Goal: Transaction & Acquisition: Purchase product/service

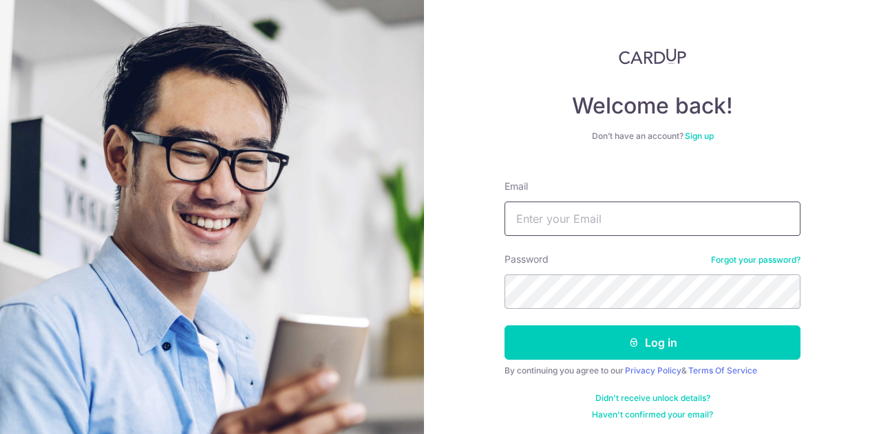
click at [545, 213] on input "Email" at bounding box center [652, 219] width 296 height 34
type input "cindy@willowlake.com.sg"
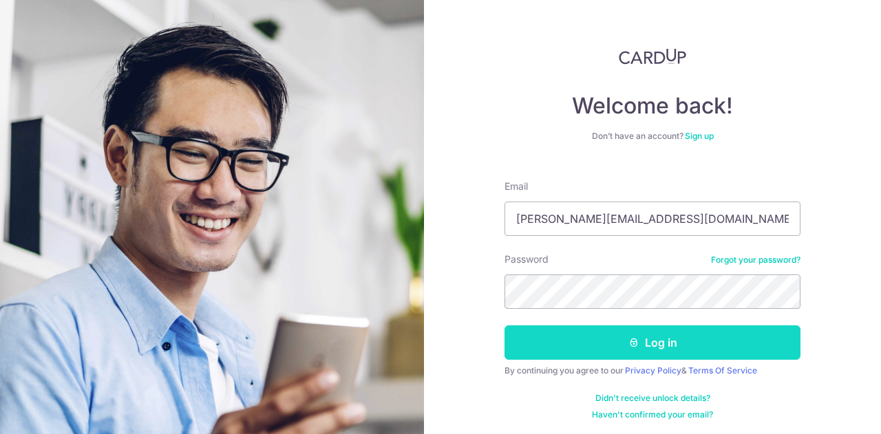
click at [606, 343] on button "Log in" at bounding box center [652, 342] width 296 height 34
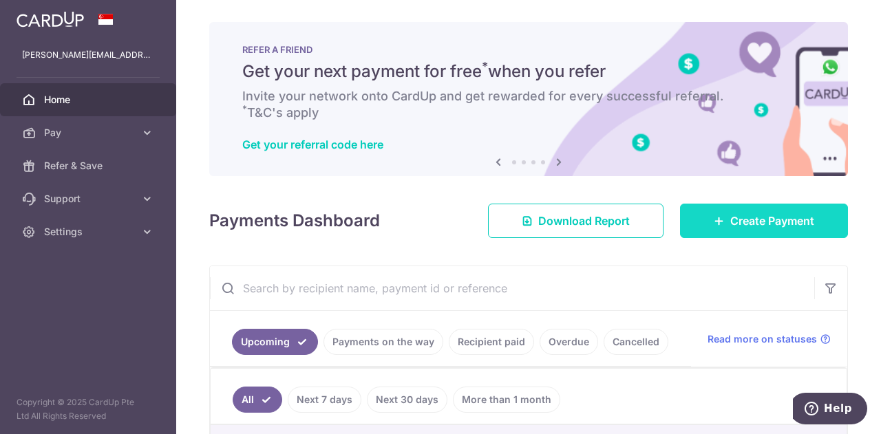
click at [745, 207] on link "Create Payment" at bounding box center [764, 221] width 168 height 34
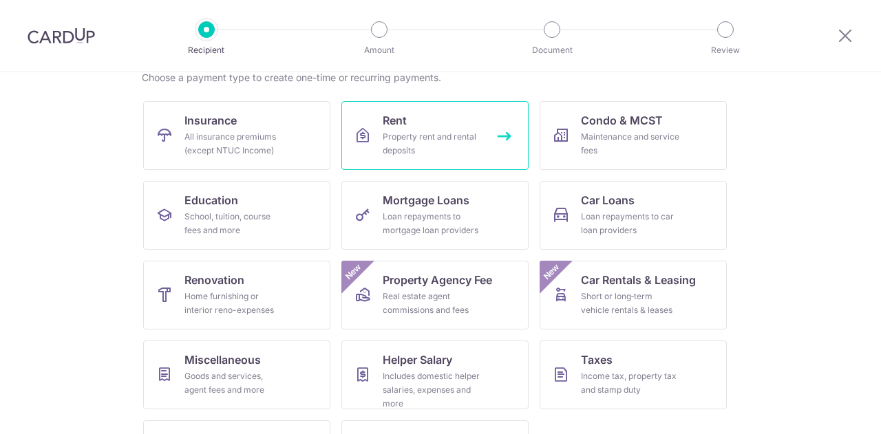
scroll to position [180, 0]
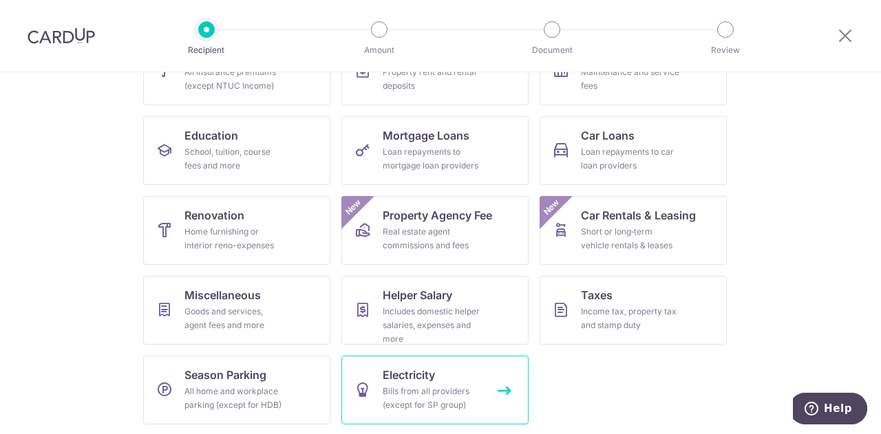
click at [428, 378] on span "Electricity" at bounding box center [409, 375] width 52 height 17
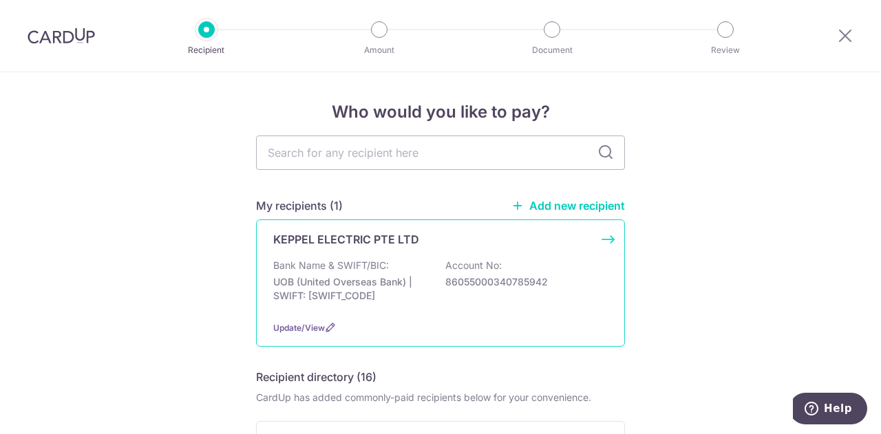
click at [403, 282] on p "UOB (United Overseas Bank) | SWIFT: [SWIFT_CODE]" at bounding box center [350, 289] width 154 height 28
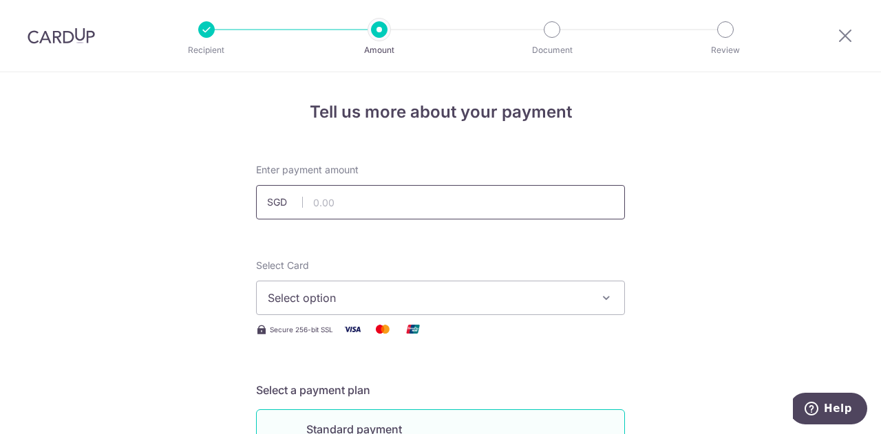
click at [484, 206] on input "text" at bounding box center [440, 202] width 369 height 34
type input "4,128.77"
click at [509, 294] on span "Select option" at bounding box center [428, 298] width 321 height 17
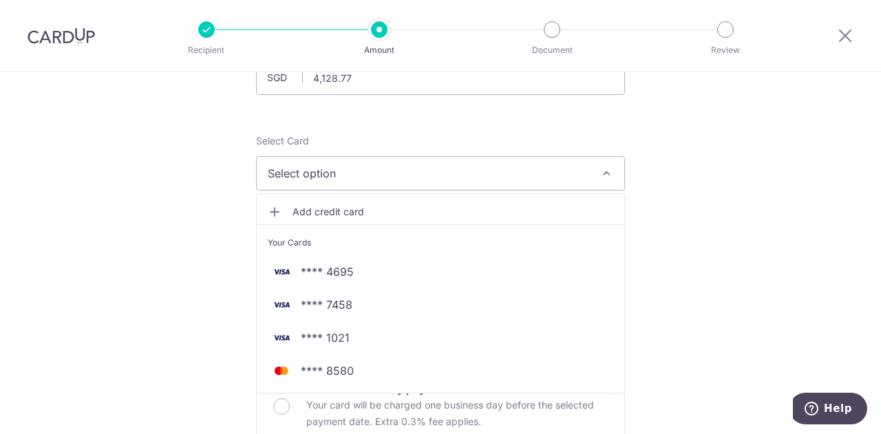
scroll to position [125, 0]
click at [331, 208] on span "Add credit card" at bounding box center [452, 211] width 321 height 14
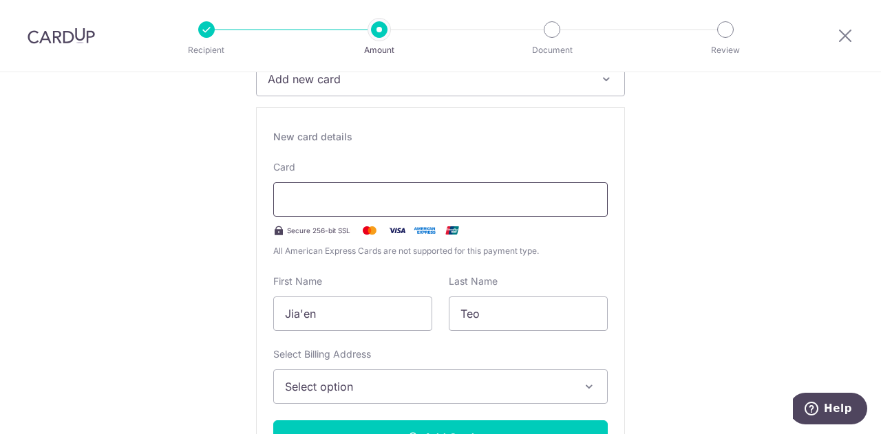
scroll to position [237, 0]
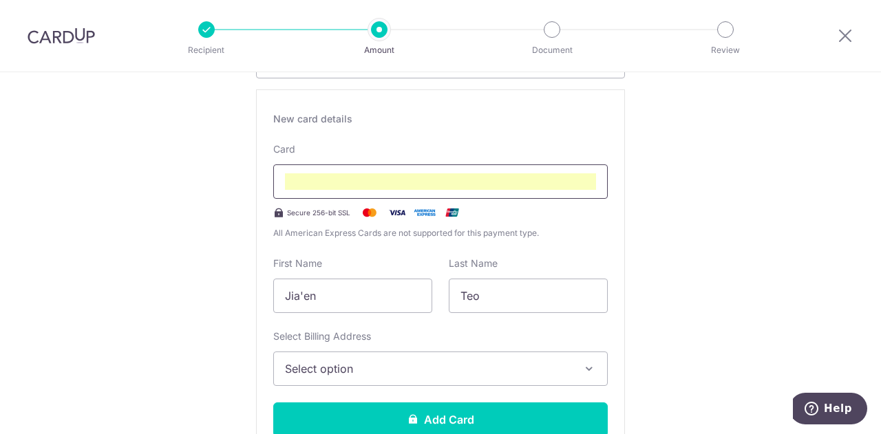
type input "11 / 2030"
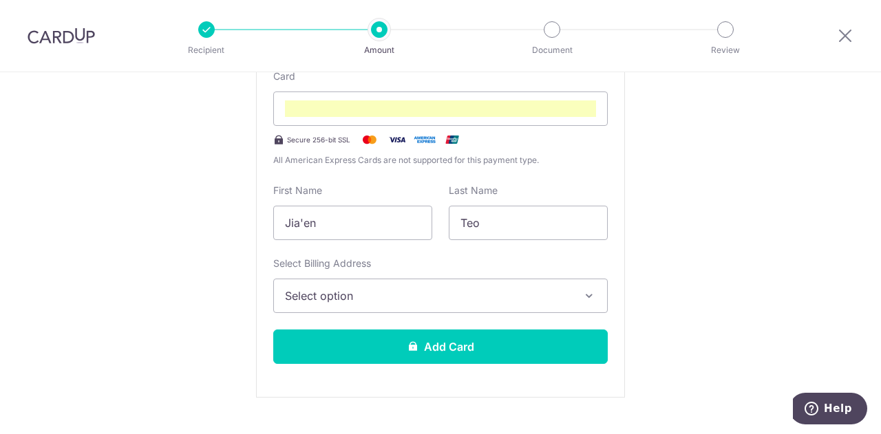
scroll to position [314, 0]
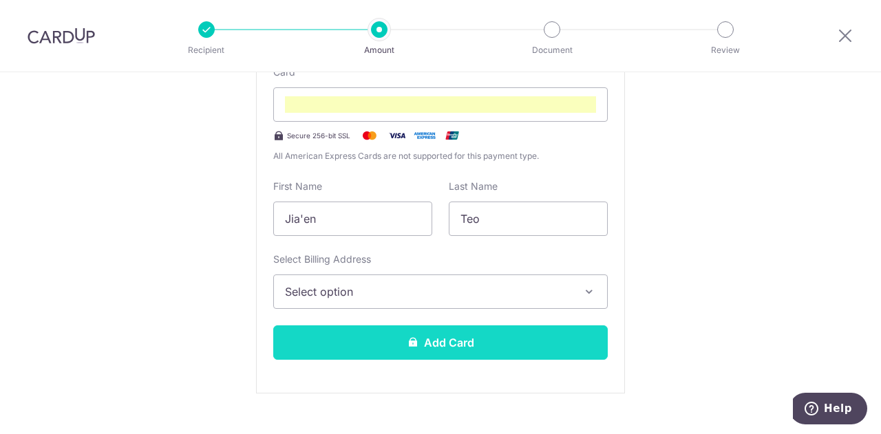
click at [500, 346] on button "Add Card" at bounding box center [440, 342] width 334 height 34
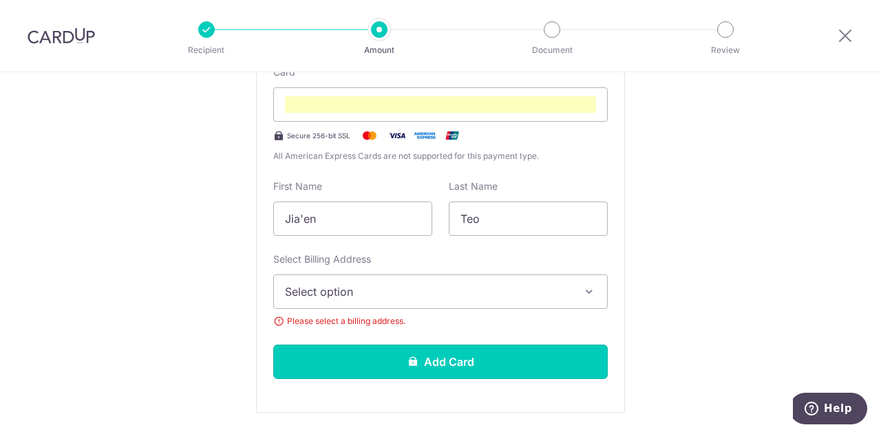
scroll to position [336, 0]
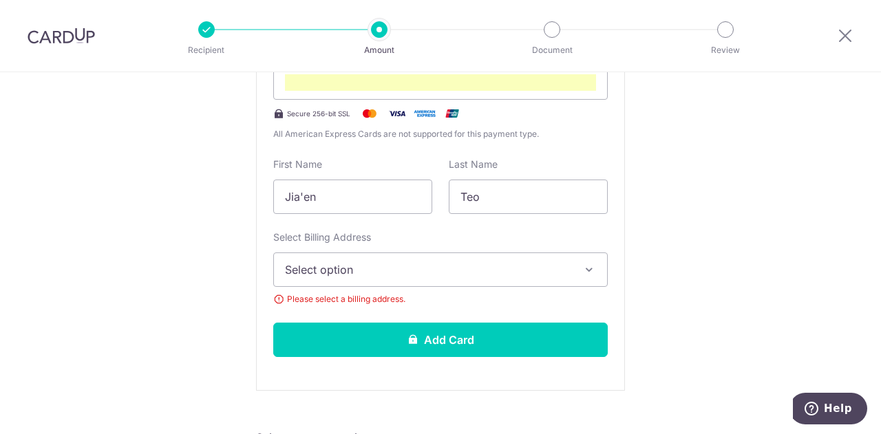
click at [452, 277] on button "Select option" at bounding box center [440, 270] width 334 height 34
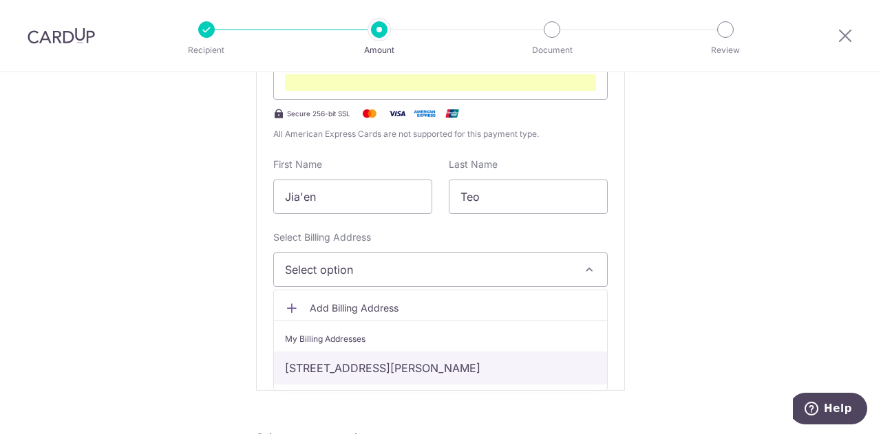
click at [436, 365] on link "19A Yarwood Avenue , Singapore, Singapore-588015" at bounding box center [440, 368] width 333 height 33
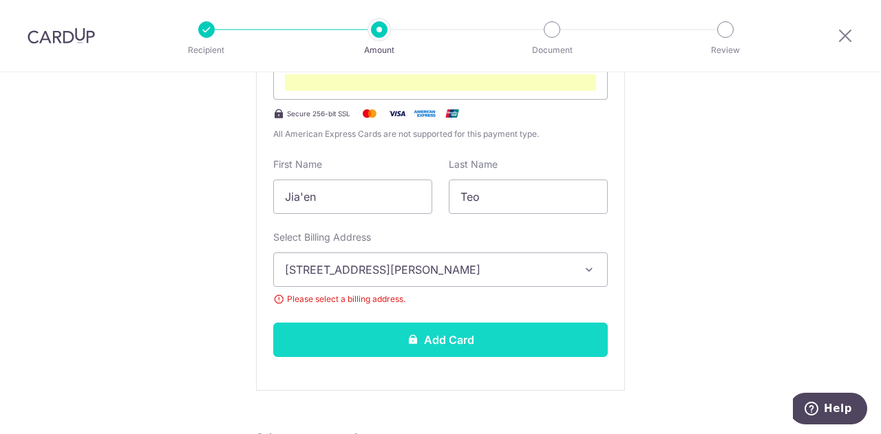
click at [411, 347] on button "Add Card" at bounding box center [440, 340] width 334 height 34
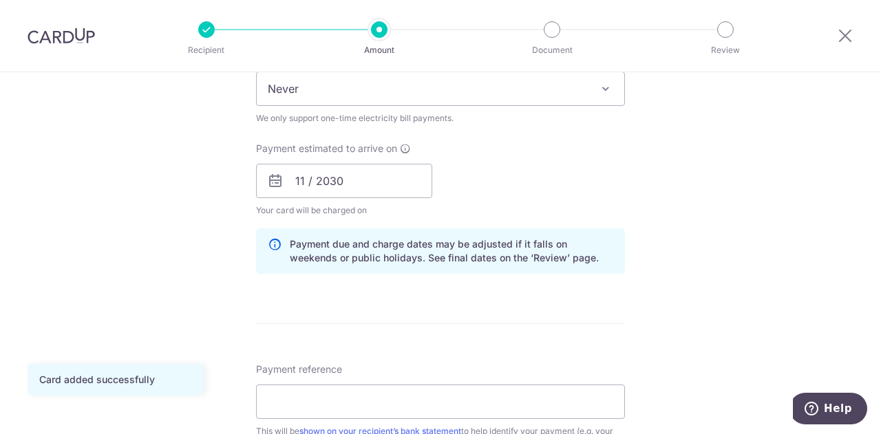
scroll to position [565, 0]
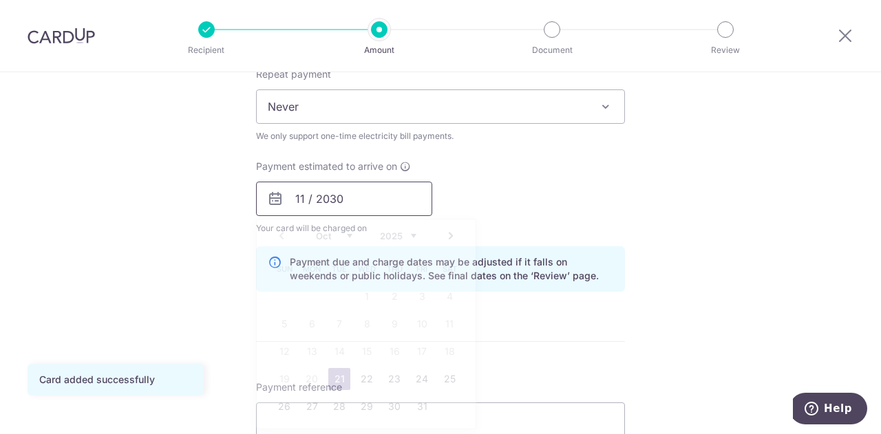
click at [382, 209] on input "11 / 2030" at bounding box center [344, 199] width 176 height 34
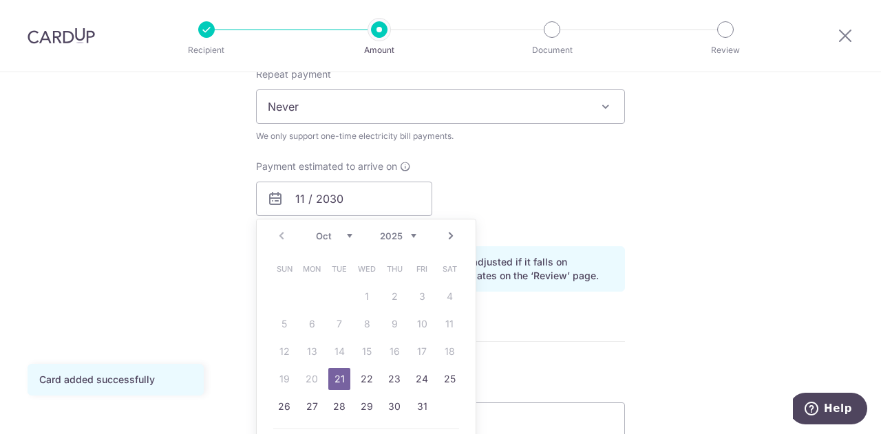
click at [335, 382] on link "21" at bounding box center [339, 379] width 22 height 22
type input "[DATE]"
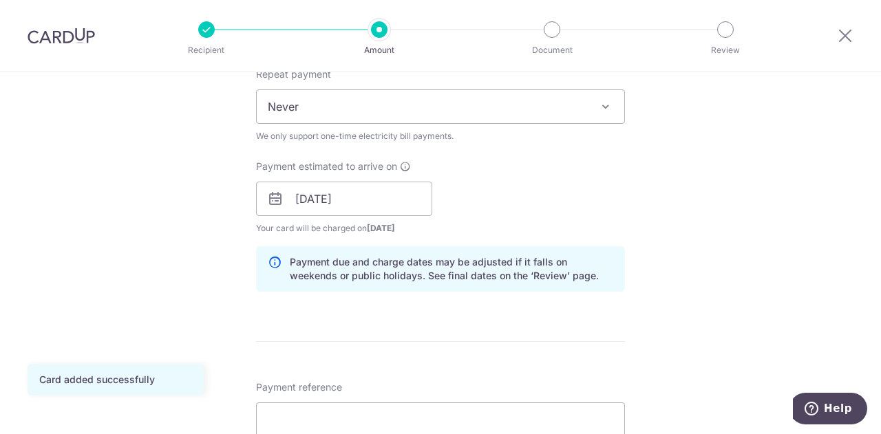
click at [330, 380] on form "Enter payment amount SGD 4,128.77 4128.77 Card added successfully Select Card *…" at bounding box center [440, 180] width 369 height 1165
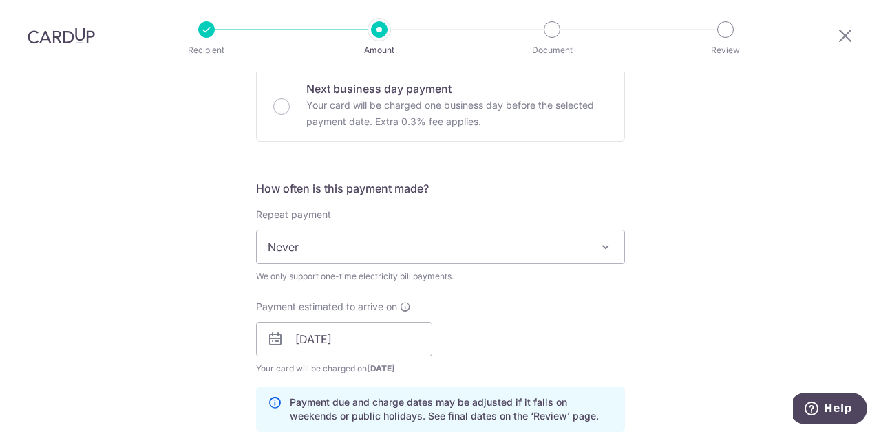
scroll to position [779, 0]
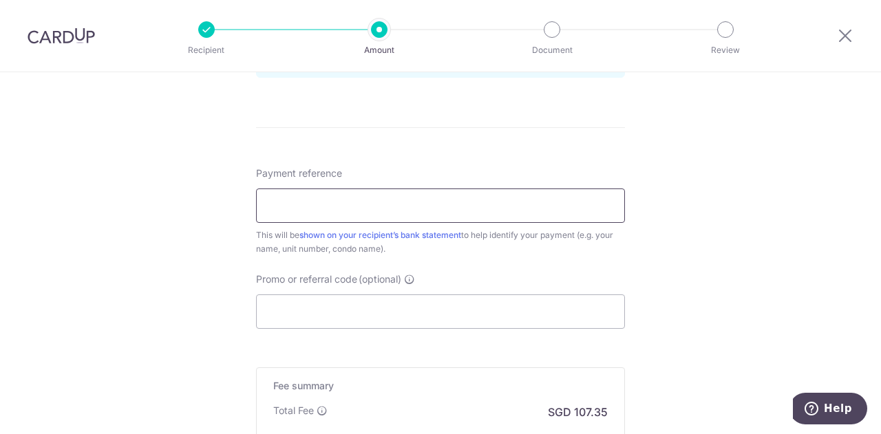
click at [410, 210] on input "Payment reference" at bounding box center [440, 206] width 369 height 34
click at [384, 203] on input "Payment reference" at bounding box center [440, 206] width 369 height 34
type input "0340785942"
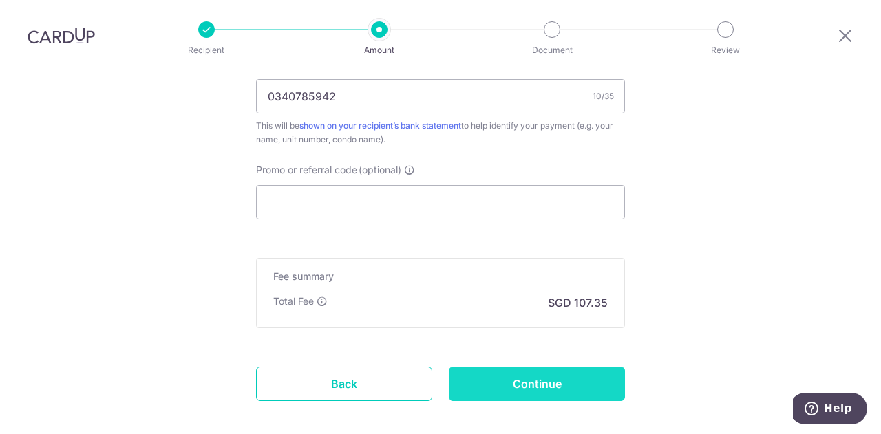
scroll to position [955, 0]
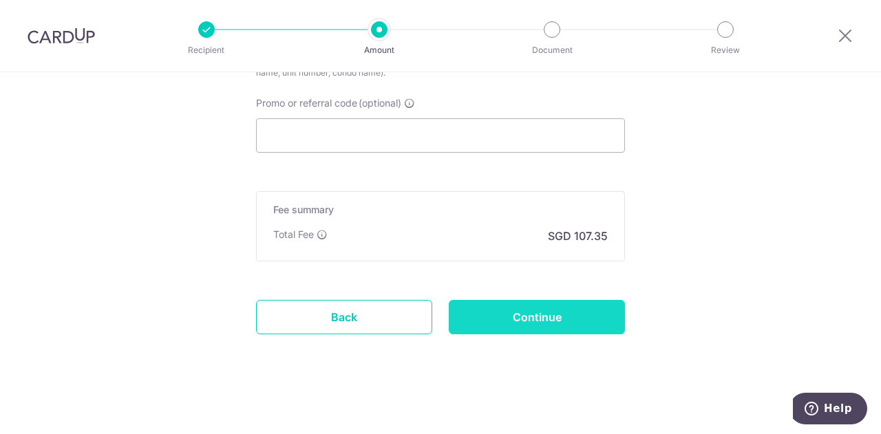
click at [581, 301] on input "Continue" at bounding box center [537, 317] width 176 height 34
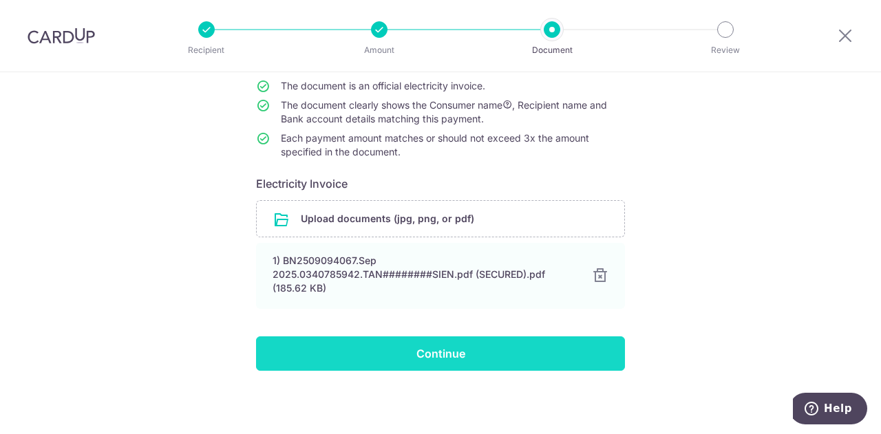
scroll to position [122, 0]
click at [410, 350] on input "Continue" at bounding box center [440, 353] width 369 height 34
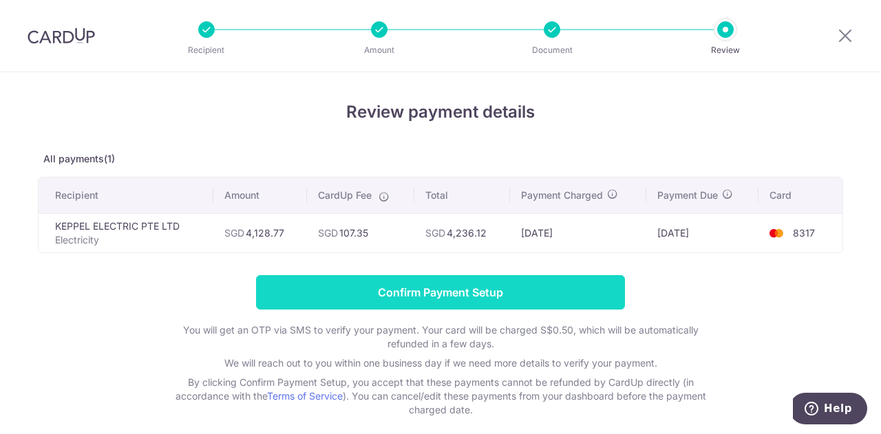
click at [504, 284] on input "Confirm Payment Setup" at bounding box center [440, 292] width 369 height 34
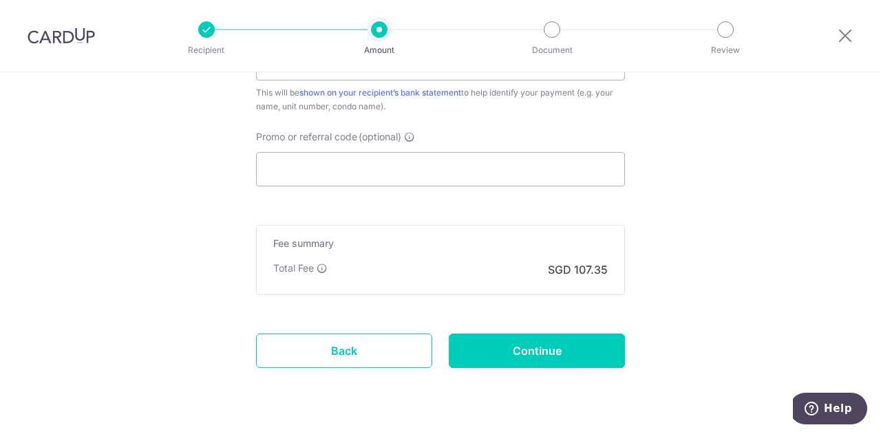
scroll to position [979, 0]
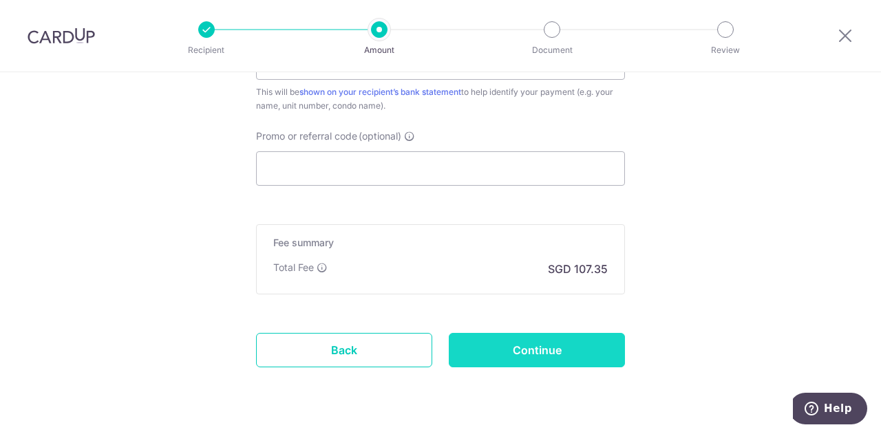
click at [566, 334] on input "Continue" at bounding box center [537, 350] width 176 height 34
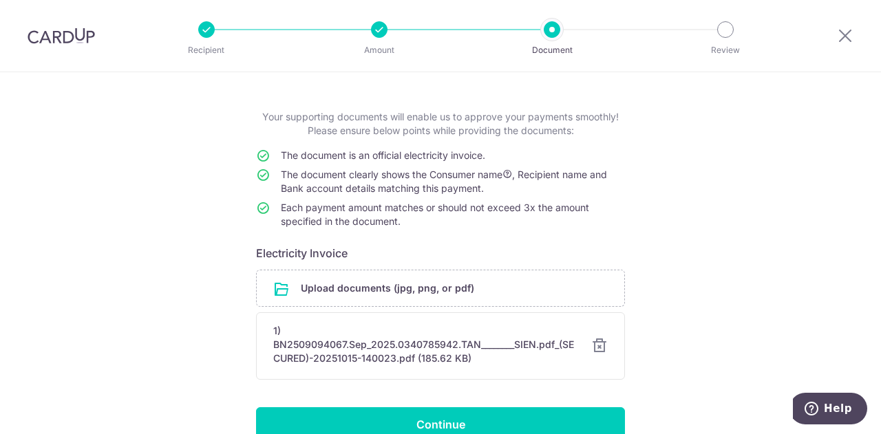
scroll to position [123, 0]
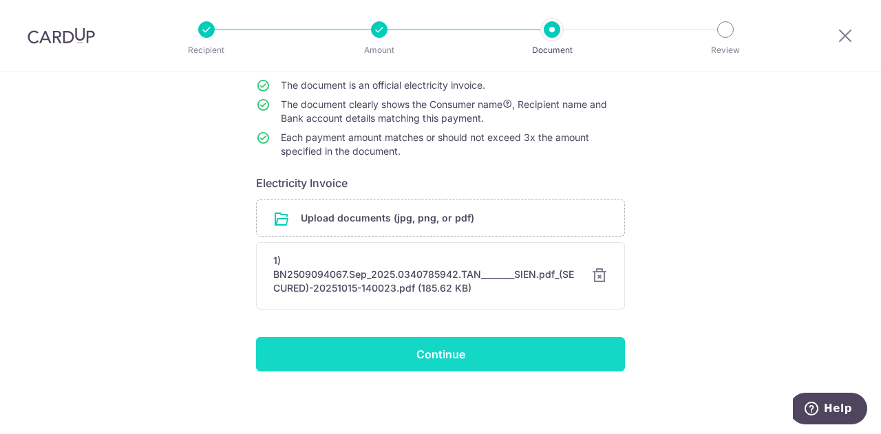
click at [520, 343] on input "Continue" at bounding box center [440, 354] width 369 height 34
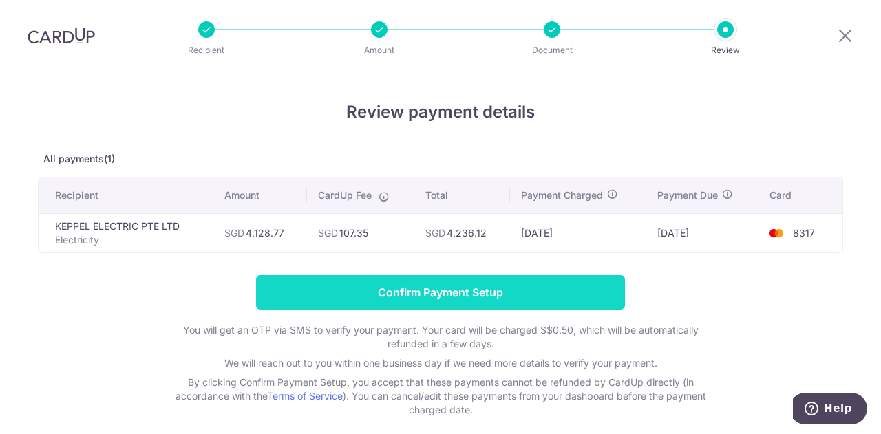
click at [524, 292] on input "Confirm Payment Setup" at bounding box center [440, 292] width 369 height 34
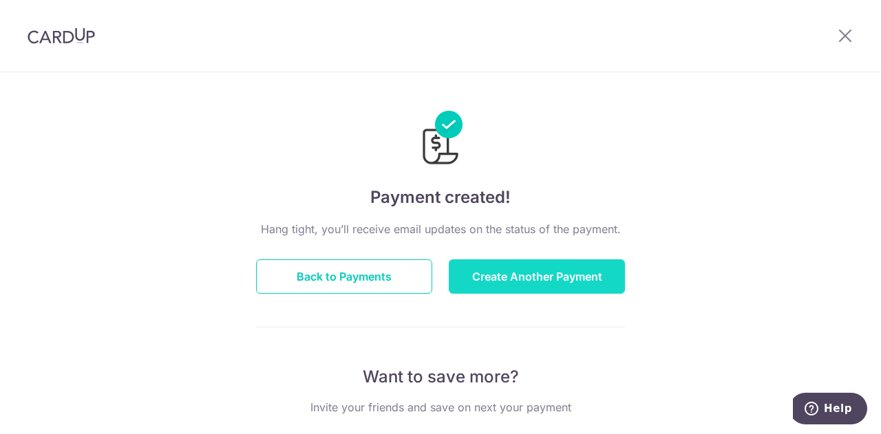
click at [509, 275] on button "Create Another Payment" at bounding box center [537, 276] width 176 height 34
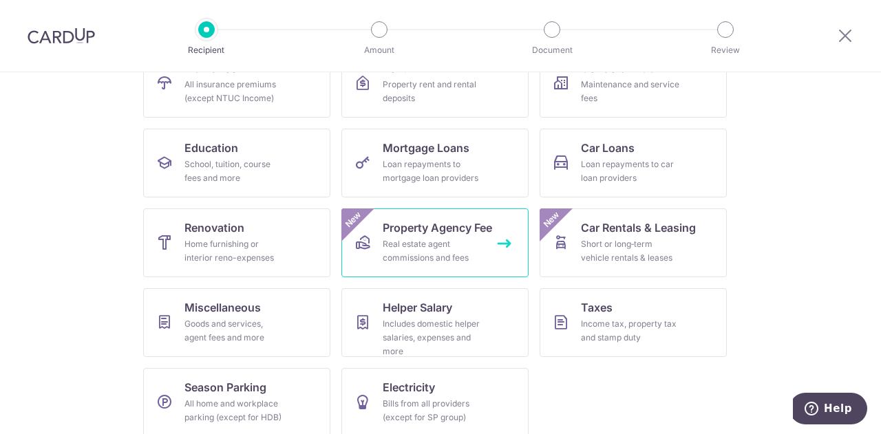
scroll to position [180, 0]
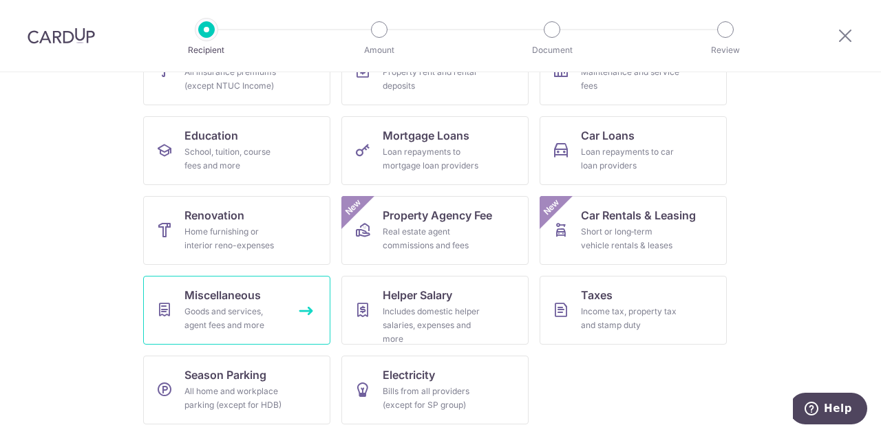
click at [193, 312] on div "Goods and services, agent fees and more" at bounding box center [233, 319] width 99 height 28
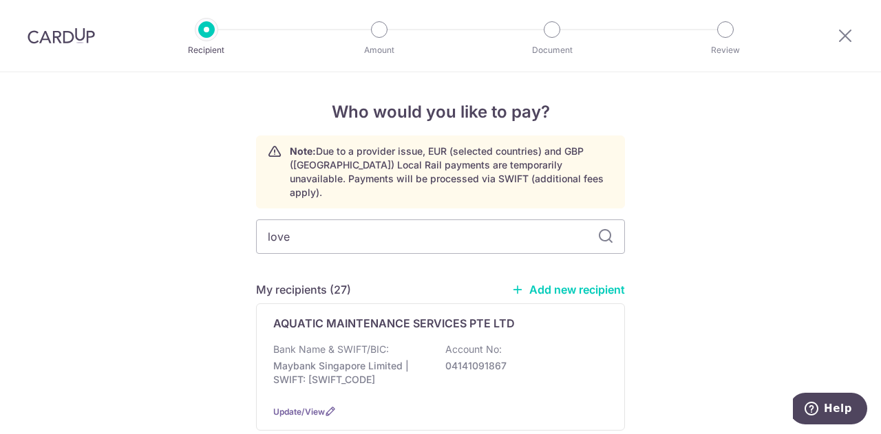
type input "lovel"
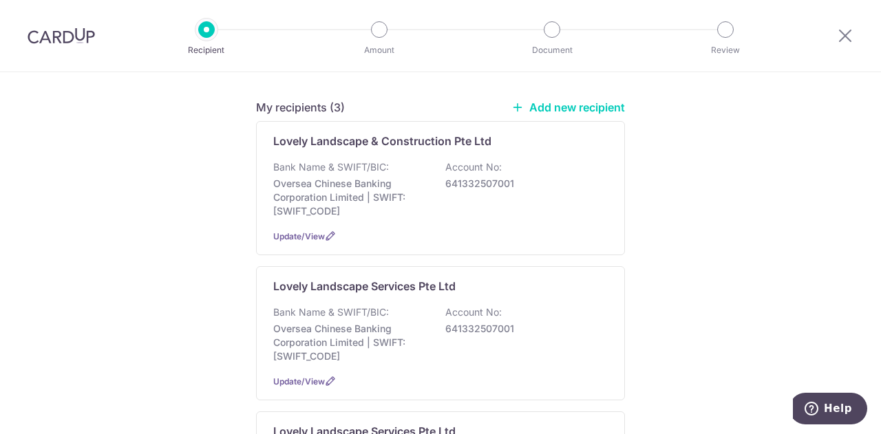
scroll to position [206, 0]
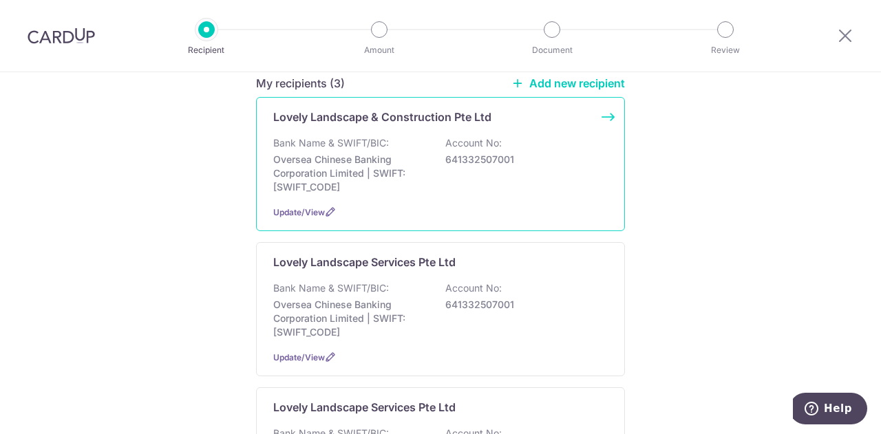
click at [467, 136] on p "Account No:" at bounding box center [473, 143] width 56 height 14
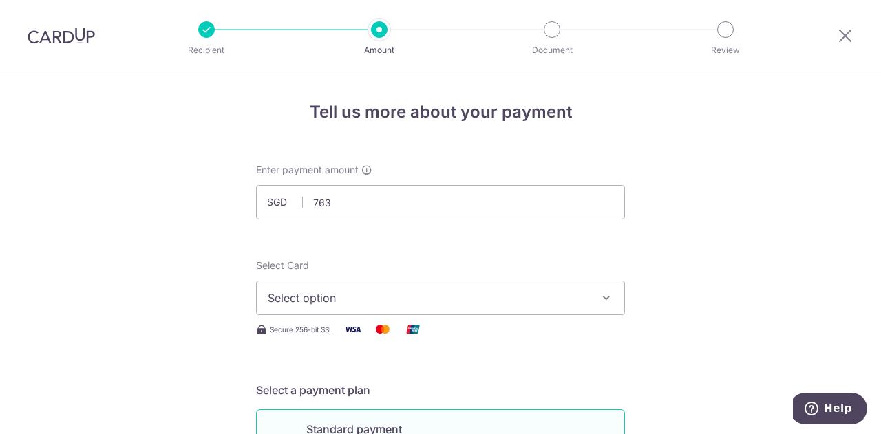
type input "763.00"
click at [501, 298] on span "Select option" at bounding box center [428, 298] width 321 height 17
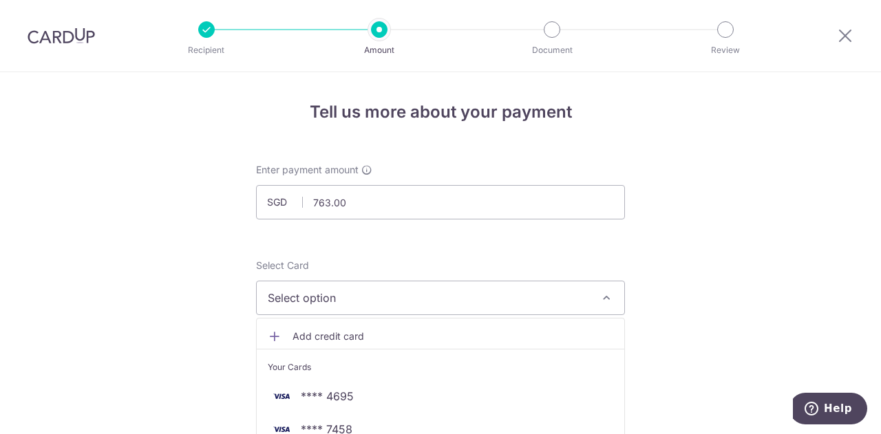
scroll to position [138, 0]
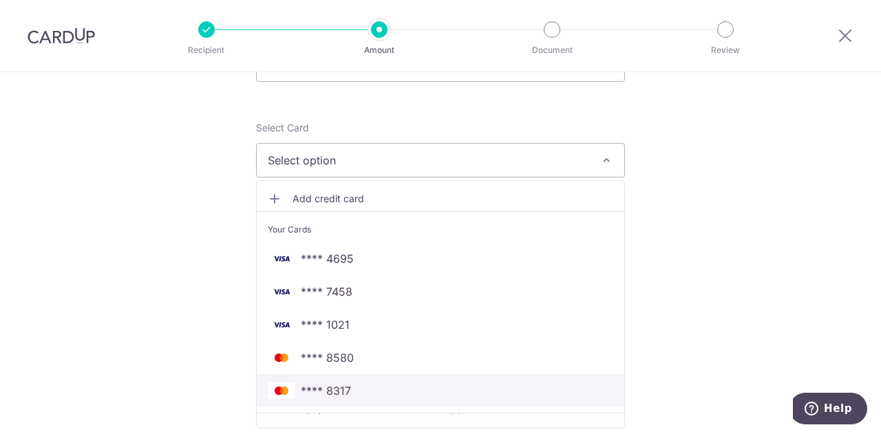
click at [387, 390] on span "**** 8317" at bounding box center [440, 391] width 345 height 17
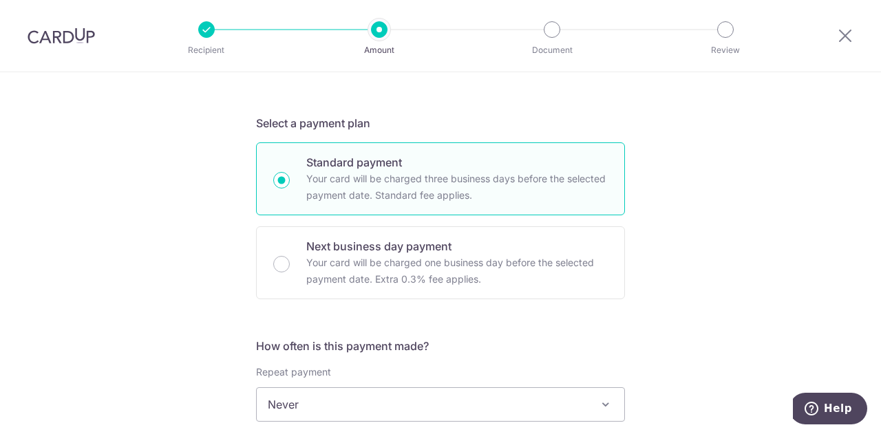
scroll to position [344, 0]
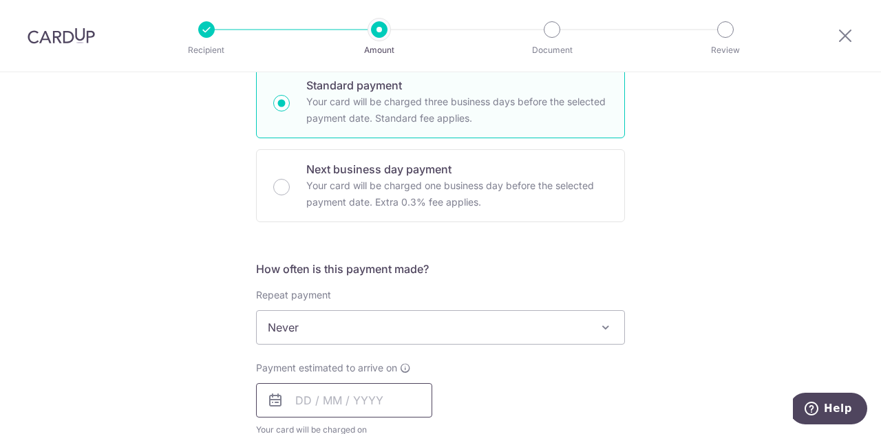
click at [334, 412] on input "text" at bounding box center [344, 400] width 176 height 34
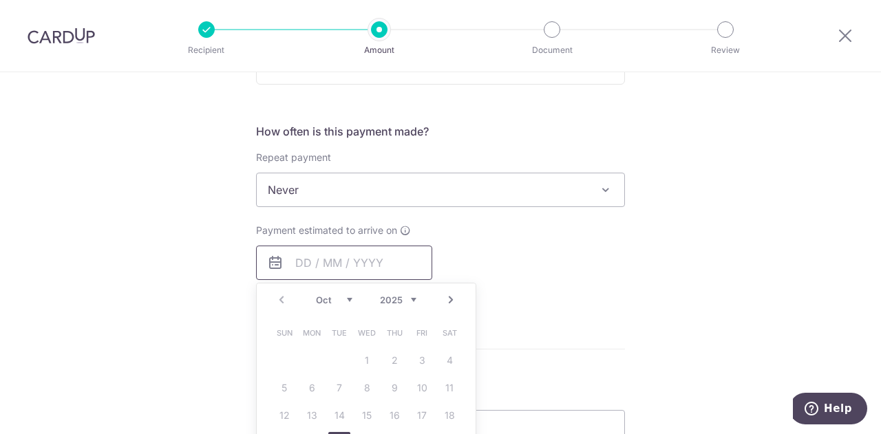
click at [301, 264] on input "text" at bounding box center [344, 263] width 176 height 34
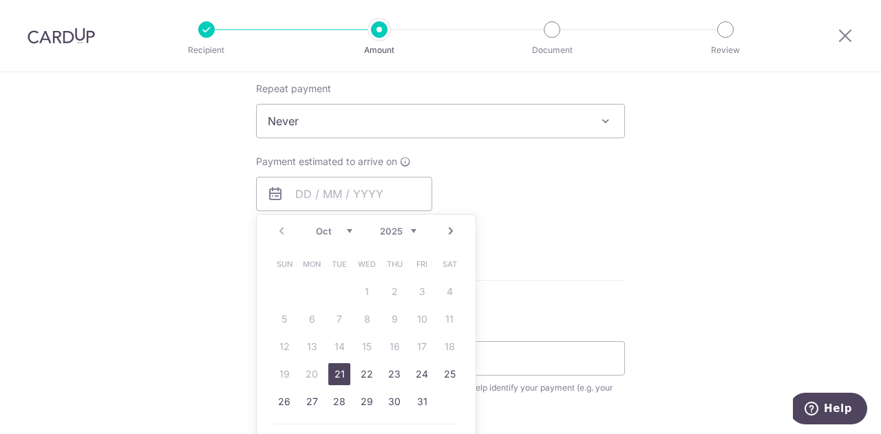
click at [332, 375] on link "21" at bounding box center [339, 374] width 22 height 22
type input "[DATE]"
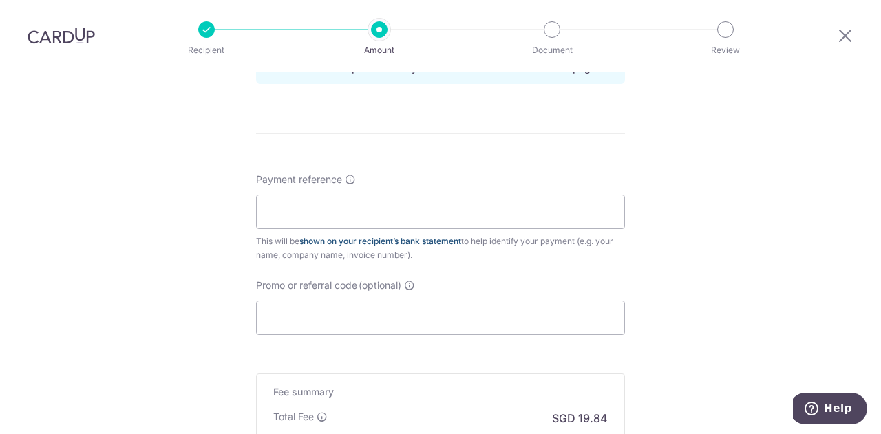
scroll to position [757, 0]
click at [362, 206] on input "Payment reference" at bounding box center [440, 208] width 369 height 34
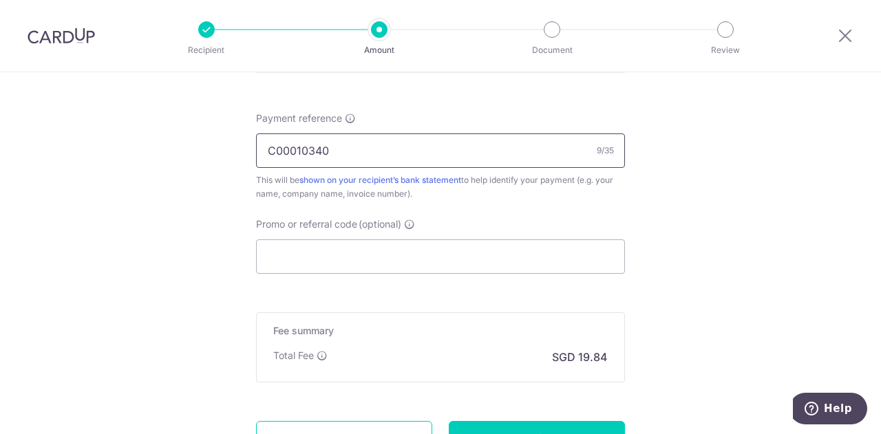
scroll to position [895, 0]
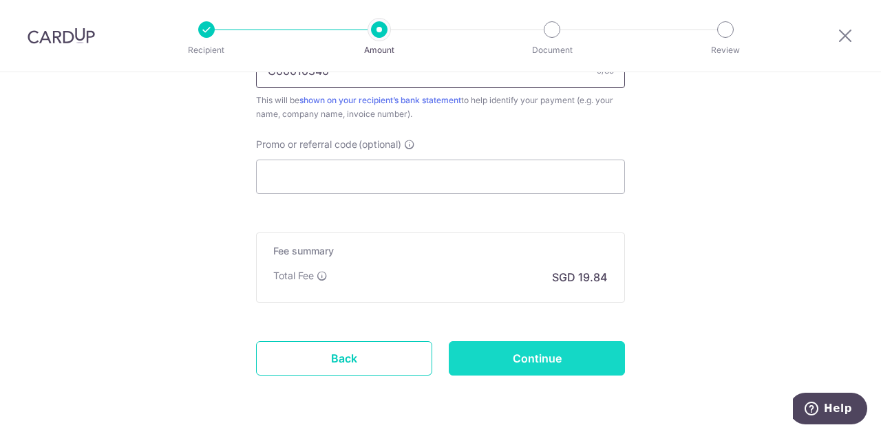
type input "C00010340"
click at [511, 352] on input "Continue" at bounding box center [537, 358] width 176 height 34
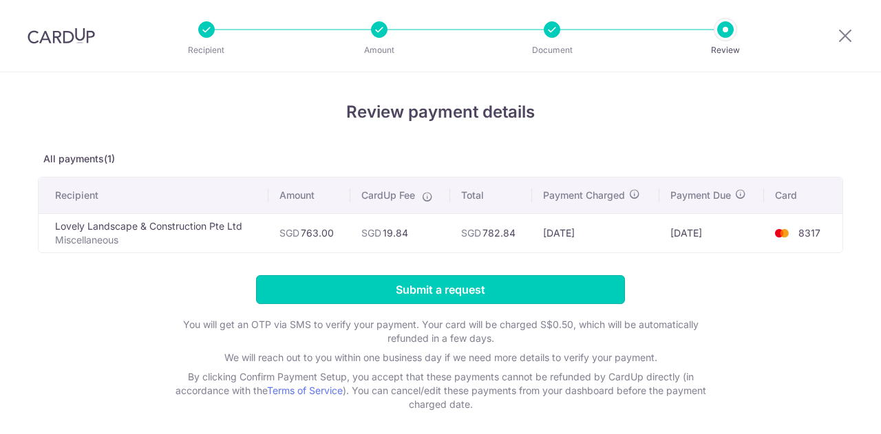
click at [428, 289] on input "Submit a request" at bounding box center [440, 289] width 369 height 29
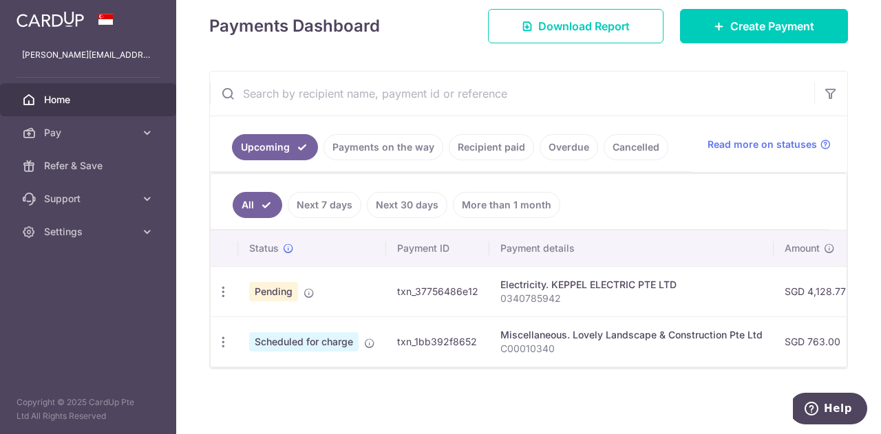
scroll to position [197, 0]
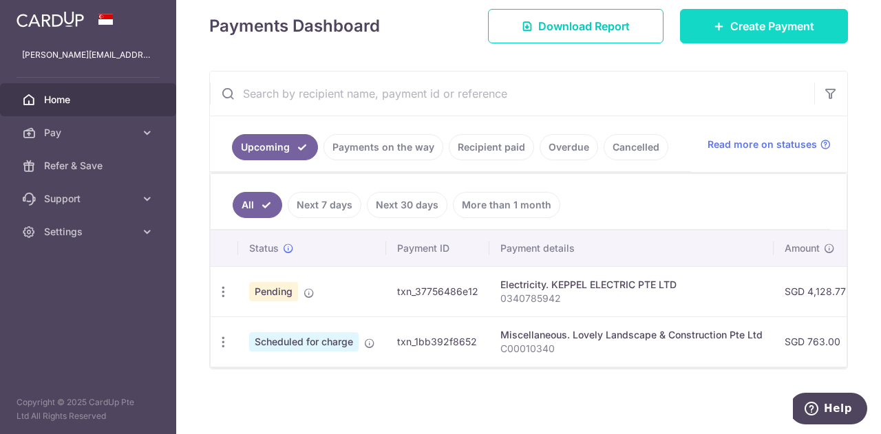
click at [771, 32] on span "Create Payment" at bounding box center [772, 26] width 84 height 17
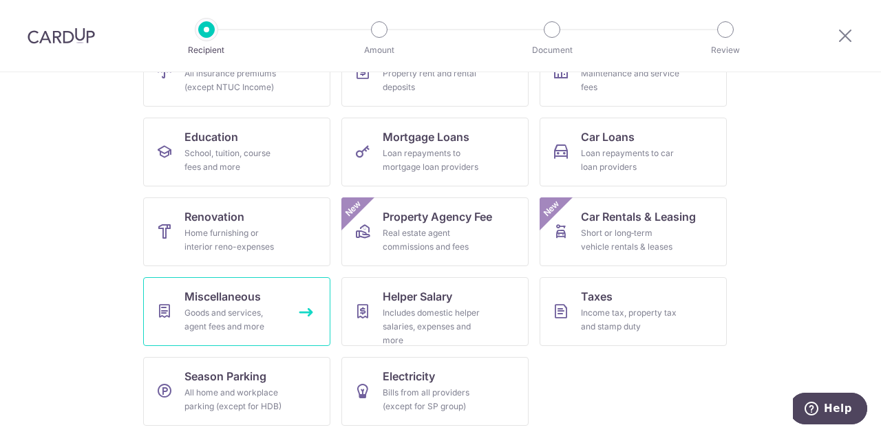
scroll to position [180, 0]
click at [241, 310] on div "Goods and services, agent fees and more" at bounding box center [233, 319] width 99 height 28
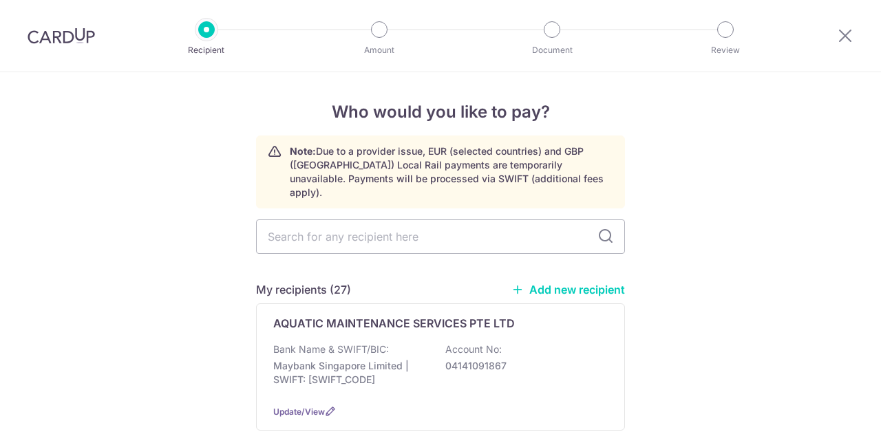
click at [445, 231] on input "text" at bounding box center [440, 237] width 369 height 34
type input "LOVELY"
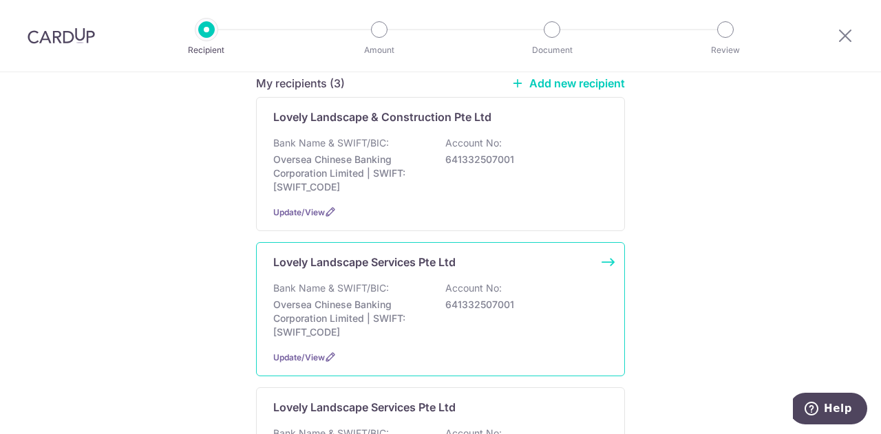
scroll to position [275, 0]
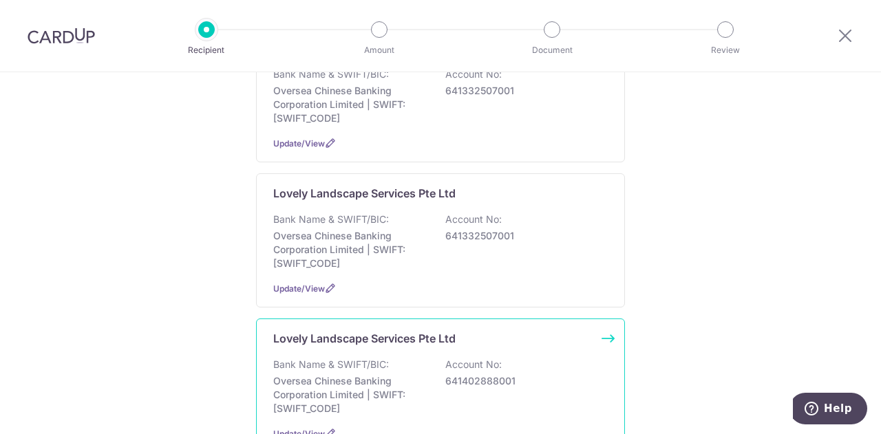
click at [530, 374] on div "Bank Name & SWIFT/BIC: Oversea Chinese Banking Corporation Limited | SWIFT: OCB…" at bounding box center [440, 387] width 334 height 58
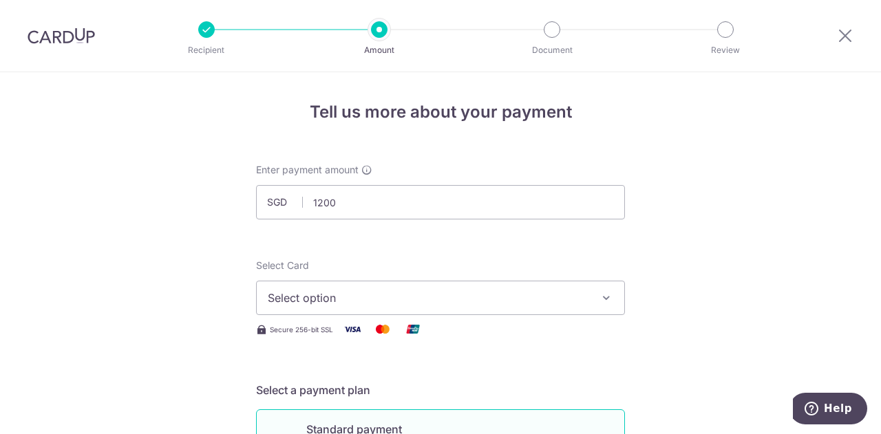
type input "1,200.00"
click at [477, 299] on span "Select option" at bounding box center [428, 298] width 321 height 17
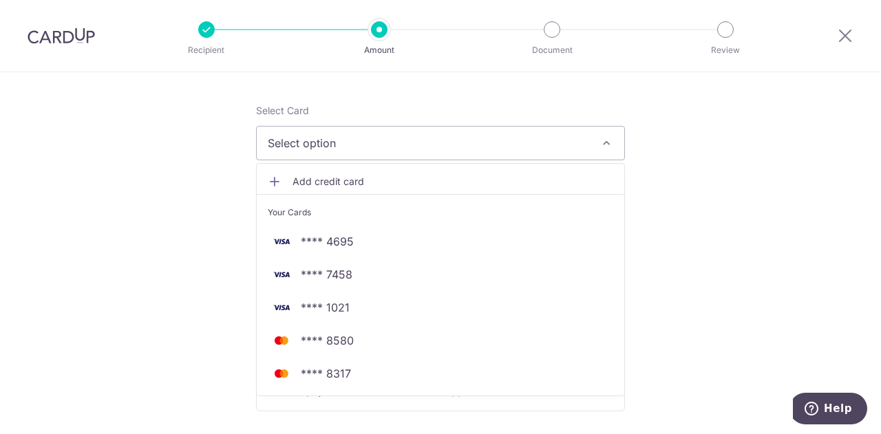
scroll to position [206, 0]
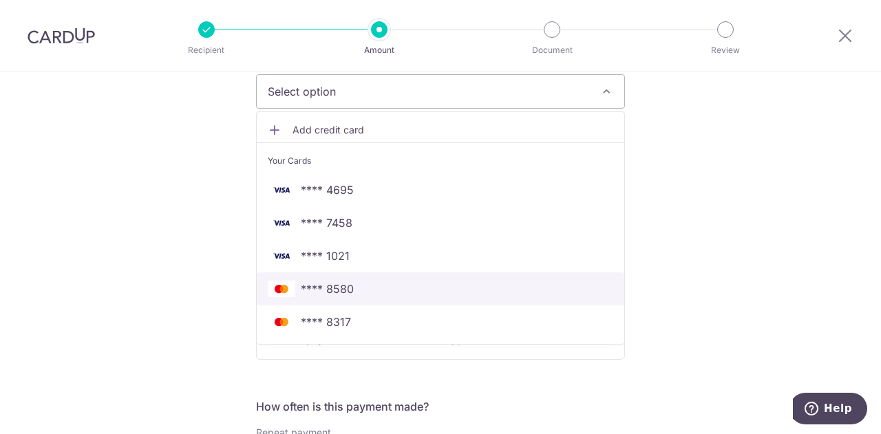
click at [348, 290] on span "**** 8580" at bounding box center [327, 289] width 53 height 17
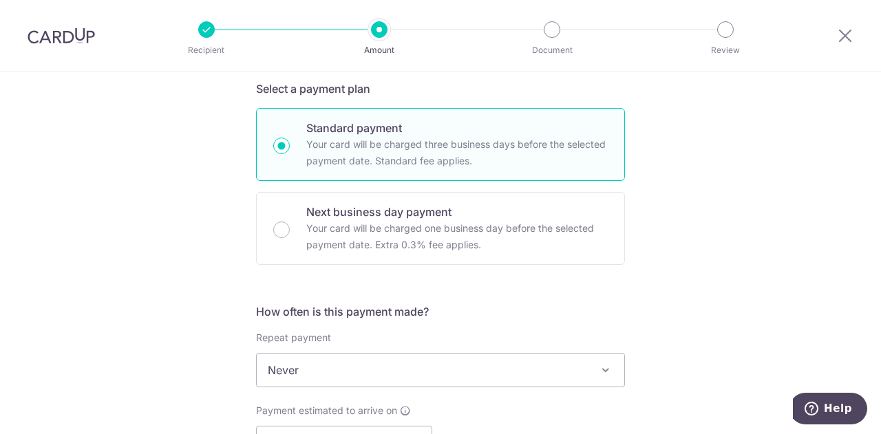
scroll to position [413, 0]
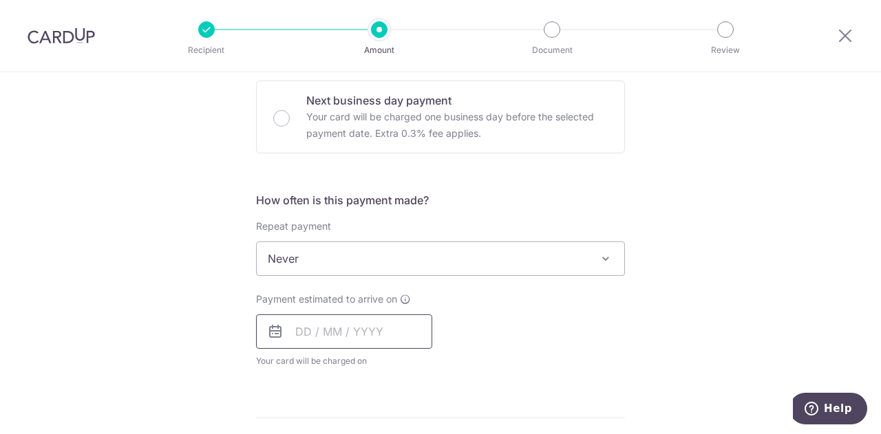
click at [358, 343] on input "text" at bounding box center [344, 331] width 176 height 34
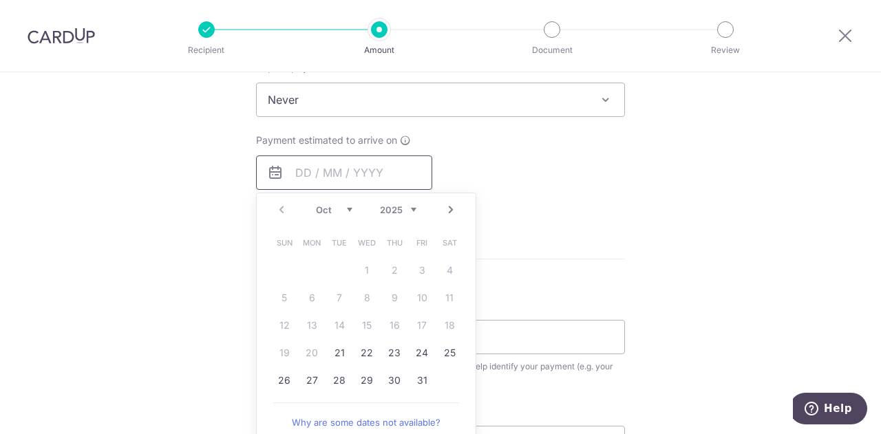
scroll to position [551, 0]
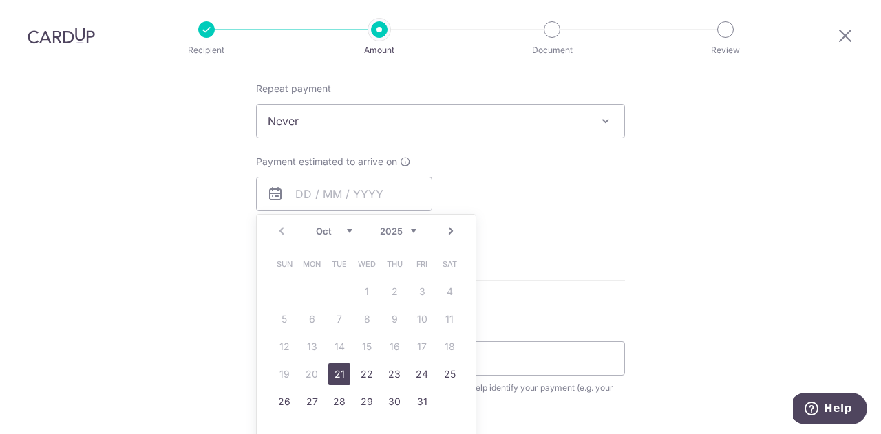
click at [342, 376] on link "21" at bounding box center [339, 374] width 22 height 22
type input "21/10/2025"
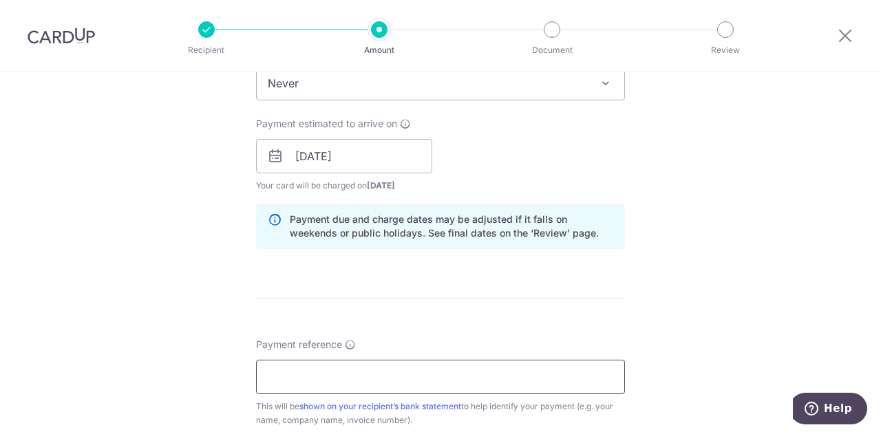
scroll to position [619, 0]
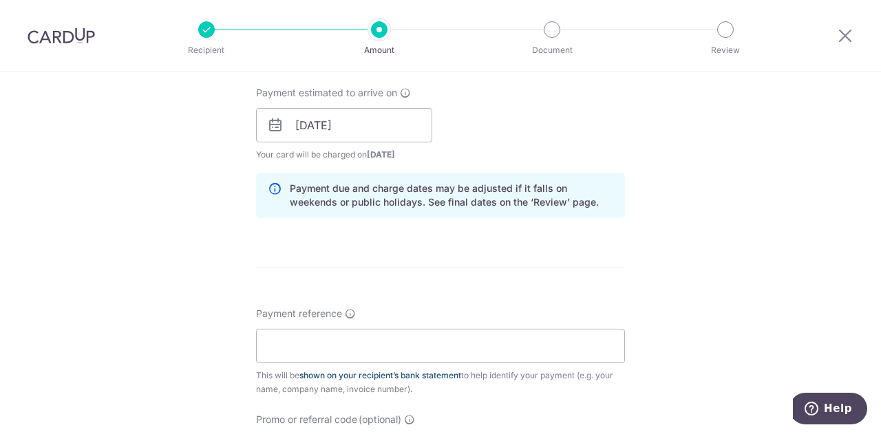
click at [376, 370] on link "shown on your recipient’s bank statement" at bounding box center [380, 375] width 162 height 10
click at [350, 343] on input "Payment reference" at bounding box center [440, 346] width 369 height 34
type input "S00003381"
click at [431, 252] on form "Enter payment amount SGD 1,200.00 1200.00 Select Card **** 8580 Add credit card…" at bounding box center [440, 117] width 369 height 1146
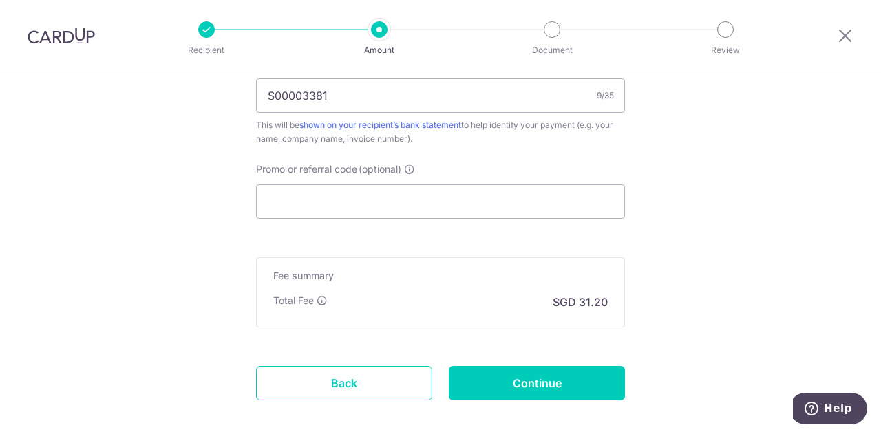
scroll to position [895, 0]
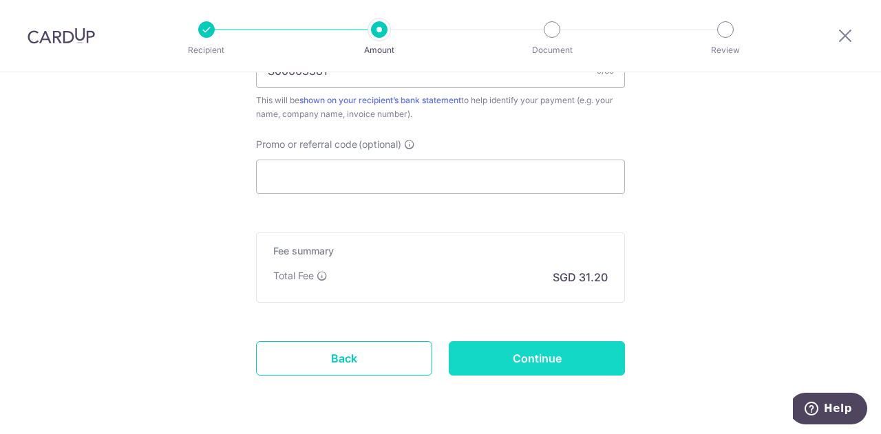
click at [534, 355] on input "Continue" at bounding box center [537, 358] width 176 height 34
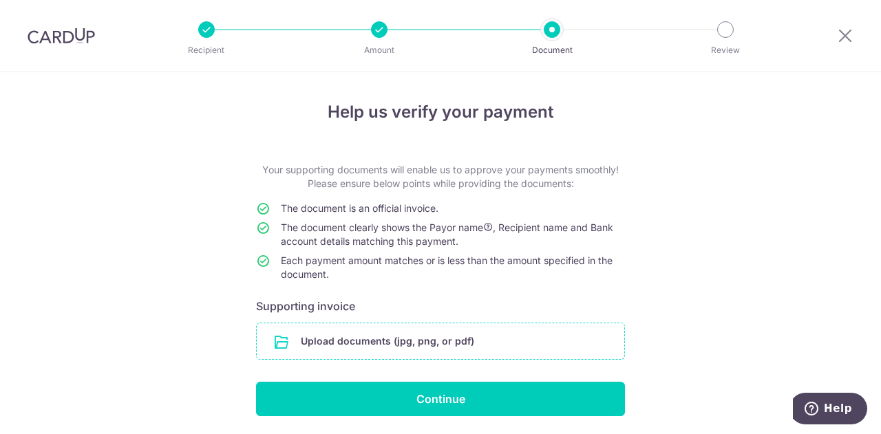
click at [396, 335] on input "file" at bounding box center [440, 341] width 367 height 36
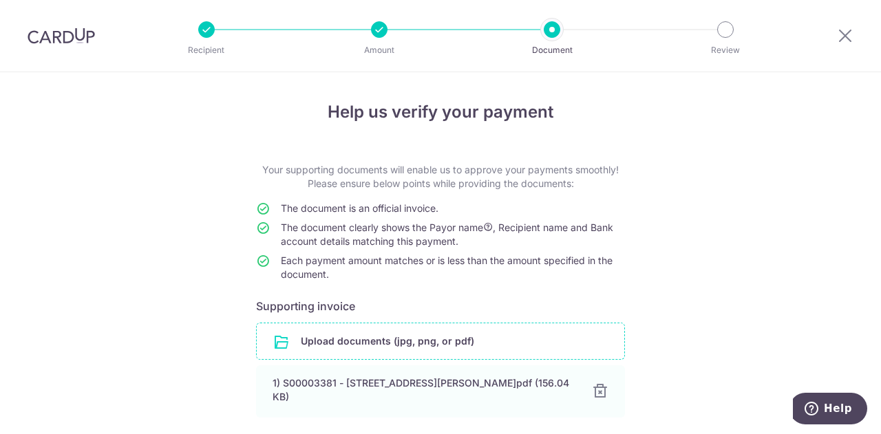
scroll to position [102, 0]
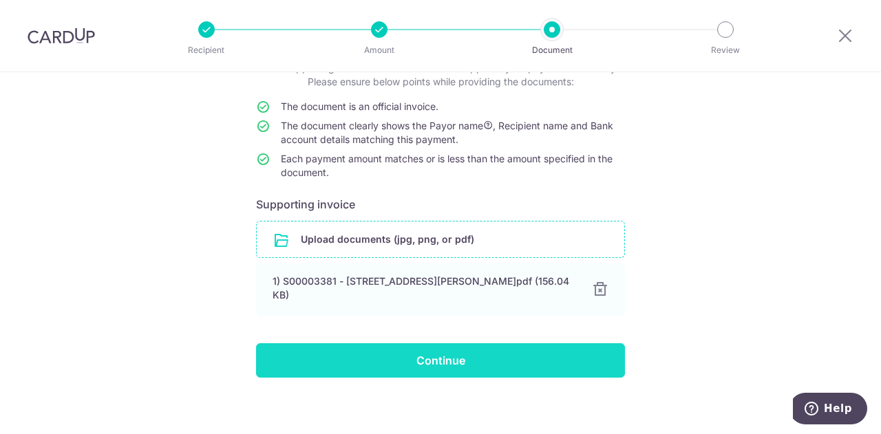
click at [403, 348] on input "Continue" at bounding box center [440, 360] width 369 height 34
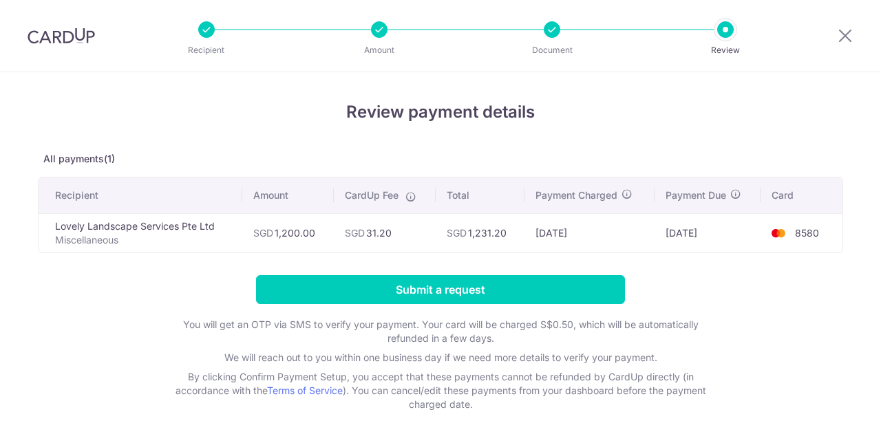
click at [440, 288] on input "Submit a request" at bounding box center [440, 289] width 369 height 29
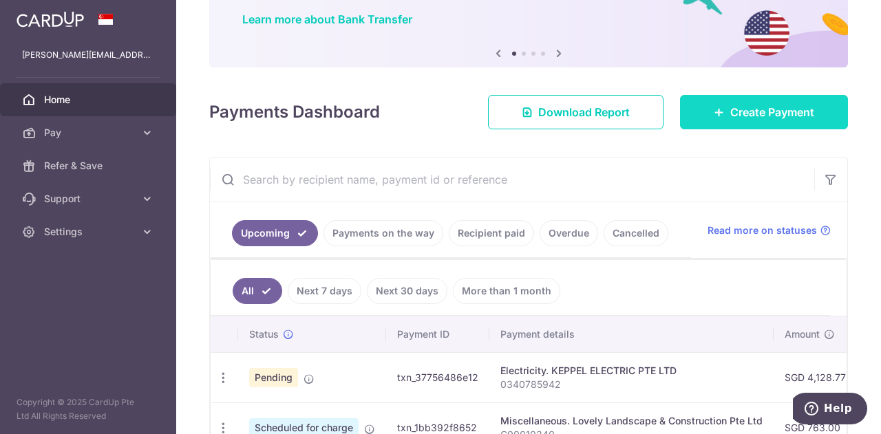
click at [747, 118] on span "Create Payment" at bounding box center [772, 112] width 84 height 17
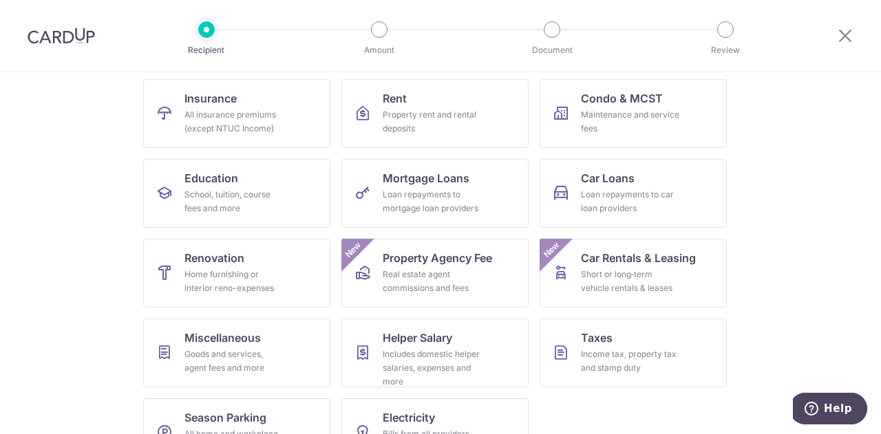
scroll to position [180, 0]
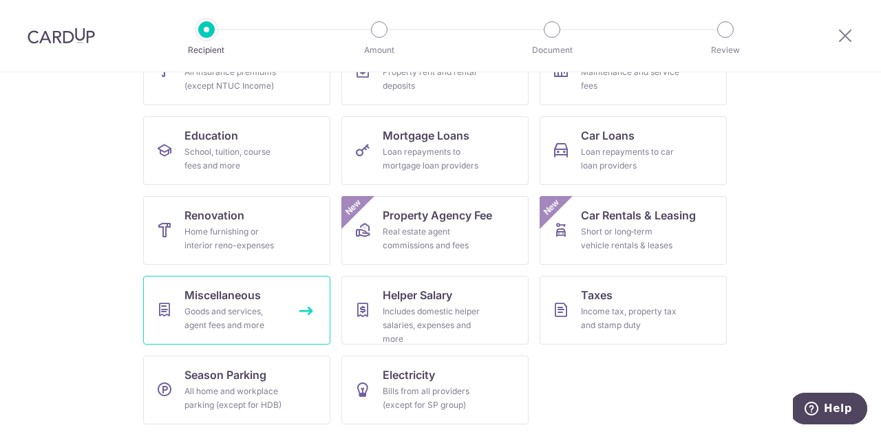
click at [214, 317] on div "Goods and services, agent fees and more" at bounding box center [233, 319] width 99 height 28
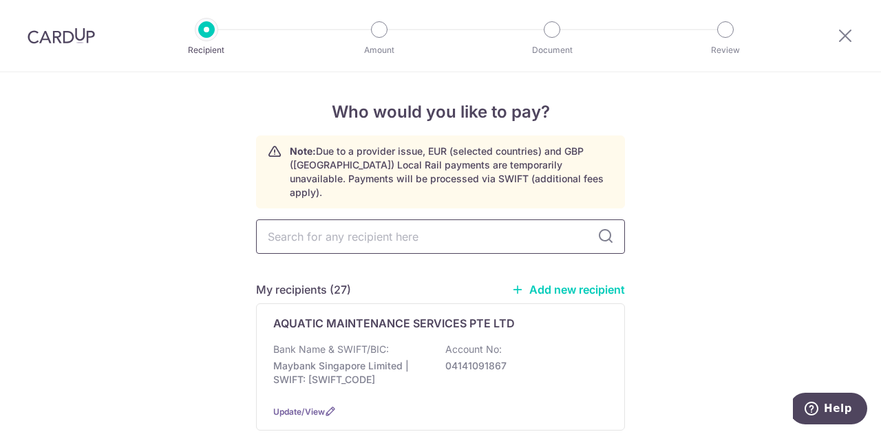
click at [414, 228] on input "text" at bounding box center [440, 237] width 369 height 34
type input "KEPPEL"
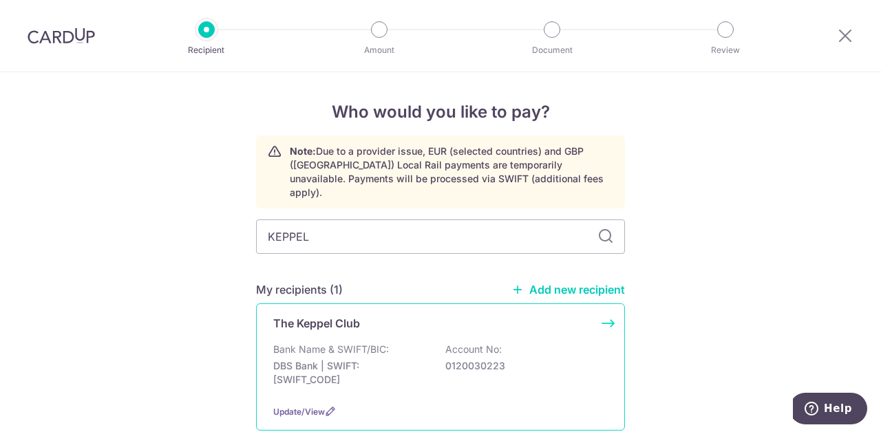
click at [425, 359] on div "Bank Name & SWIFT/BIC: DBS Bank | SWIFT: [SWIFT_CODE] Account No: 0120030223" at bounding box center [440, 368] width 334 height 51
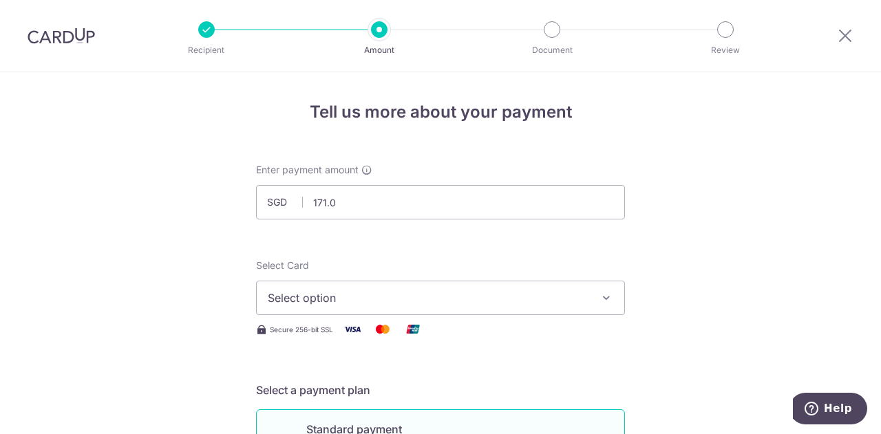
type input "171.01"
click at [502, 292] on span "Select option" at bounding box center [428, 298] width 321 height 17
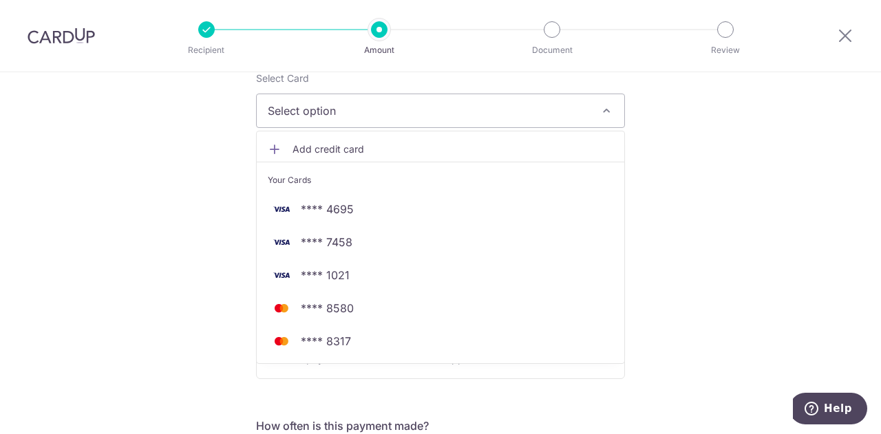
scroll to position [206, 0]
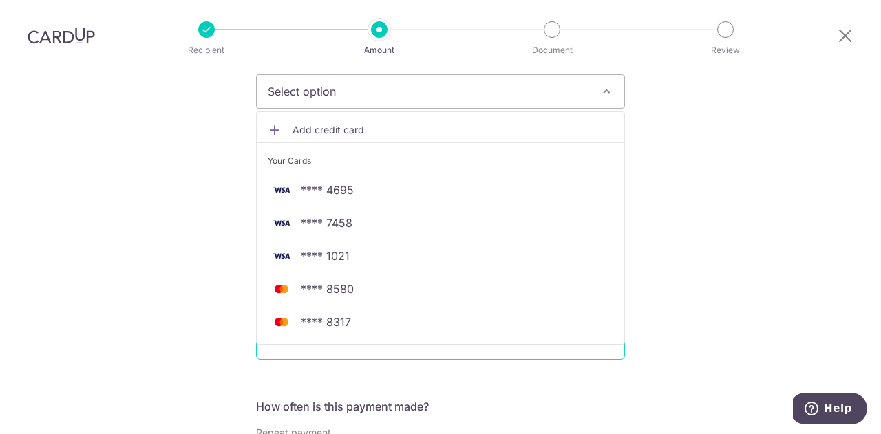
click at [317, 347] on div "Next business day payment Your card will be charged one business day before the…" at bounding box center [440, 323] width 369 height 73
radio input "false"
radio input "true"
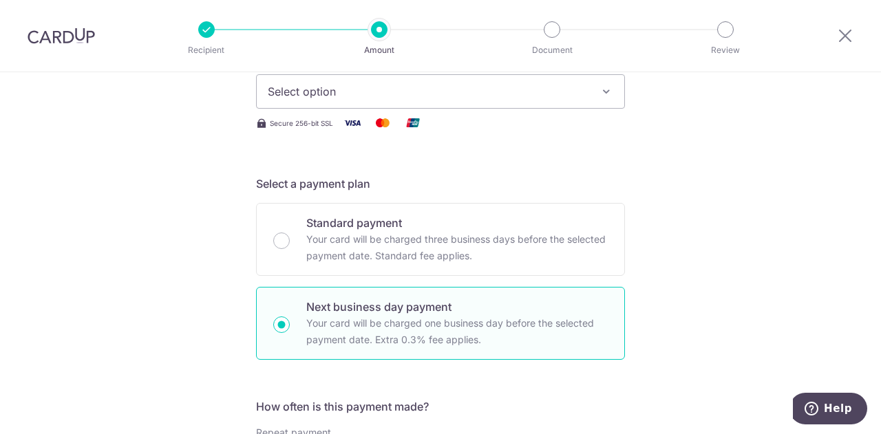
click at [409, 91] on span "Select option" at bounding box center [428, 91] width 321 height 17
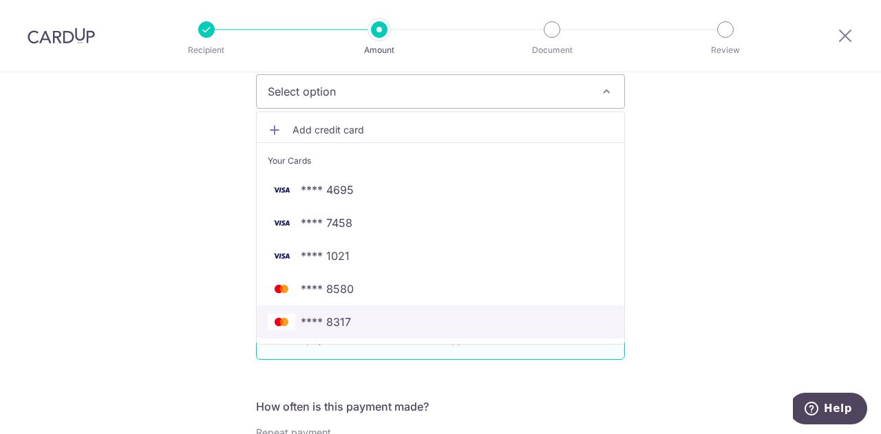
click at [352, 322] on span "**** 8317" at bounding box center [440, 322] width 345 height 17
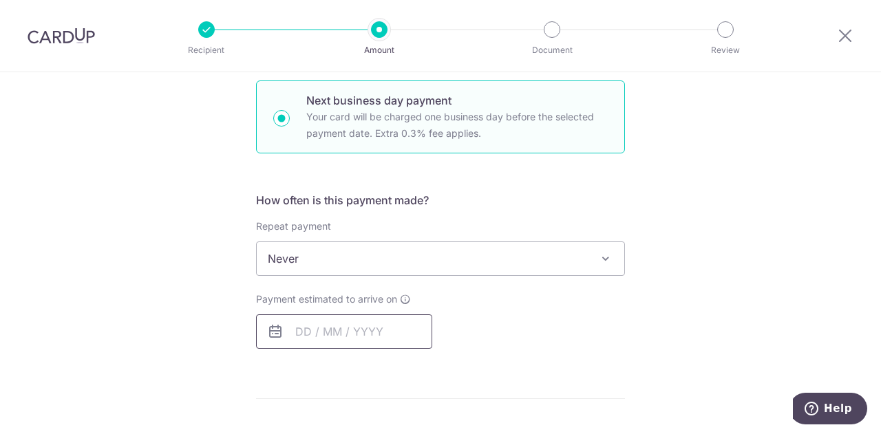
click at [348, 338] on input "text" at bounding box center [344, 331] width 176 height 34
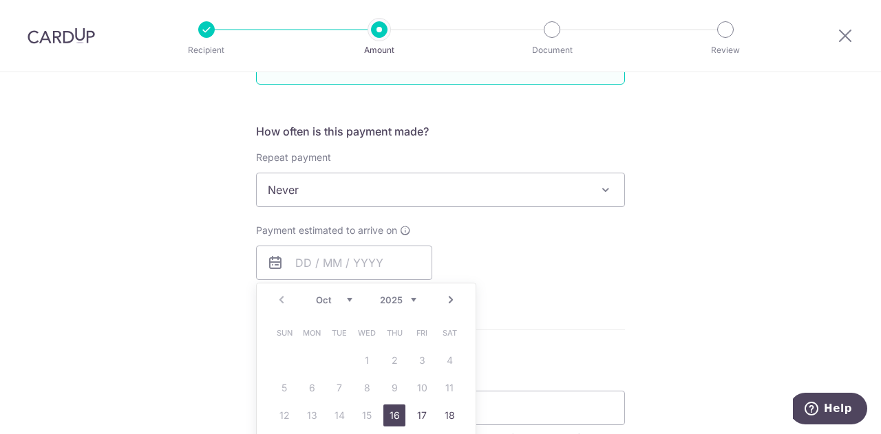
drag, startPoint x: 388, startPoint y: 409, endPoint x: 508, endPoint y: 260, distance: 191.4
click at [388, 409] on link "16" at bounding box center [394, 416] width 22 height 22
type input "[DATE]"
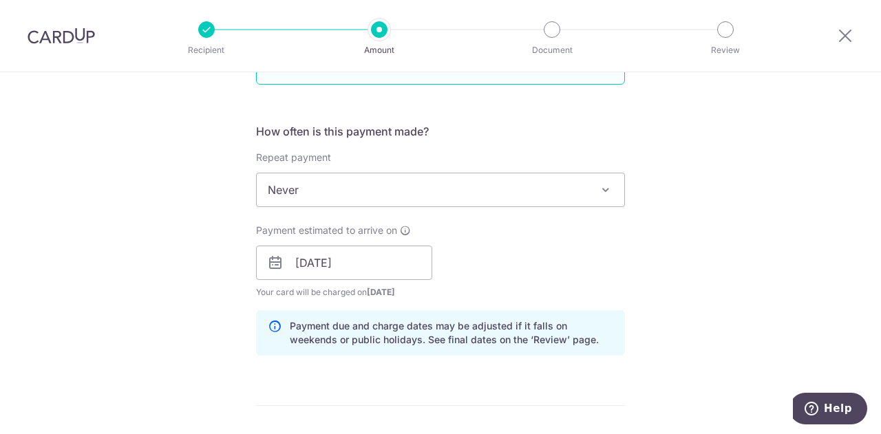
click at [553, 259] on div "Payment estimated to arrive on 16/10/2025 Prev Next Oct Nov Dec 2025 2026 2027 …" at bounding box center [440, 262] width 385 height 76
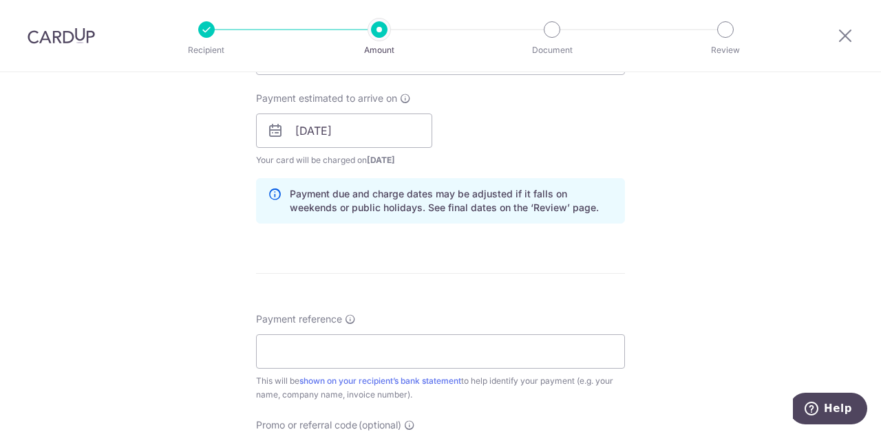
scroll to position [619, 0]
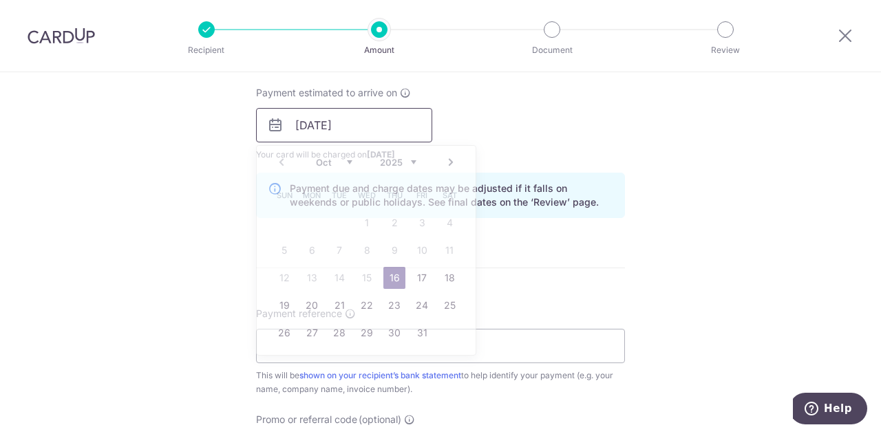
click at [394, 134] on input "16/10/2025" at bounding box center [344, 125] width 176 height 34
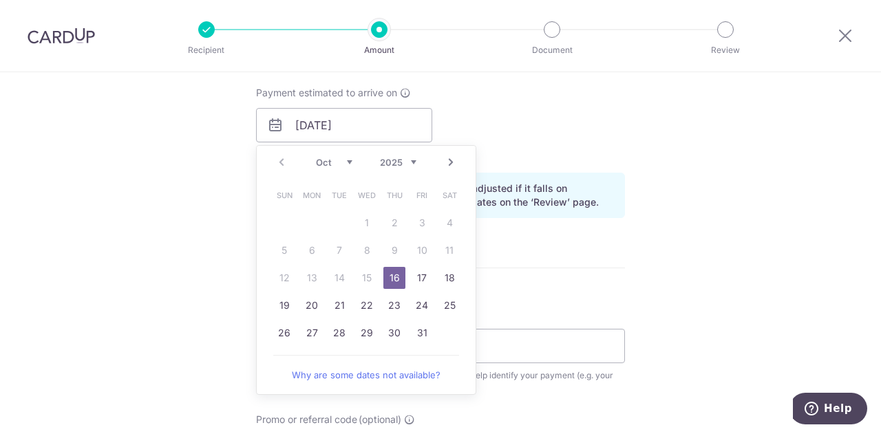
click at [391, 276] on link "16" at bounding box center [394, 278] width 22 height 22
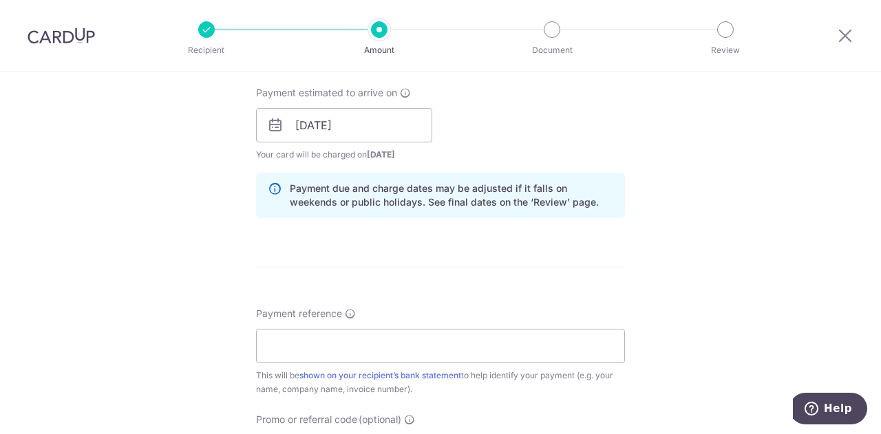
click at [559, 250] on form "Enter payment amount SGD 171.01 171.01 Select Card **** 8317 Add credit card Yo…" at bounding box center [440, 150] width 369 height 1212
click at [443, 348] on input "Payment reference" at bounding box center [440, 346] width 369 height 34
type input "TX6242"
click at [538, 251] on form "Enter payment amount SGD 171.01 171.01 Select Card **** 8317 Add credit card Yo…" at bounding box center [440, 150] width 369 height 1212
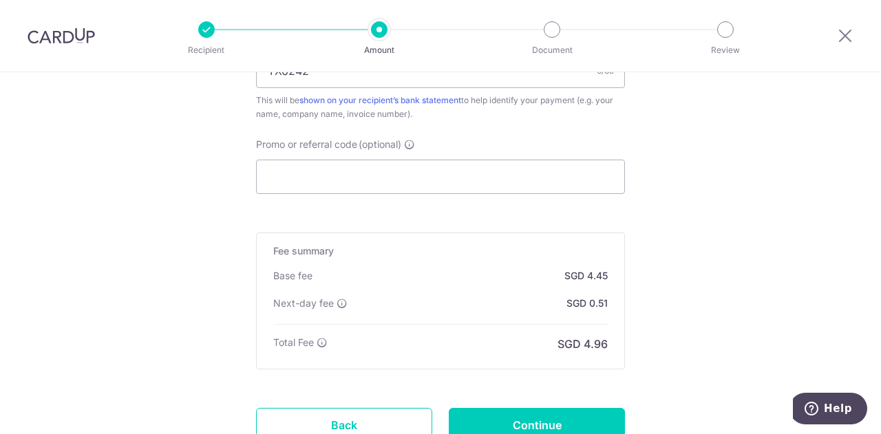
scroll to position [963, 0]
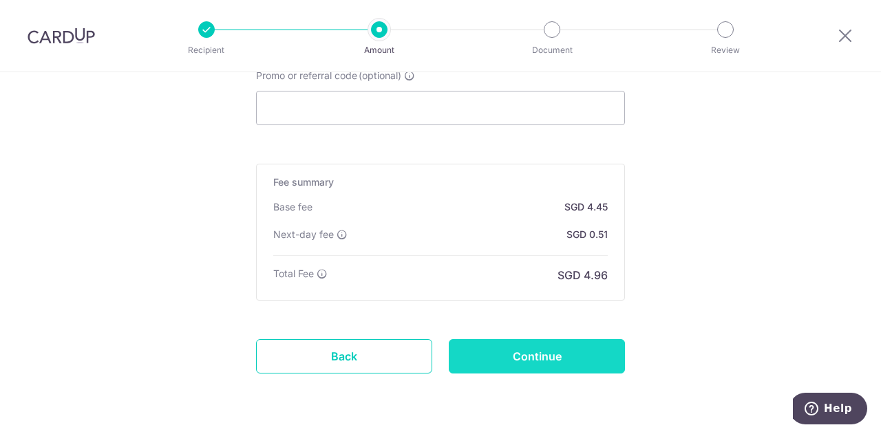
click at [573, 348] on input "Continue" at bounding box center [537, 356] width 176 height 34
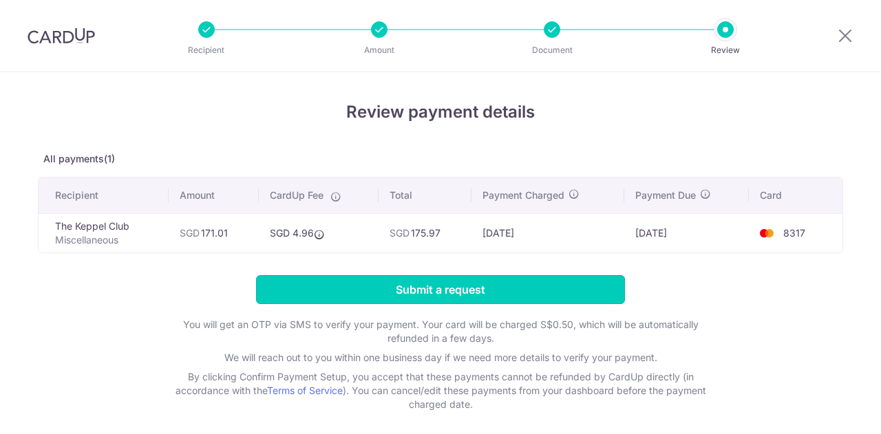
click at [489, 290] on input "Submit a request" at bounding box center [440, 289] width 369 height 29
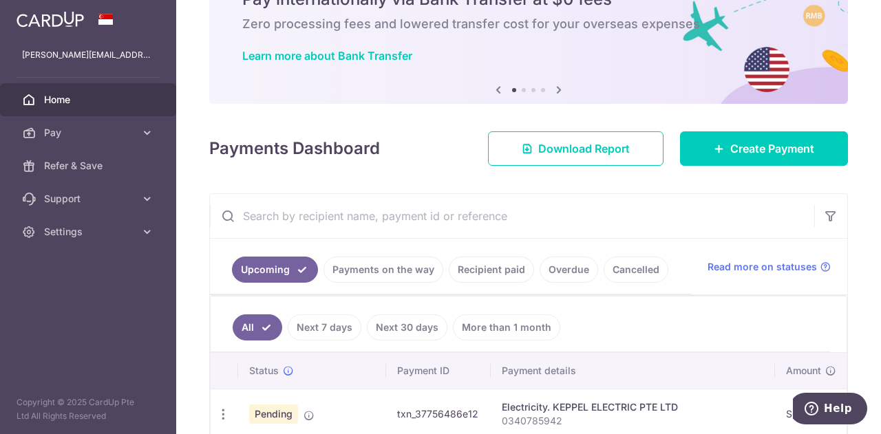
scroll to position [69, 0]
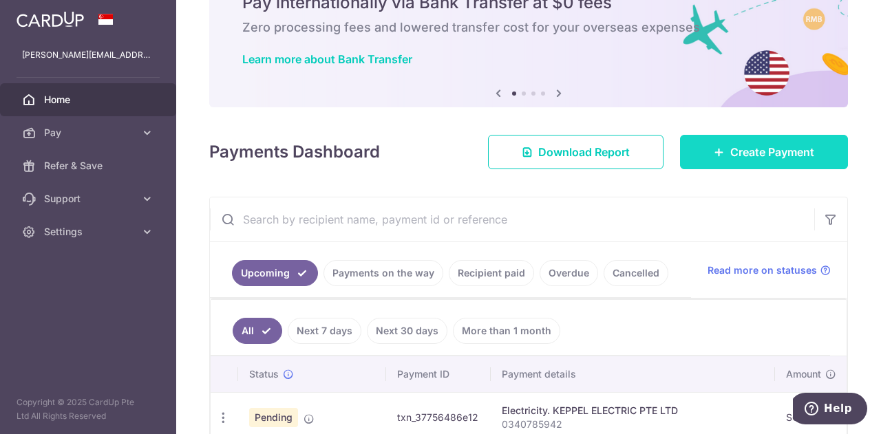
click at [767, 153] on span "Create Payment" at bounding box center [772, 152] width 84 height 17
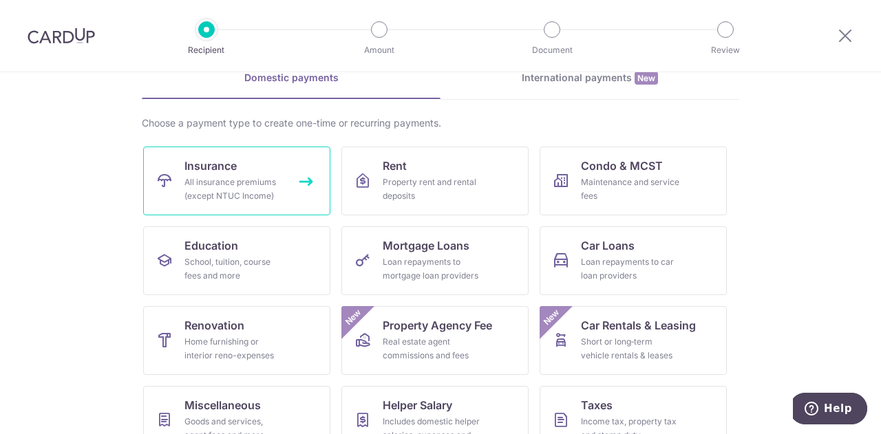
scroll to position [138, 0]
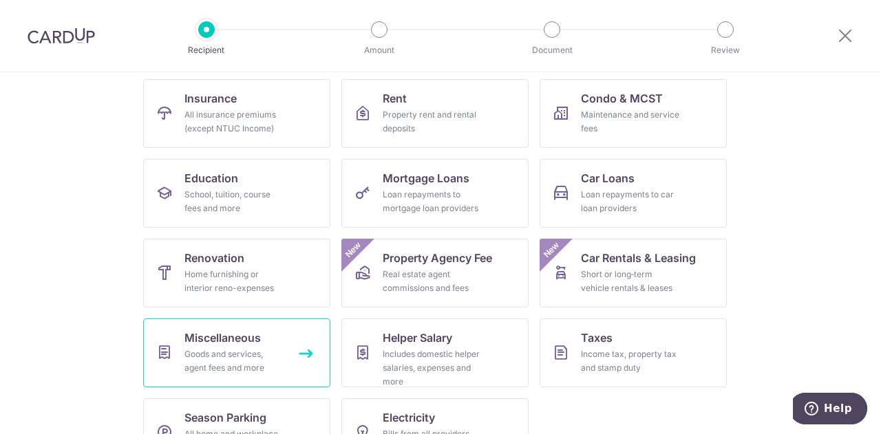
click at [217, 365] on div "Goods and services, agent fees and more" at bounding box center [233, 362] width 99 height 28
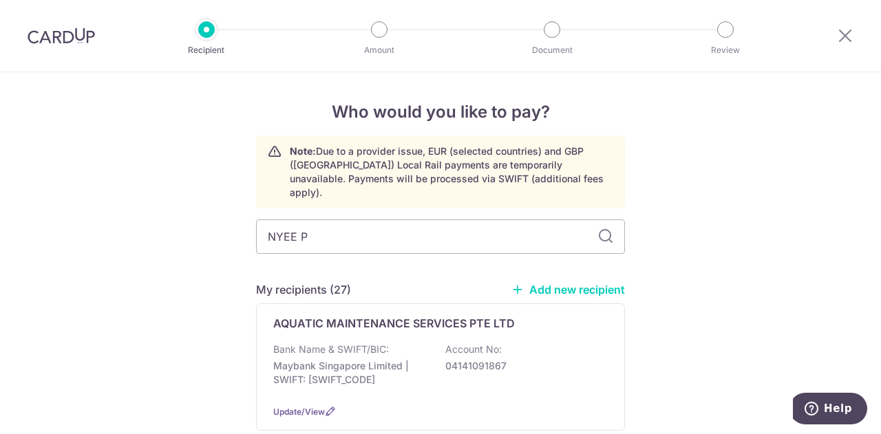
type input "NYEE PH"
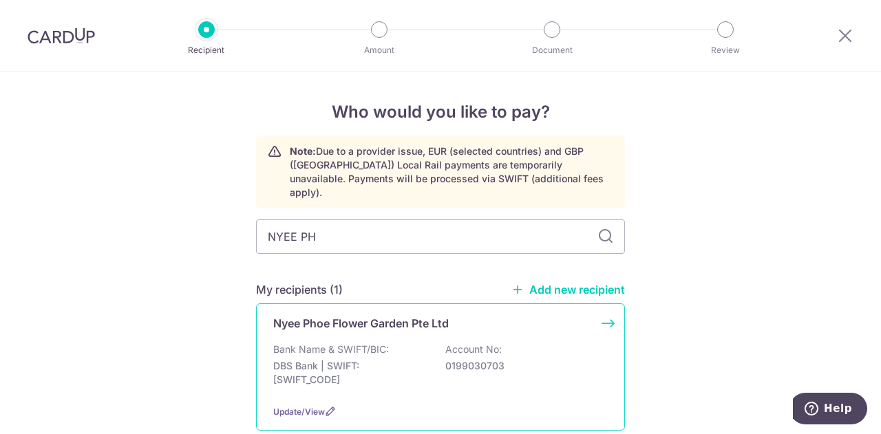
click at [385, 359] on p "DBS Bank | SWIFT: DBSSSGSGXXX" at bounding box center [350, 373] width 154 height 28
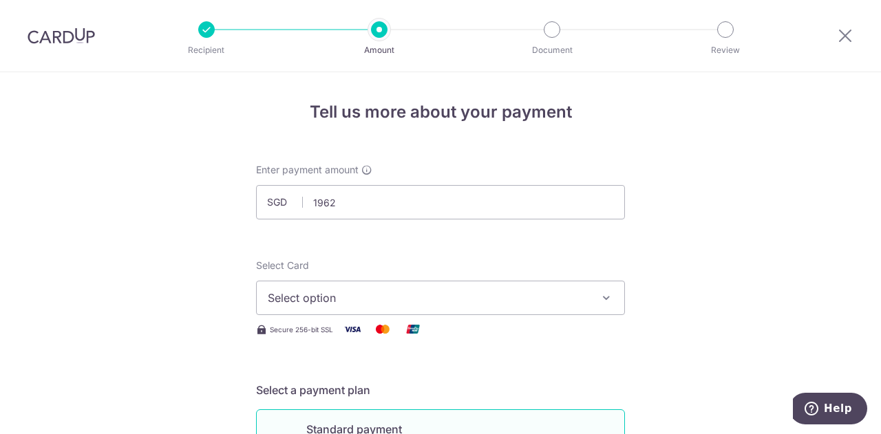
type input "1,962.00"
click at [343, 304] on span "Select option" at bounding box center [428, 298] width 321 height 17
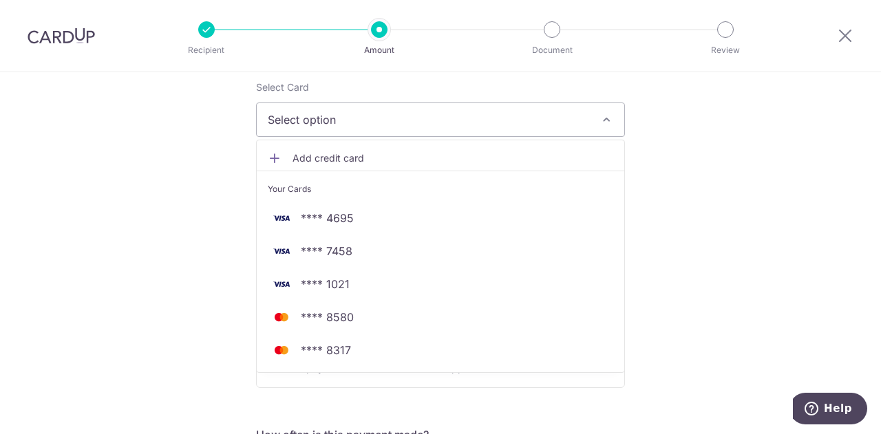
scroll to position [206, 0]
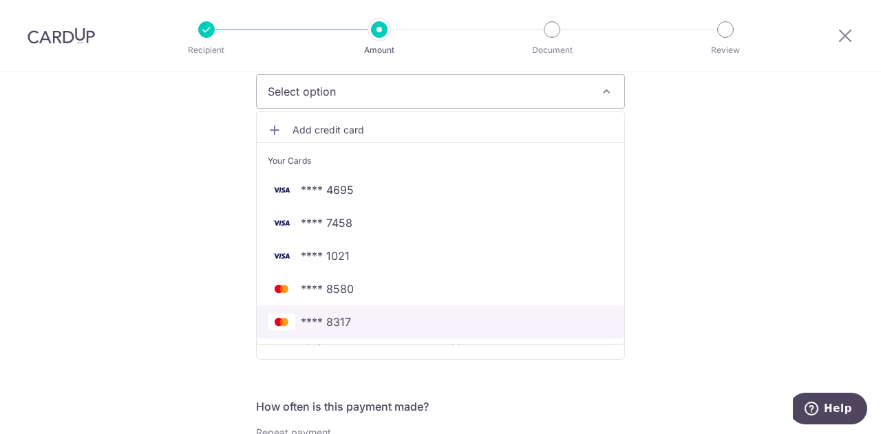
click at [381, 317] on span "**** 8317" at bounding box center [440, 322] width 345 height 17
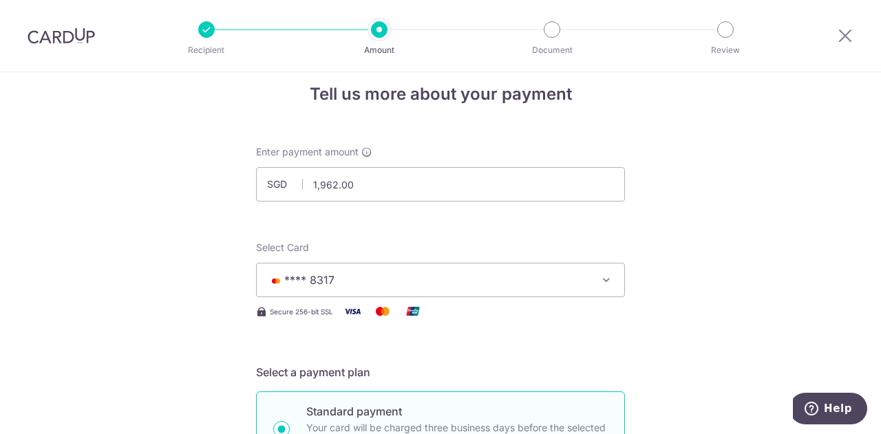
scroll to position [0, 0]
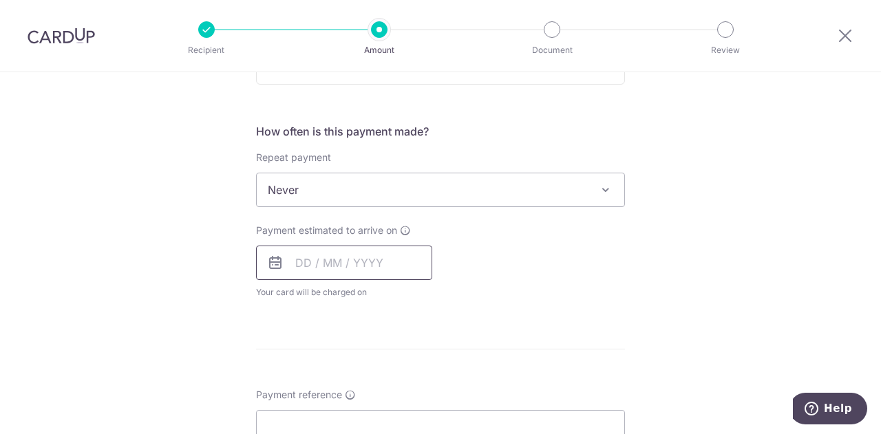
click at [343, 251] on input "text" at bounding box center [344, 263] width 176 height 34
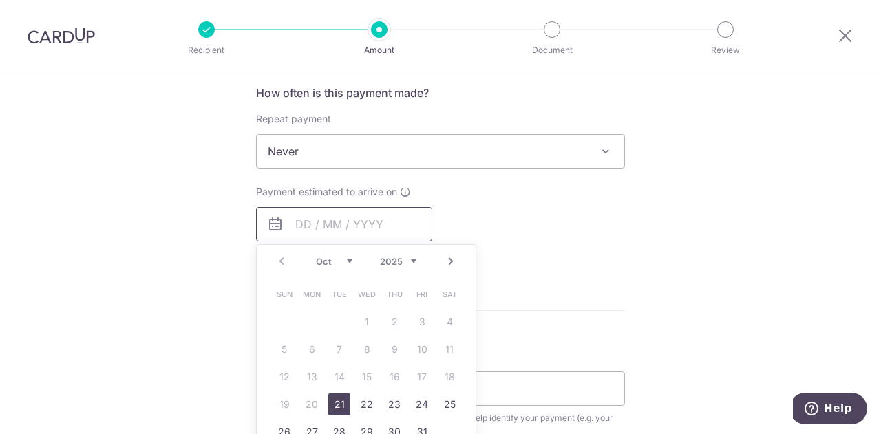
scroll to position [551, 0]
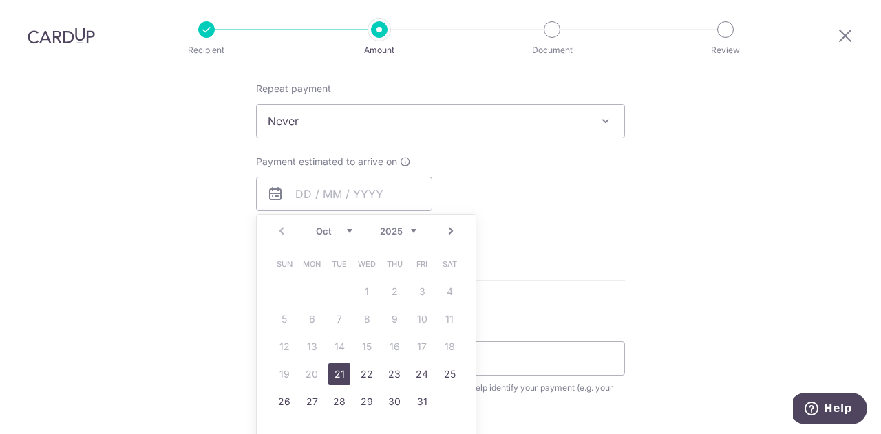
click at [545, 206] on div "Payment estimated to arrive on Prev Next Oct Nov Dec 2025 2026 2027 2028 2029 2…" at bounding box center [440, 193] width 385 height 76
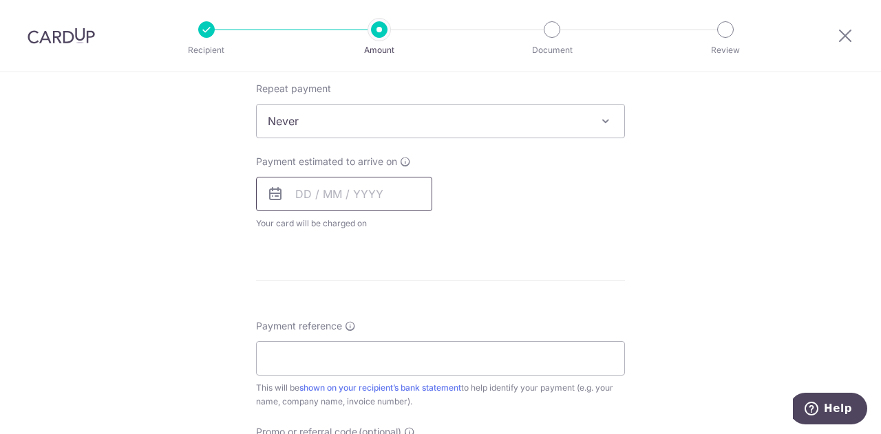
click at [380, 189] on input "text" at bounding box center [344, 194] width 176 height 34
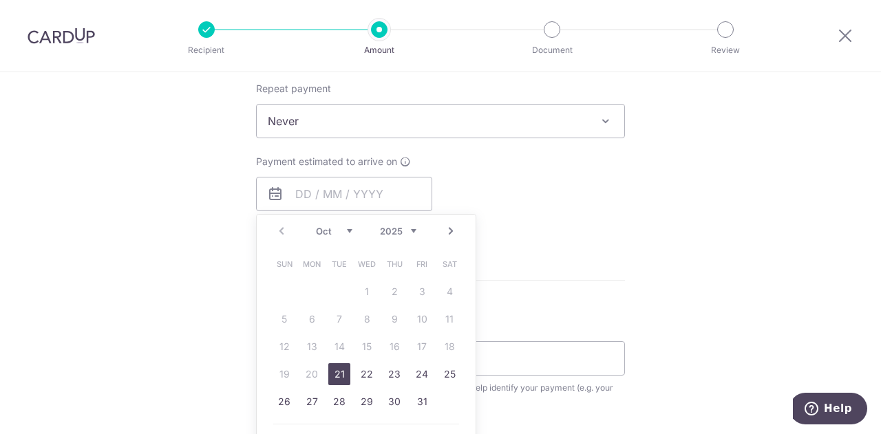
click at [334, 378] on link "21" at bounding box center [339, 374] width 22 height 22
type input "21/10/2025"
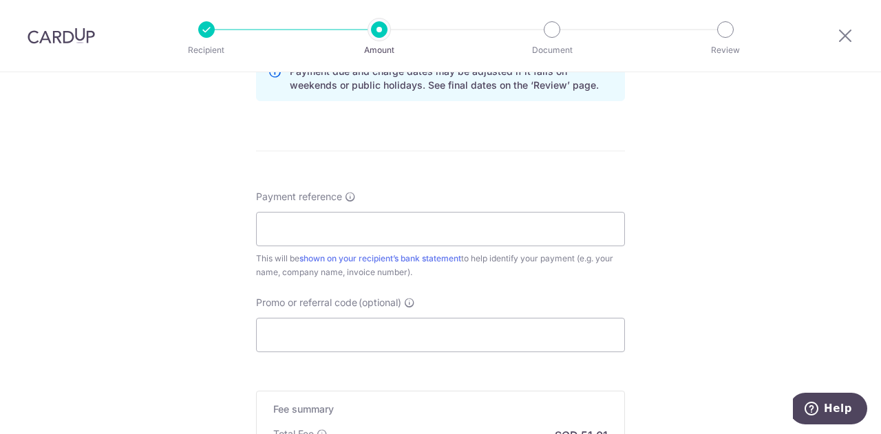
scroll to position [757, 0]
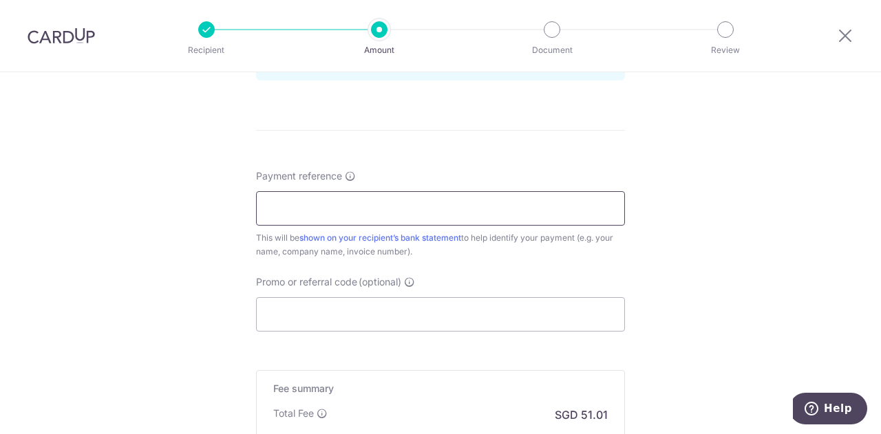
click at [400, 203] on input "Payment reference" at bounding box center [440, 208] width 369 height 34
paste input "10083996"
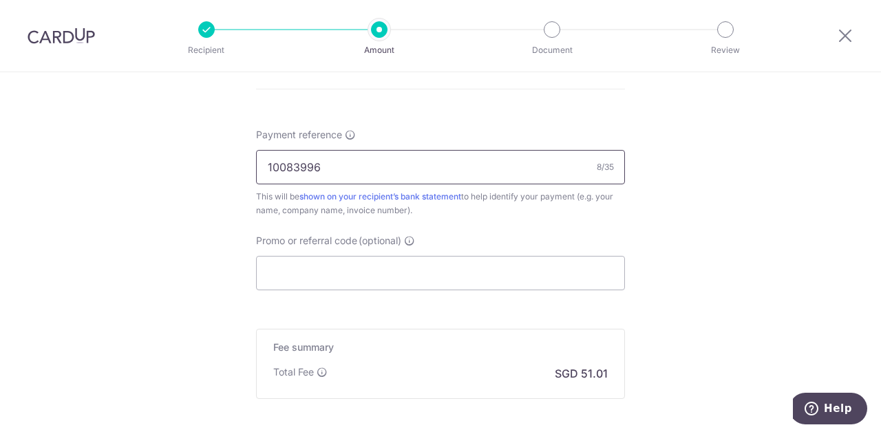
scroll to position [936, 0]
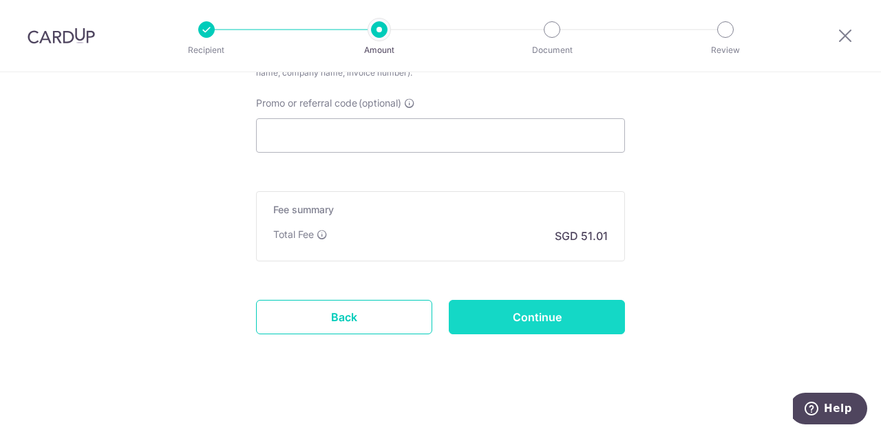
type input "10083996"
click at [516, 312] on input "Continue" at bounding box center [537, 317] width 176 height 34
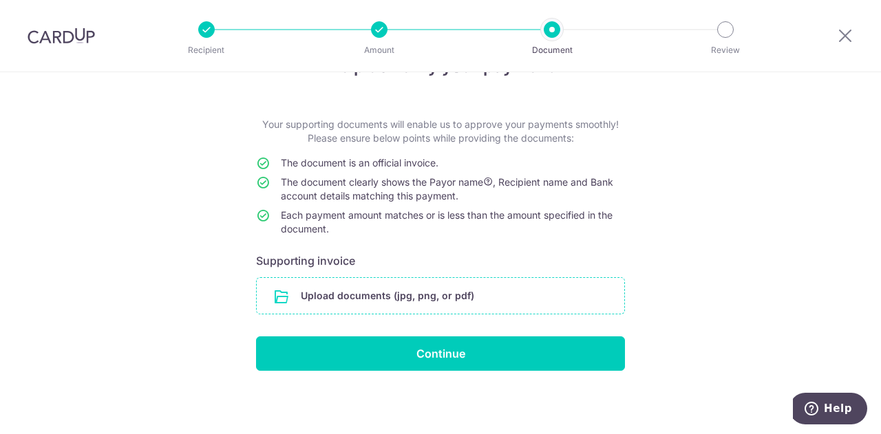
click at [380, 300] on input "file" at bounding box center [440, 296] width 367 height 36
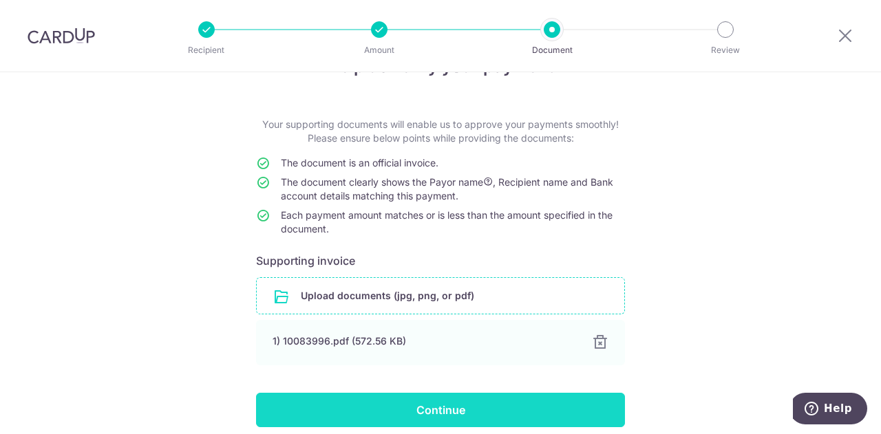
click at [385, 415] on input "Continue" at bounding box center [440, 410] width 369 height 34
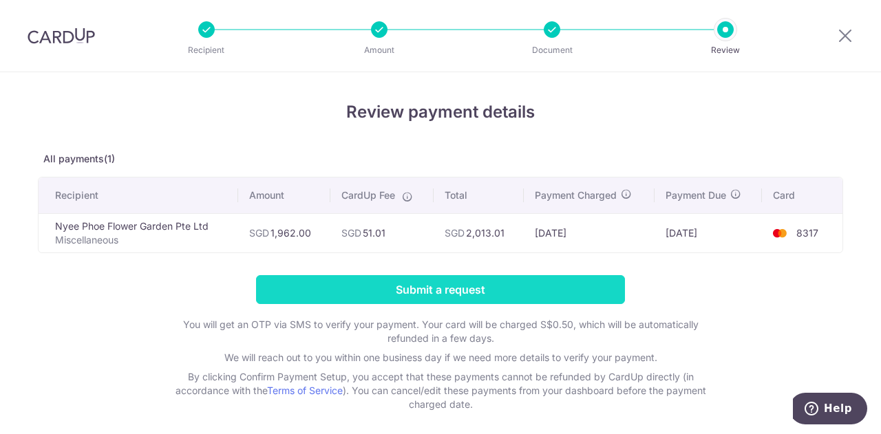
click at [362, 289] on input "Submit a request" at bounding box center [440, 289] width 369 height 29
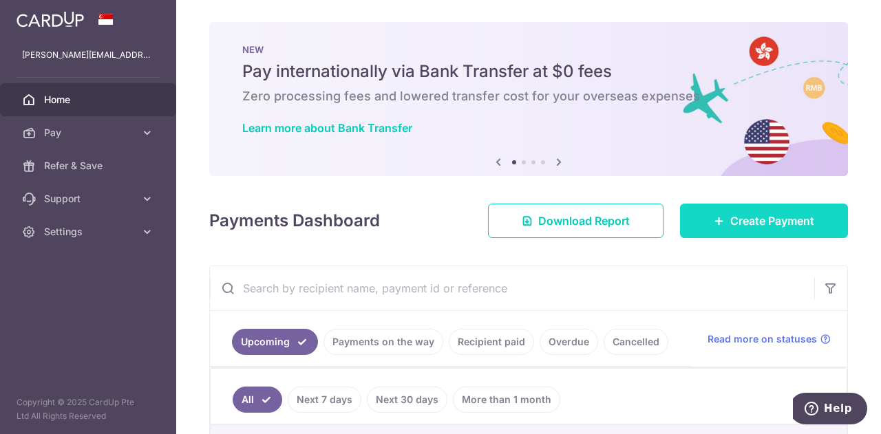
click at [730, 217] on span "Create Payment" at bounding box center [772, 221] width 84 height 17
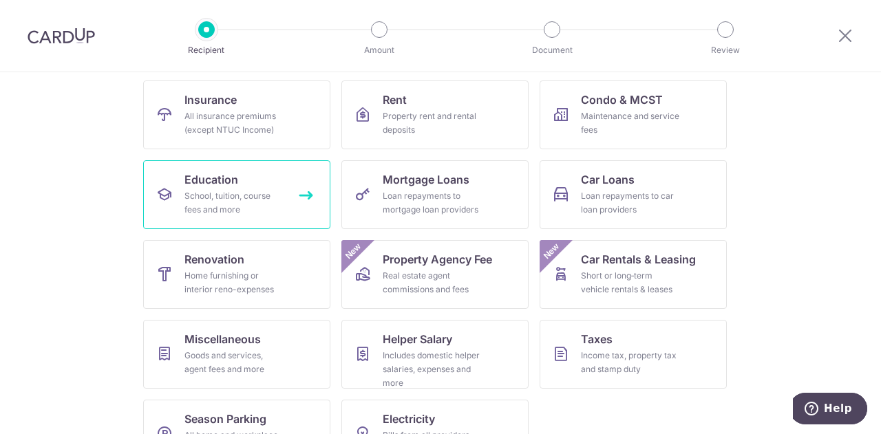
scroll to position [138, 0]
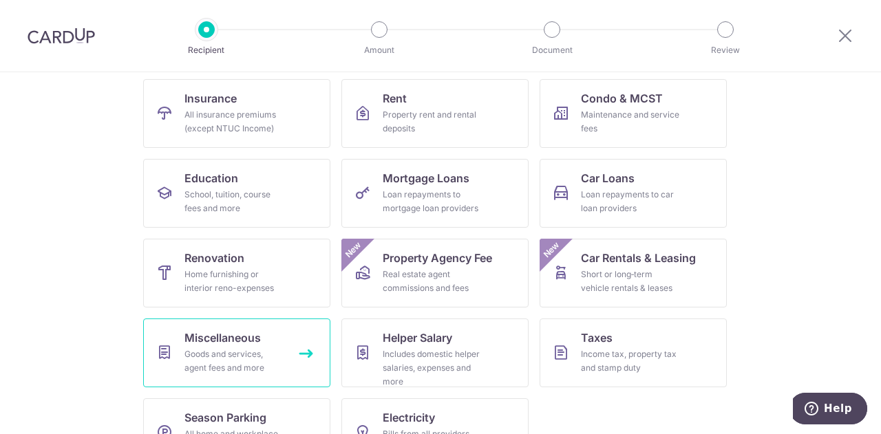
click at [226, 344] on span "Miscellaneous" at bounding box center [222, 338] width 76 height 17
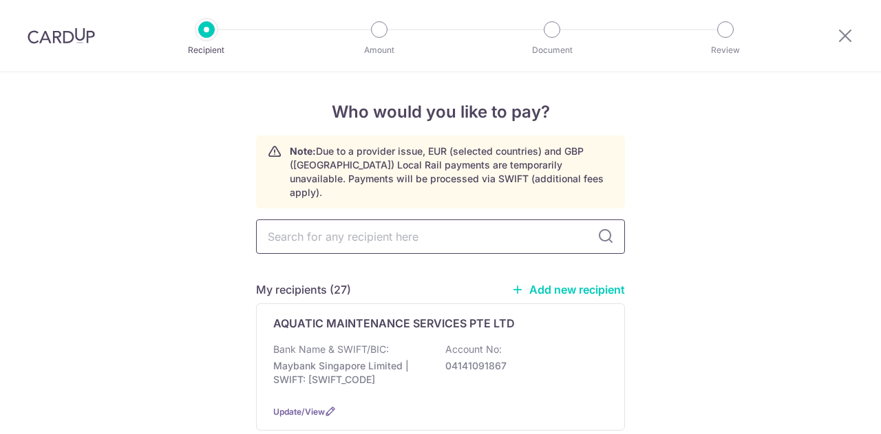
click at [400, 226] on input "text" at bounding box center [440, 237] width 369 height 34
type input "GECKO"
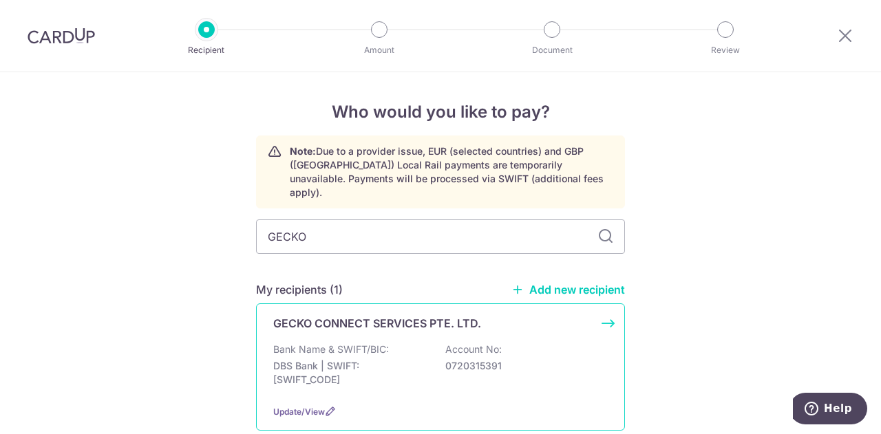
click at [423, 343] on div "Bank Name & SWIFT/BIC: DBS Bank | SWIFT: [SWIFT_CODE] Account No: 0720315391" at bounding box center [440, 368] width 334 height 51
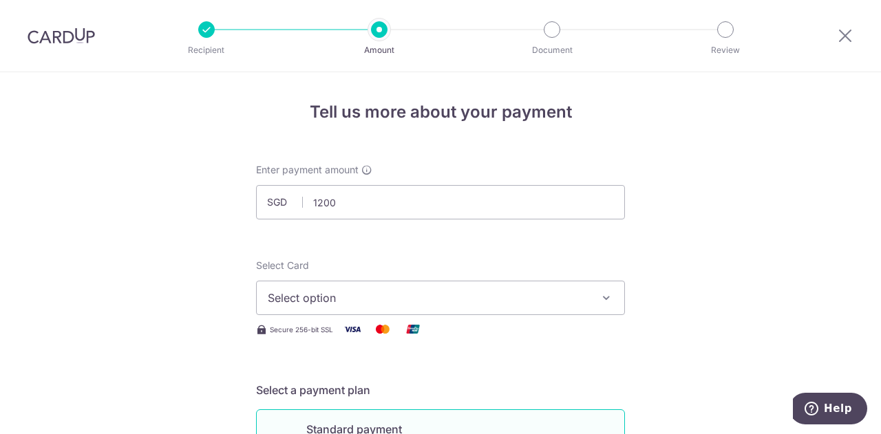
type input "1,200.00"
click at [450, 299] on span "Select option" at bounding box center [428, 298] width 321 height 17
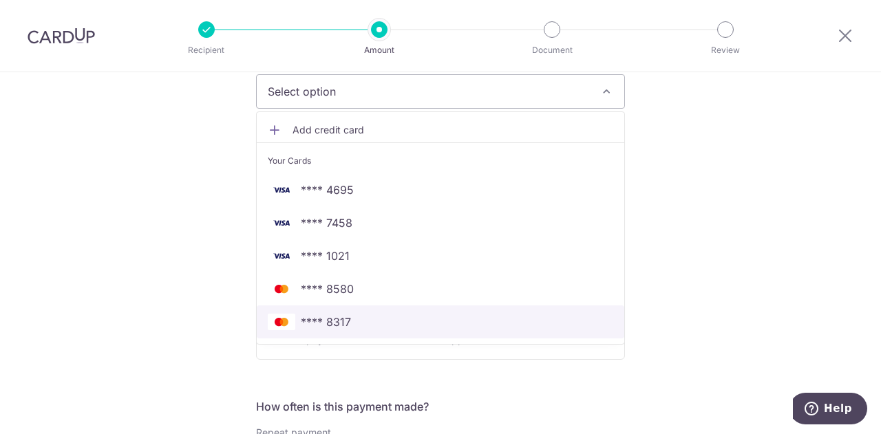
click at [353, 324] on span "**** 8317" at bounding box center [440, 322] width 345 height 17
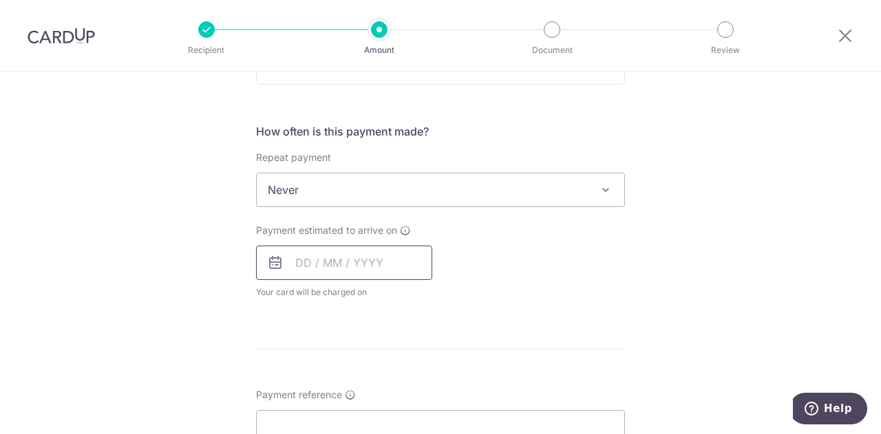
click at [345, 255] on input "text" at bounding box center [344, 263] width 176 height 34
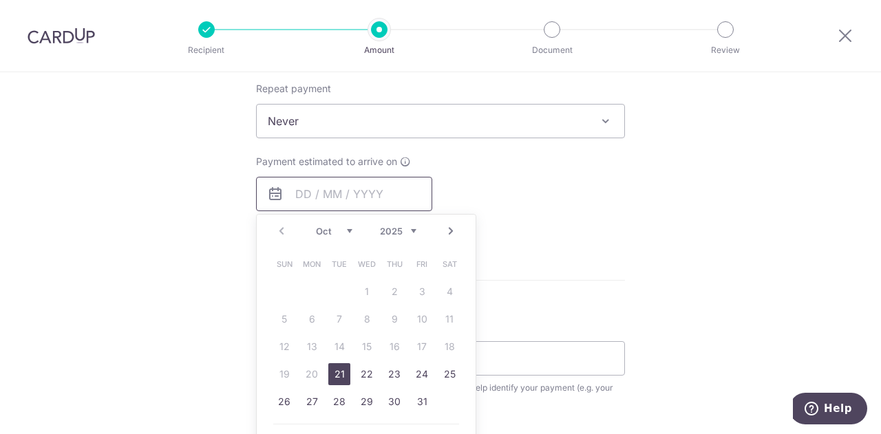
click at [345, 210] on div "Payment estimated to arrive on Prev Next Oct Nov Dec 2025 2026 2027 2028 2029 2…" at bounding box center [344, 193] width 176 height 76
click at [347, 191] on input "text" at bounding box center [344, 194] width 176 height 34
click at [334, 367] on link "21" at bounding box center [339, 374] width 22 height 22
type input "[DATE]"
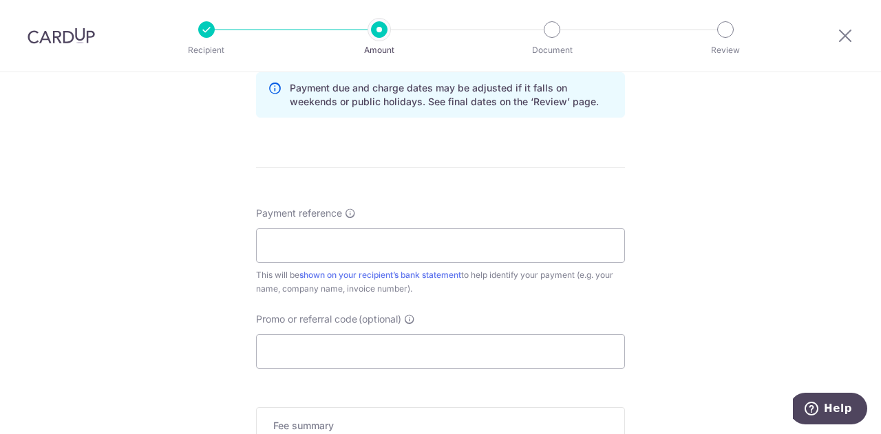
scroll to position [757, 0]
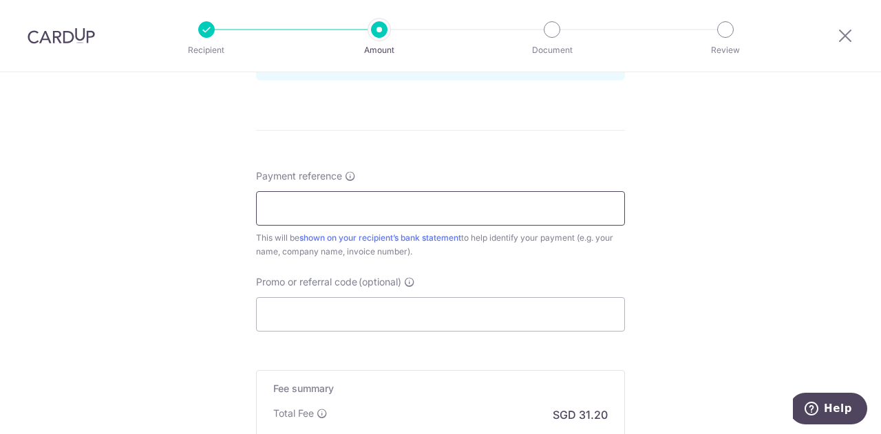
click at [350, 205] on input "Payment reference" at bounding box center [440, 208] width 369 height 34
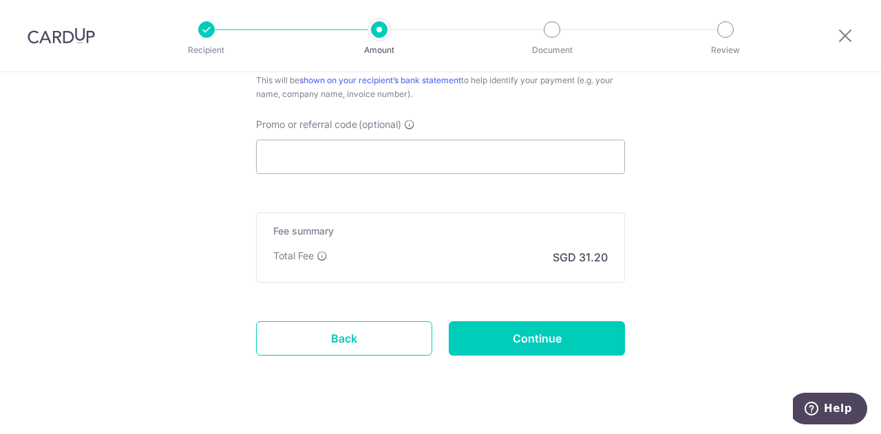
scroll to position [936, 0]
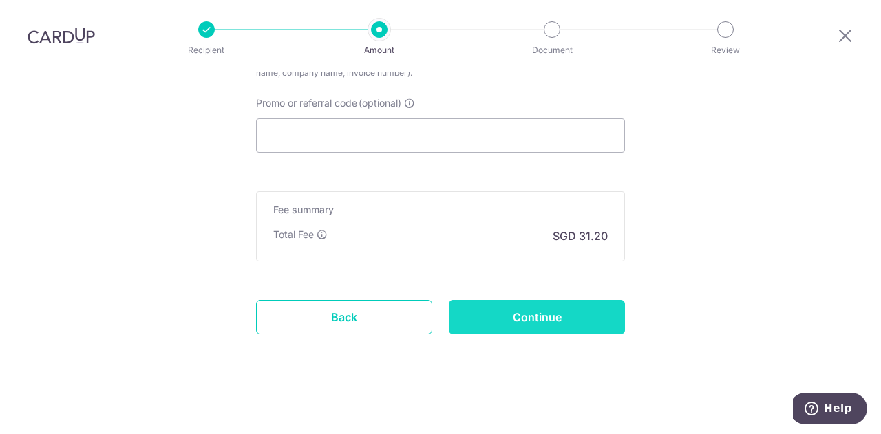
type input "INV-0694"
click at [567, 321] on input "Continue" at bounding box center [537, 317] width 176 height 34
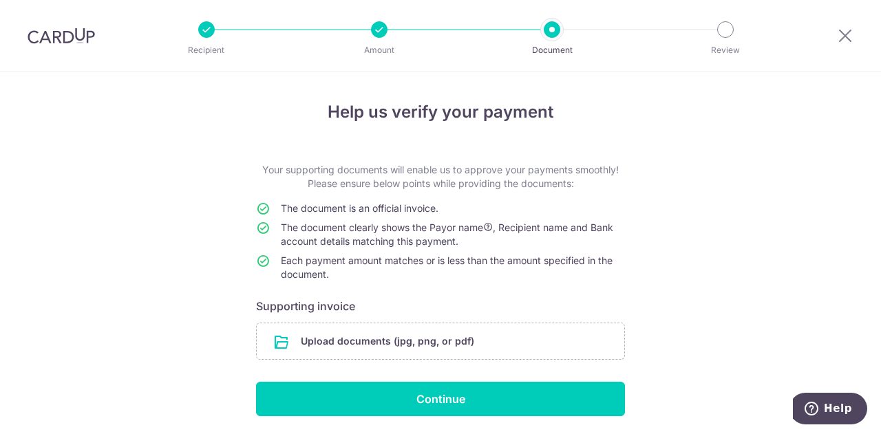
click at [723, 207] on div "Help us verify your payment Your supporting documents will enable us to approve…" at bounding box center [440, 276] width 881 height 409
click at [410, 335] on input "file" at bounding box center [440, 341] width 367 height 36
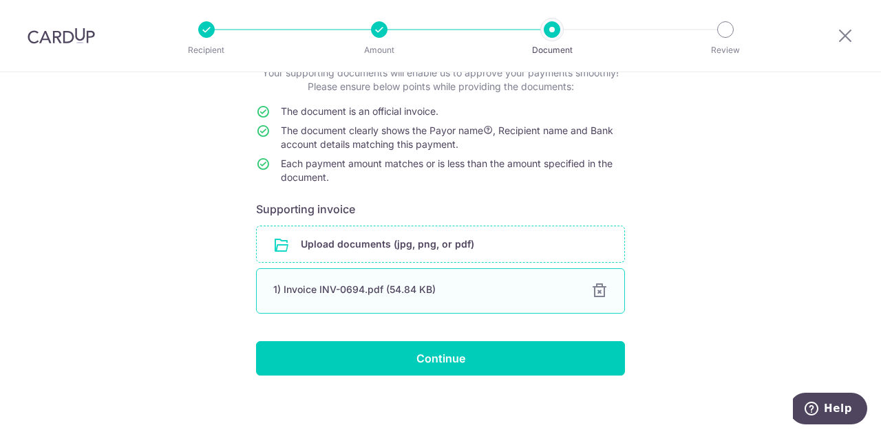
scroll to position [102, 0]
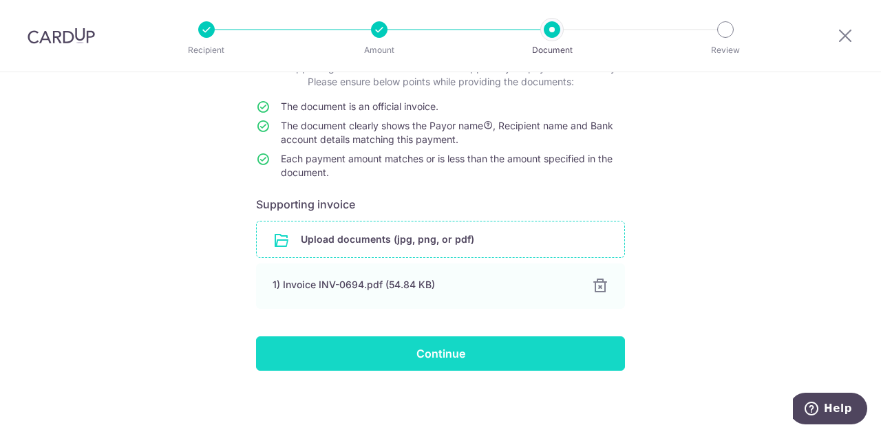
click at [376, 345] on input "Continue" at bounding box center [440, 353] width 369 height 34
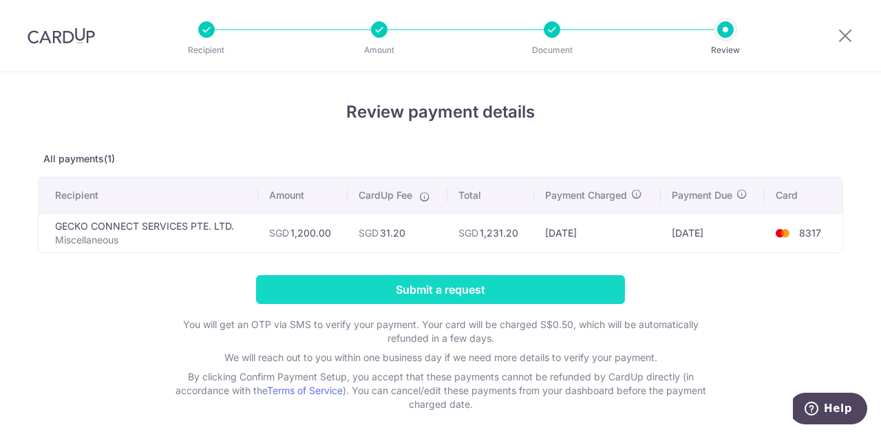
click at [535, 281] on input "Submit a request" at bounding box center [440, 289] width 369 height 29
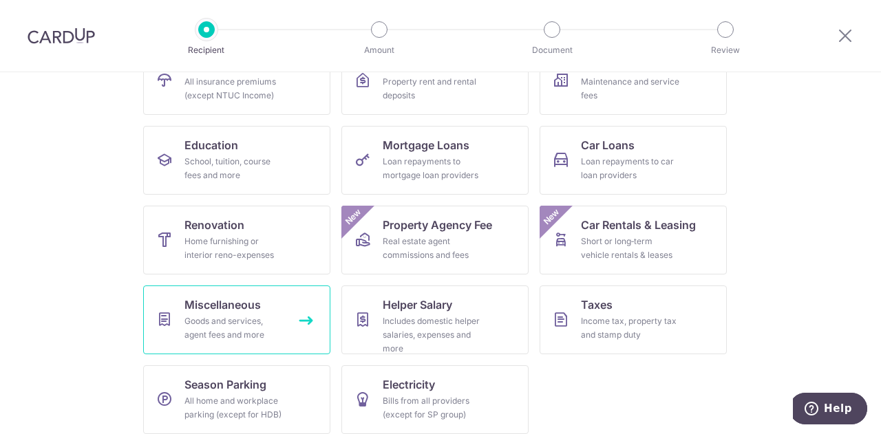
scroll to position [180, 0]
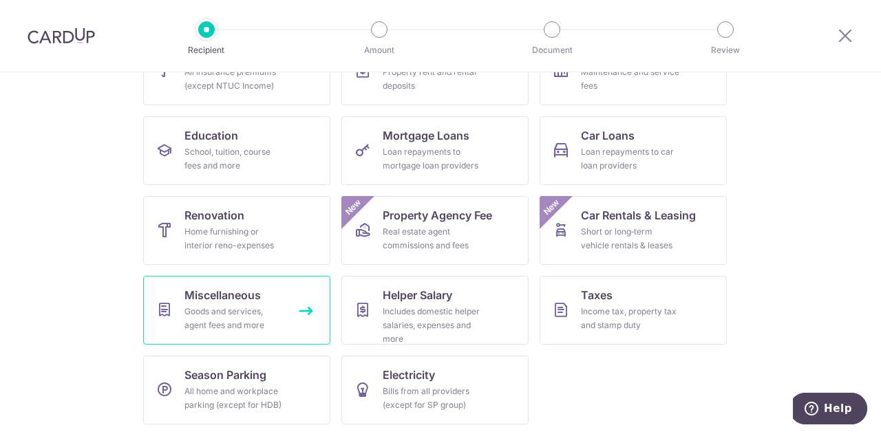
click at [224, 301] on span "Miscellaneous" at bounding box center [222, 295] width 76 height 17
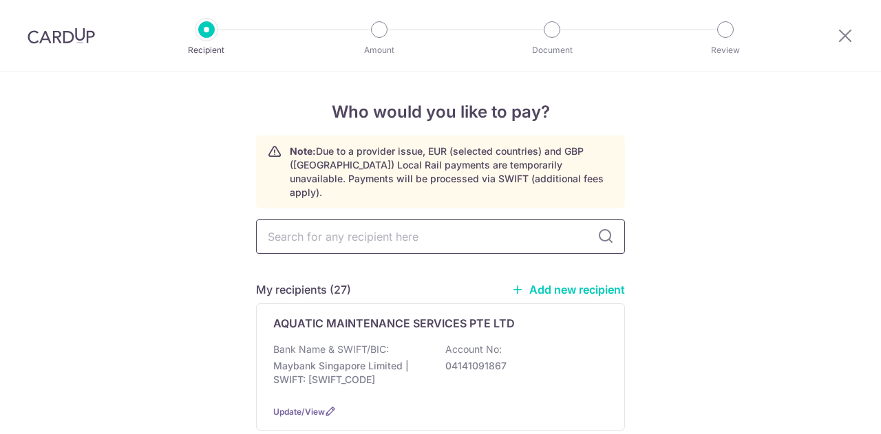
drag, startPoint x: 0, startPoint y: 0, endPoint x: 391, endPoint y: 222, distance: 449.3
click at [391, 222] on input "text" at bounding box center [440, 237] width 369 height 34
type input "gecko"
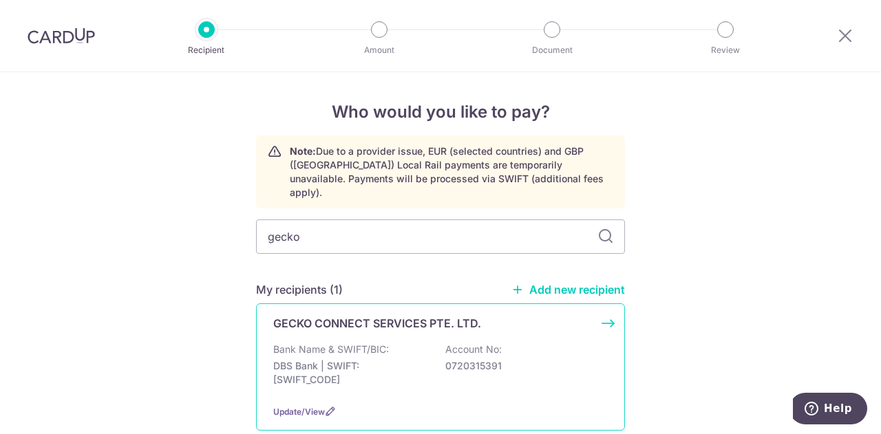
click at [388, 343] on div "Bank Name & SWIFT/BIC: DBS Bank | SWIFT: [SWIFT_CODE] Account No: 0720315391" at bounding box center [440, 368] width 334 height 51
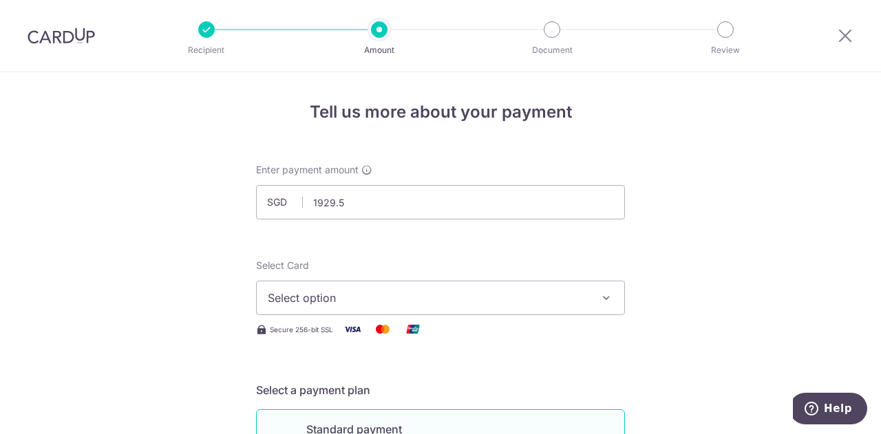
type input "1,929.50"
click at [341, 301] on span "Select option" at bounding box center [428, 298] width 321 height 17
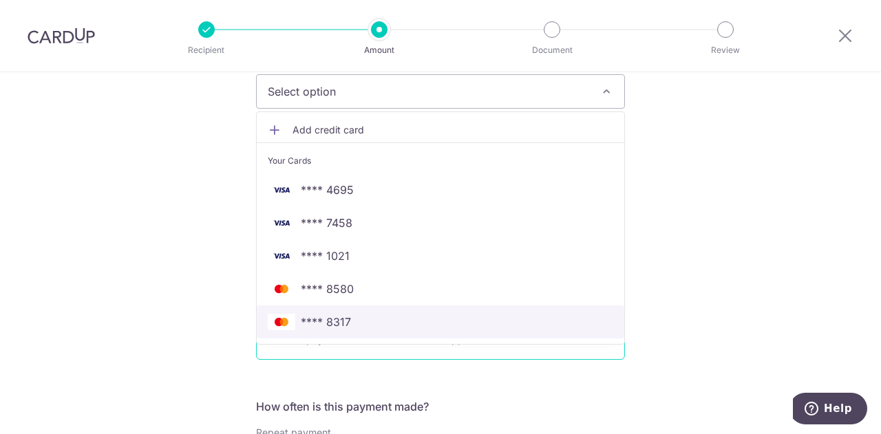
click at [348, 321] on span "**** 8317" at bounding box center [440, 322] width 345 height 17
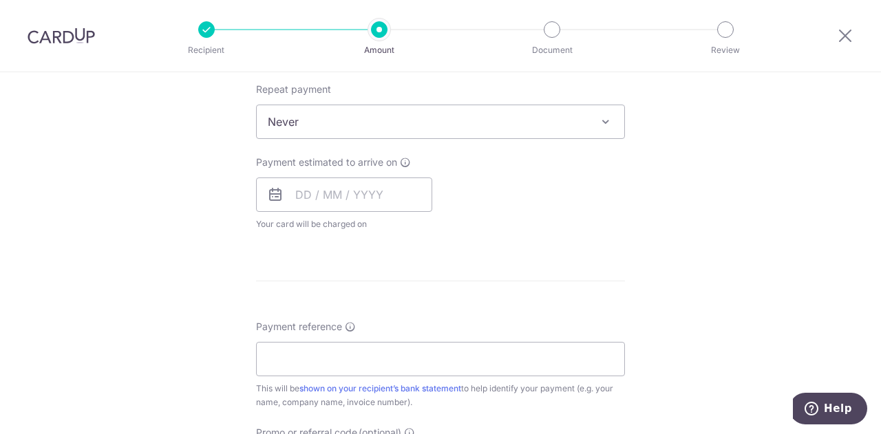
scroll to position [551, 0]
click at [315, 177] on input "text" at bounding box center [344, 194] width 176 height 34
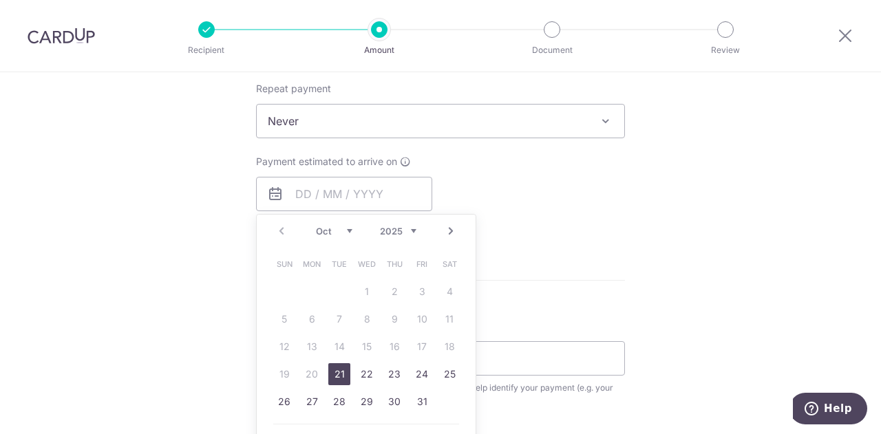
click at [333, 382] on link "21" at bounding box center [339, 374] width 22 height 22
type input "[DATE]"
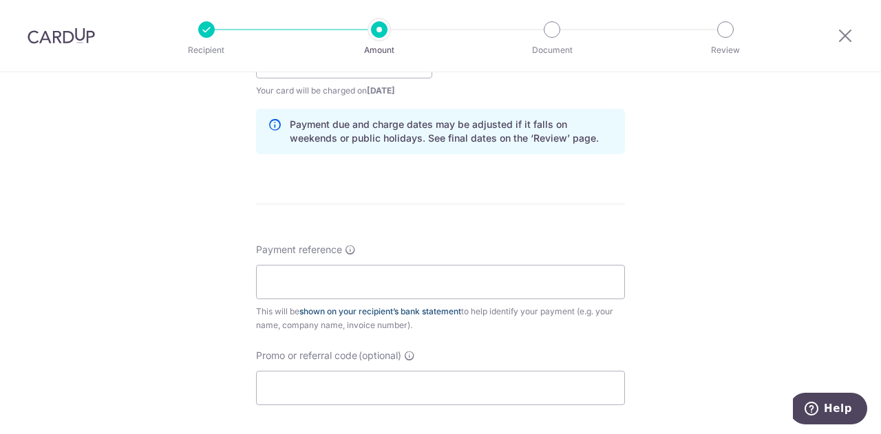
scroll to position [688, 0]
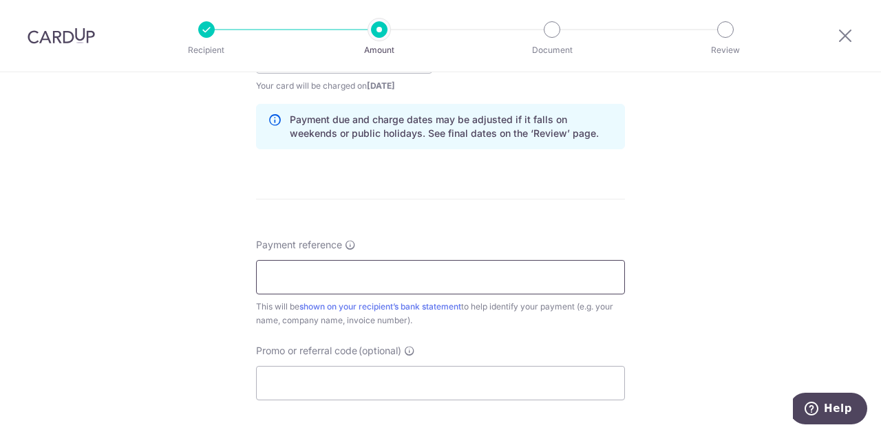
click at [336, 281] on input "Payment reference" at bounding box center [440, 277] width 369 height 34
click at [327, 274] on input "INV-" at bounding box center [440, 277] width 369 height 34
type input "INV-0695"
click at [778, 295] on div "Tell us more about your payment Enter payment amount SGD 1,929.50 1929.50 Selec…" at bounding box center [440, 34] width 881 height 1301
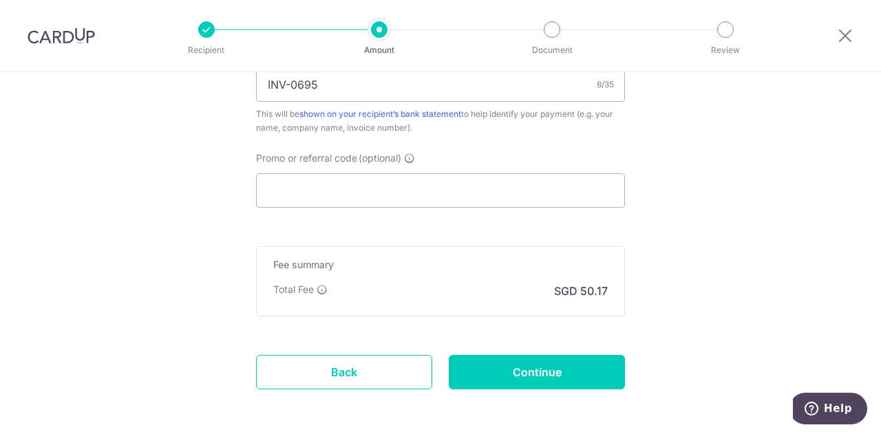
scroll to position [936, 0]
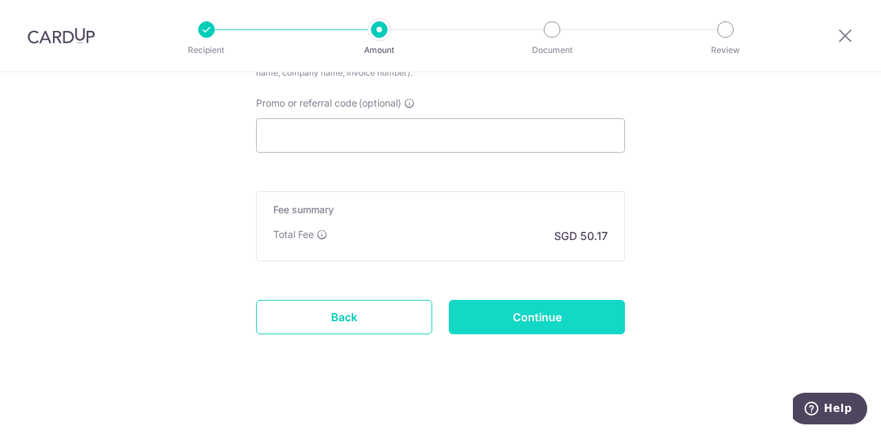
click at [475, 306] on input "Continue" at bounding box center [537, 317] width 176 height 34
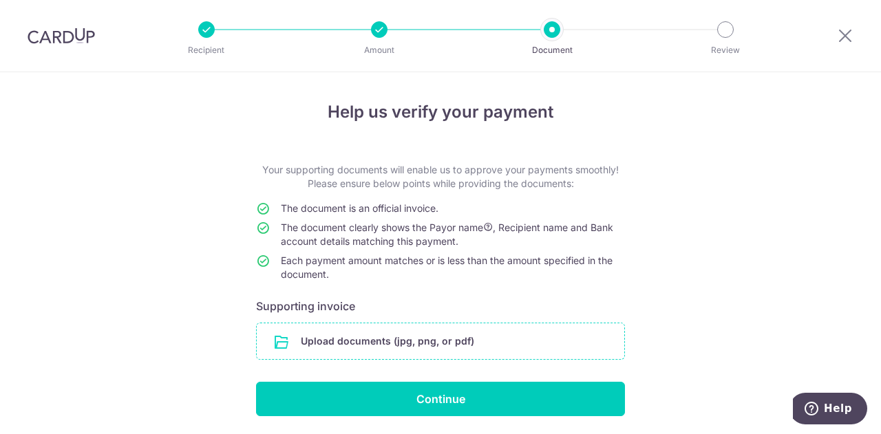
click at [339, 339] on input "file" at bounding box center [440, 341] width 367 height 36
click at [405, 348] on input "file" at bounding box center [440, 341] width 367 height 36
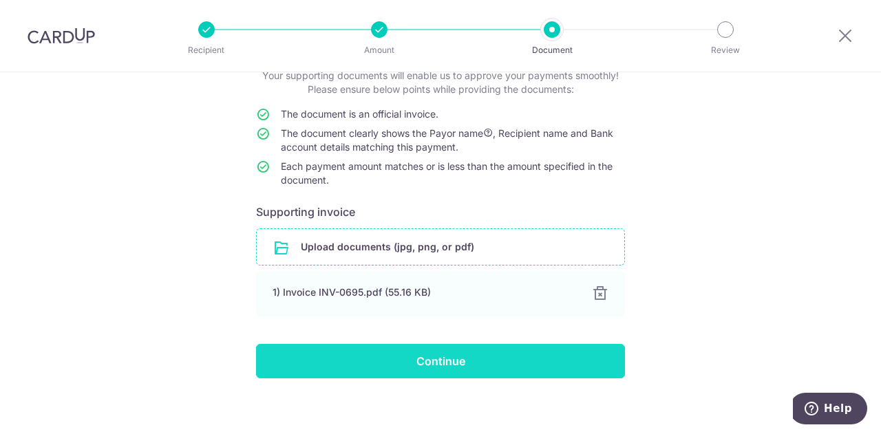
scroll to position [102, 0]
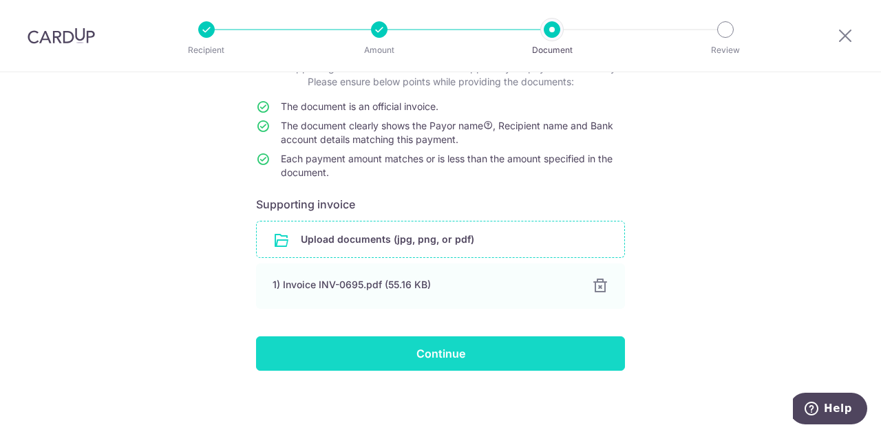
click at [382, 361] on input "Continue" at bounding box center [440, 353] width 369 height 34
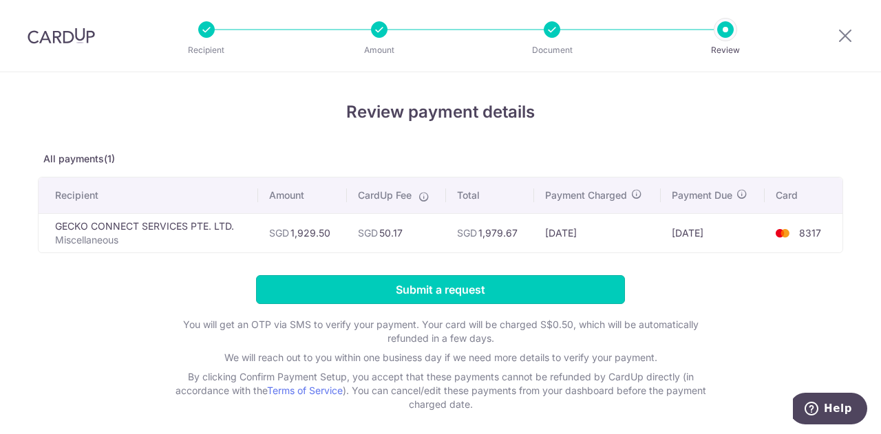
click at [486, 290] on input "Submit a request" at bounding box center [440, 289] width 369 height 29
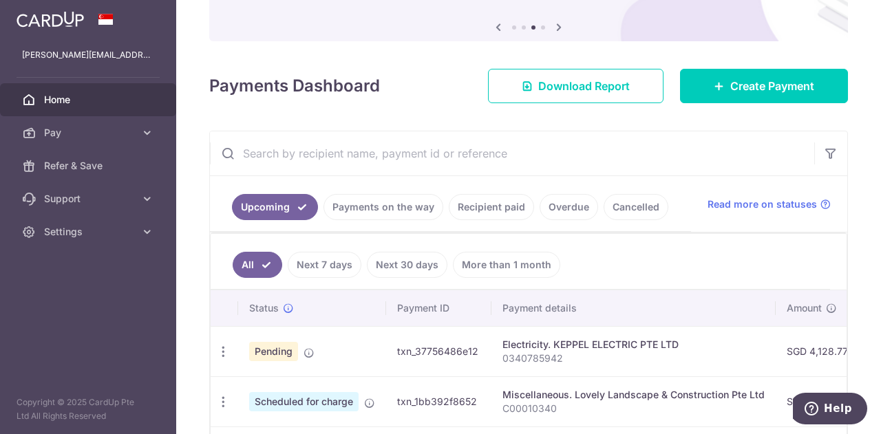
scroll to position [69, 0]
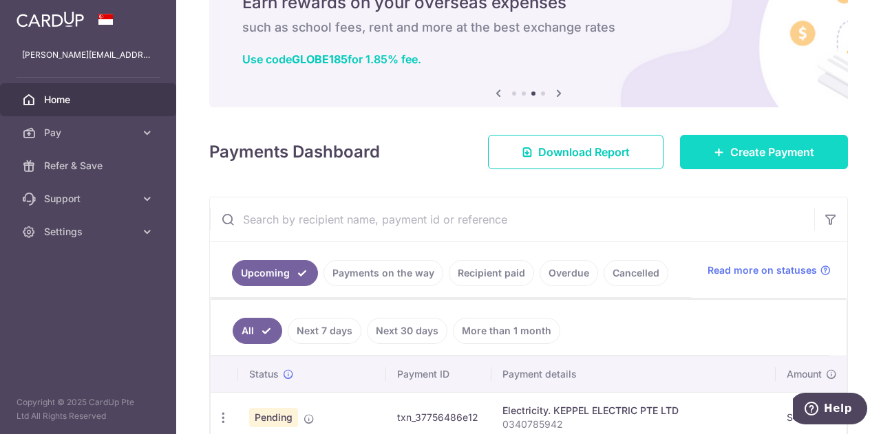
click at [731, 155] on span "Create Payment" at bounding box center [772, 152] width 84 height 17
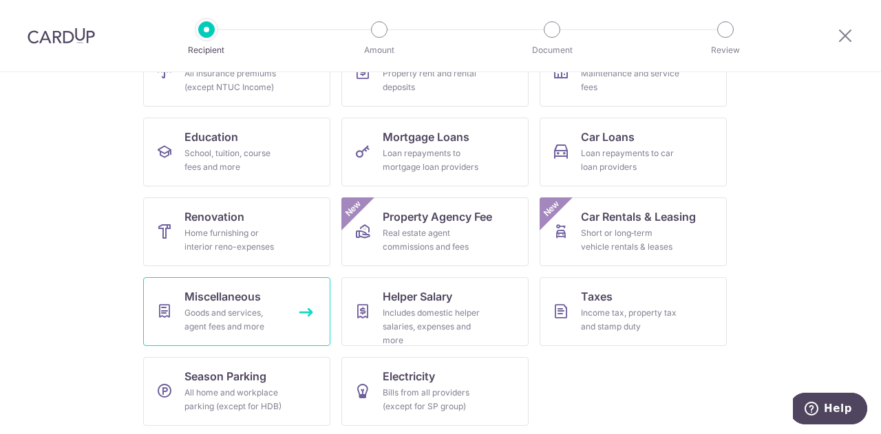
scroll to position [180, 0]
click at [184, 319] on div "Goods and services, agent fees and more" at bounding box center [233, 319] width 99 height 28
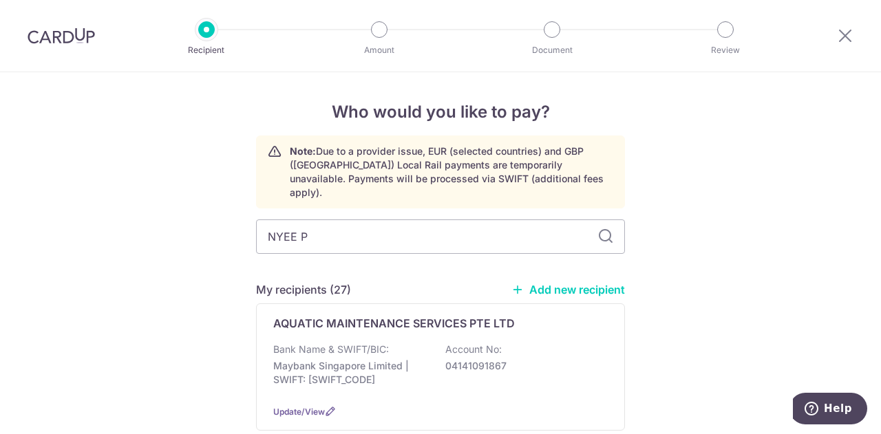
type input "NYEE PH"
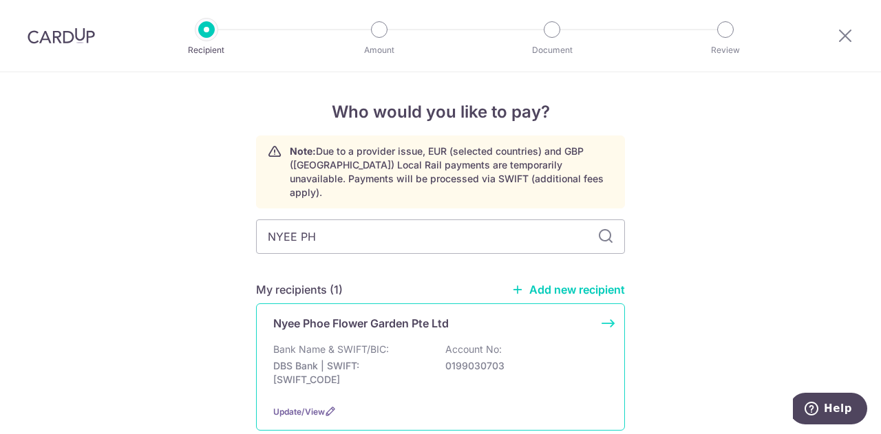
click at [407, 343] on div "Bank Name & SWIFT/BIC: DBS Bank | SWIFT: [SWIFT_CODE] Account No: 0199030703" at bounding box center [440, 368] width 334 height 51
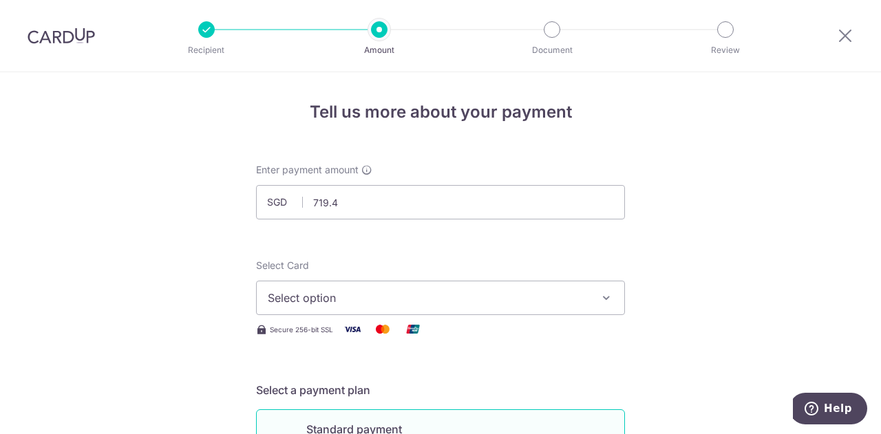
type input "719.40"
click at [415, 297] on span "Select option" at bounding box center [428, 298] width 321 height 17
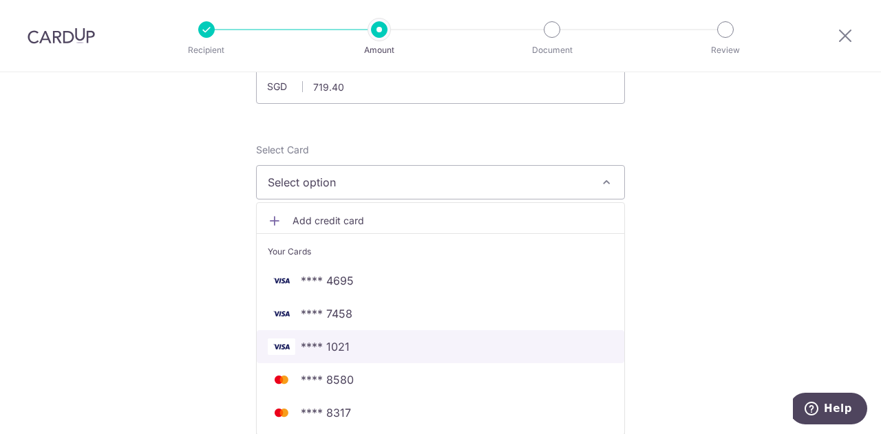
scroll to position [206, 0]
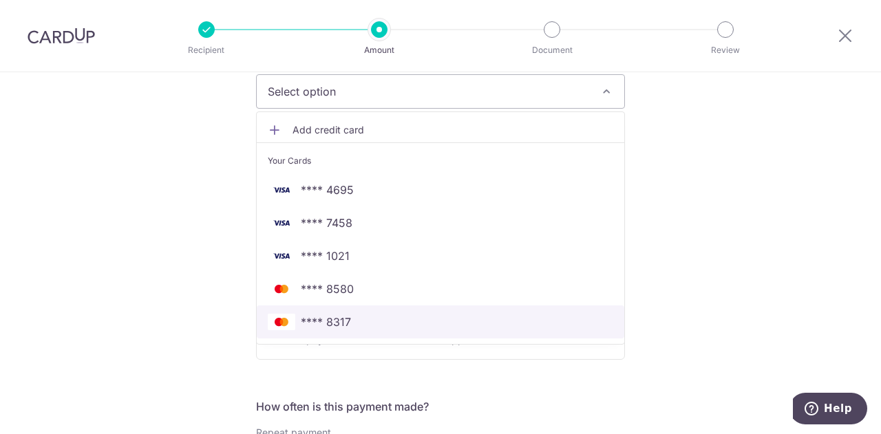
click at [365, 327] on span "**** 8317" at bounding box center [440, 322] width 345 height 17
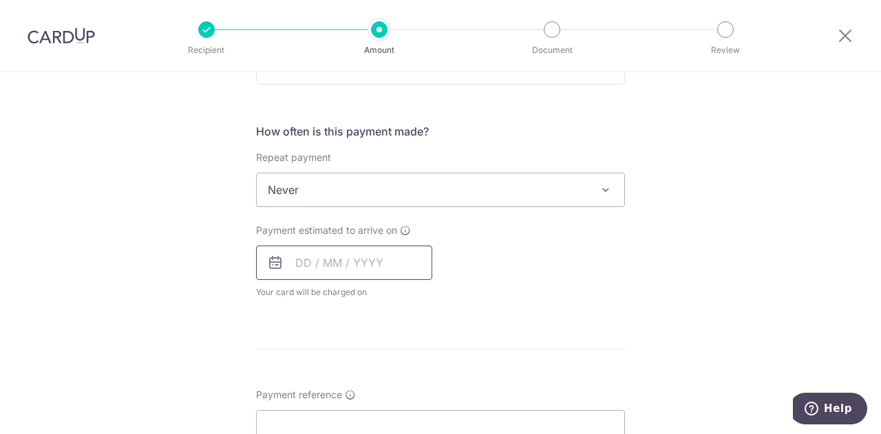
click at [370, 262] on input "text" at bounding box center [344, 263] width 176 height 34
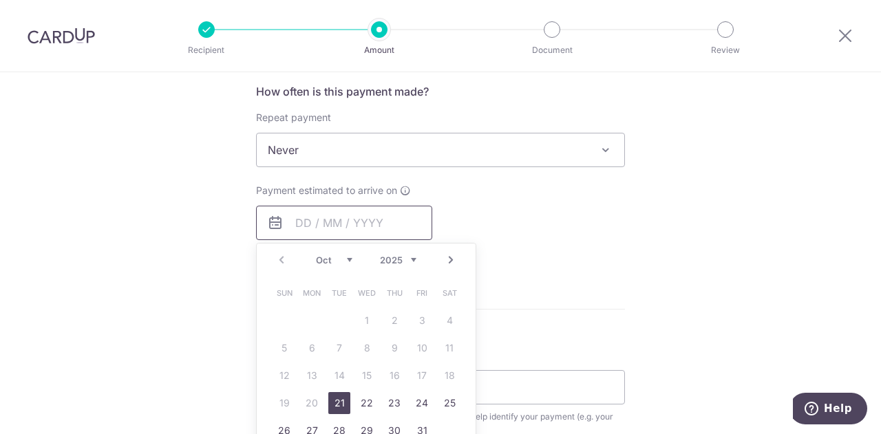
scroll to position [551, 0]
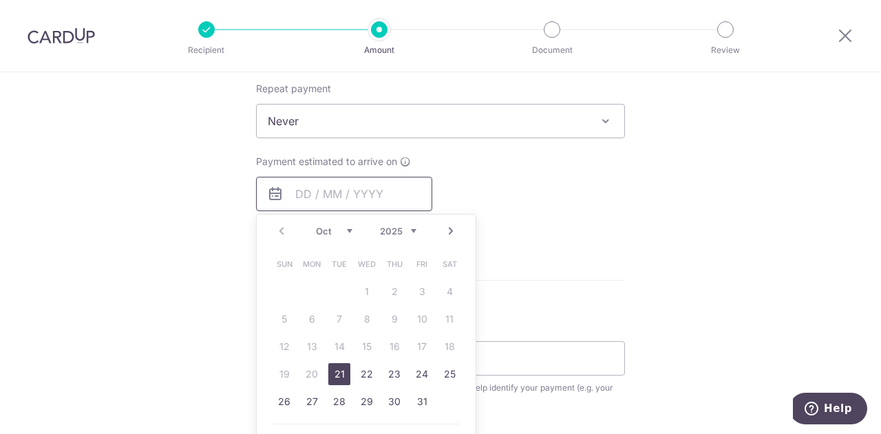
click at [354, 196] on input "text" at bounding box center [344, 194] width 176 height 34
click at [336, 367] on link "21" at bounding box center [339, 374] width 22 height 22
type input "[DATE]"
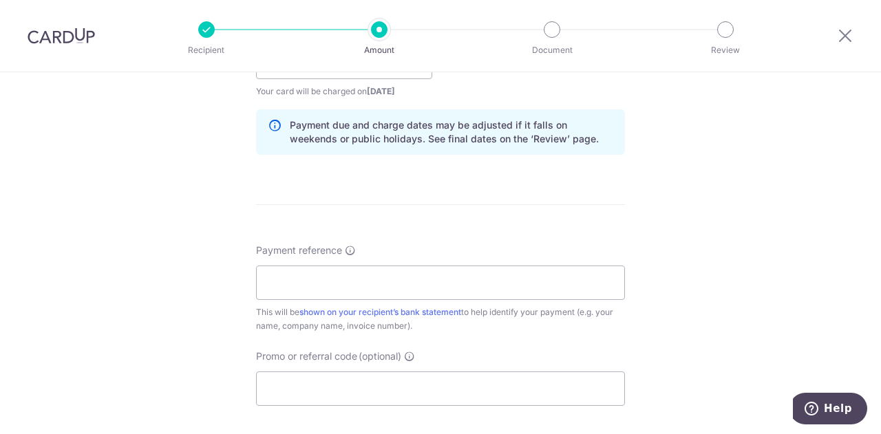
scroll to position [688, 0]
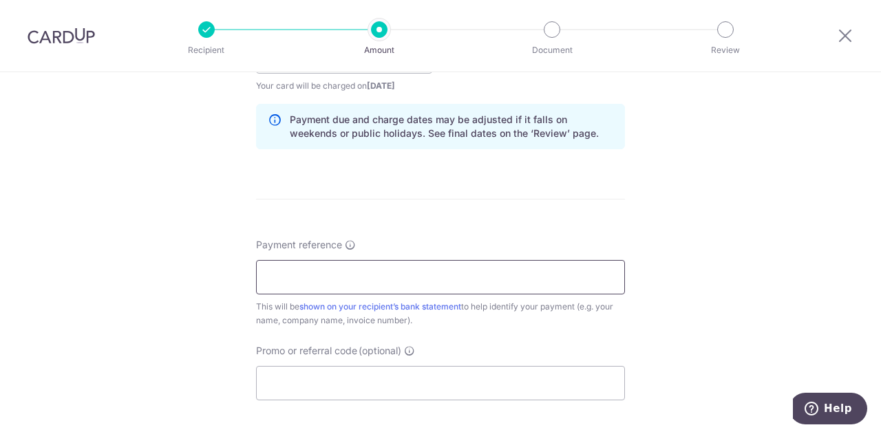
click at [400, 270] on input "Payment reference" at bounding box center [440, 277] width 369 height 34
type input "10084062"
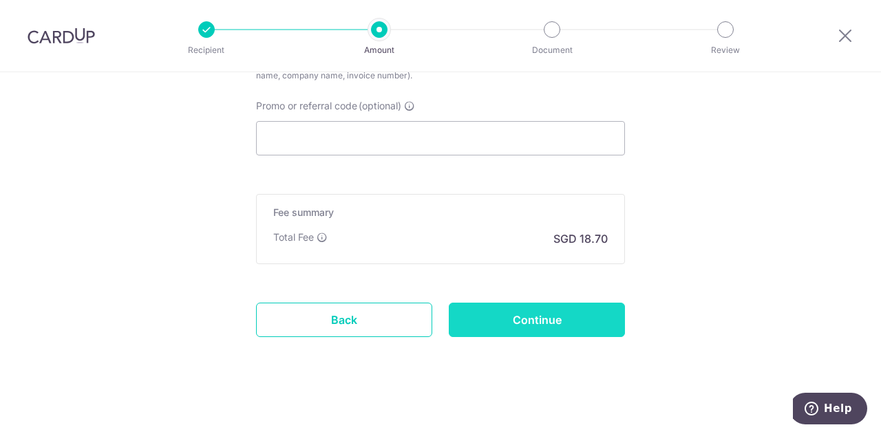
scroll to position [936, 0]
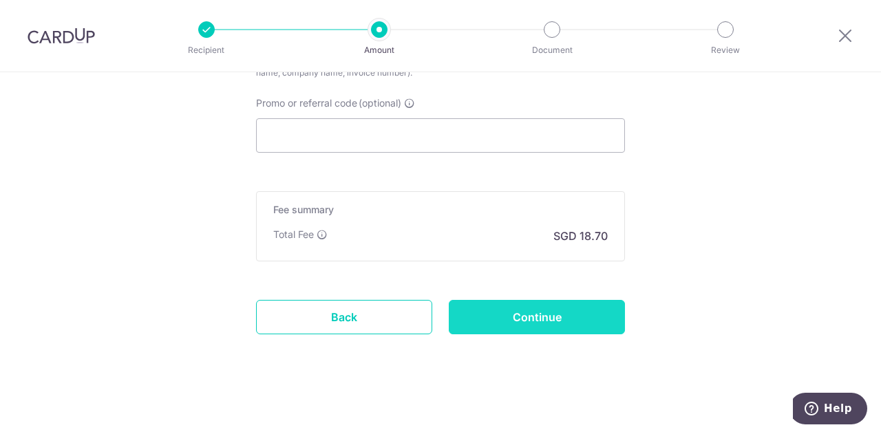
click at [516, 309] on input "Continue" at bounding box center [537, 317] width 176 height 34
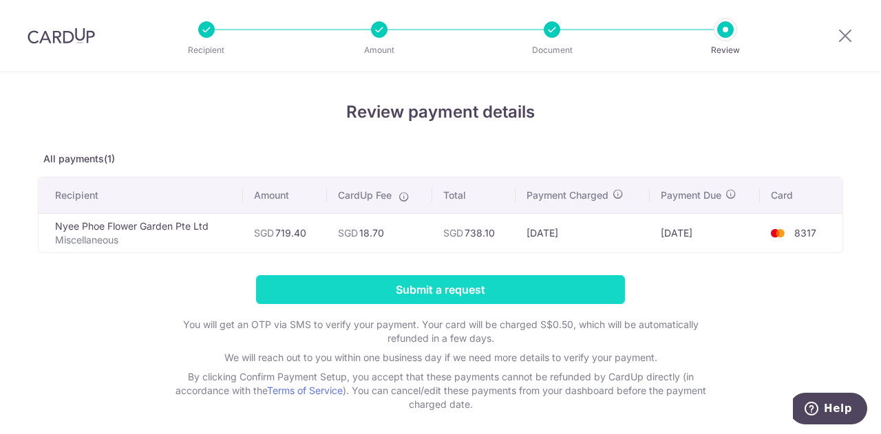
click at [540, 289] on input "Submit a request" at bounding box center [440, 289] width 369 height 29
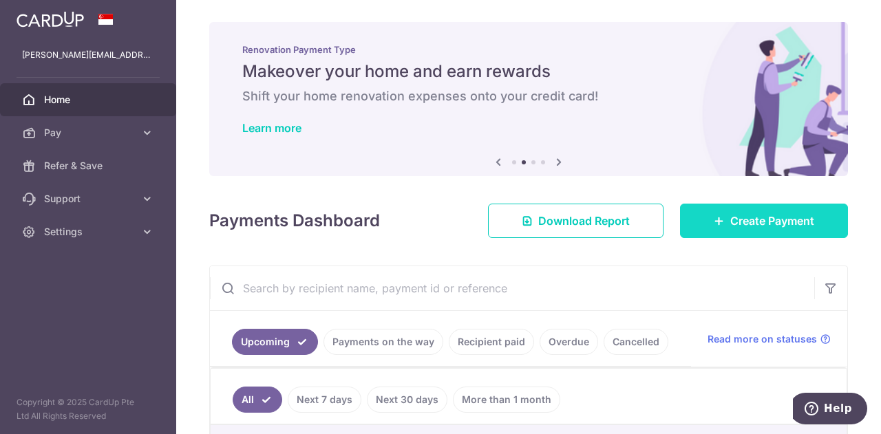
click at [730, 220] on span "Create Payment" at bounding box center [772, 221] width 84 height 17
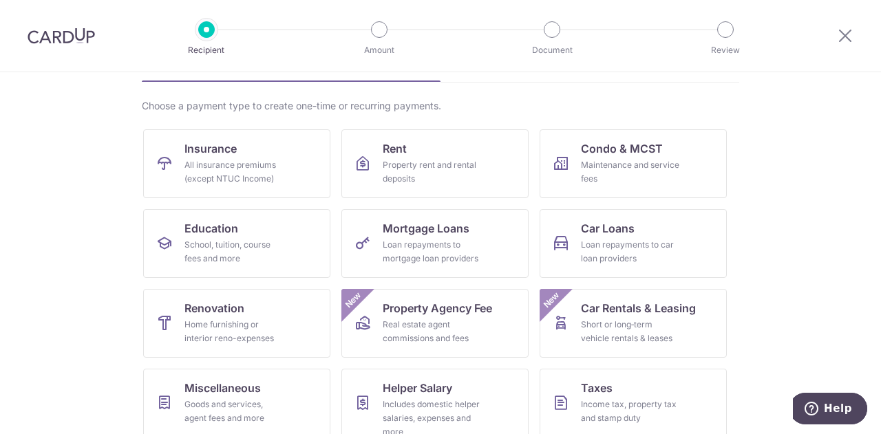
scroll to position [180, 0]
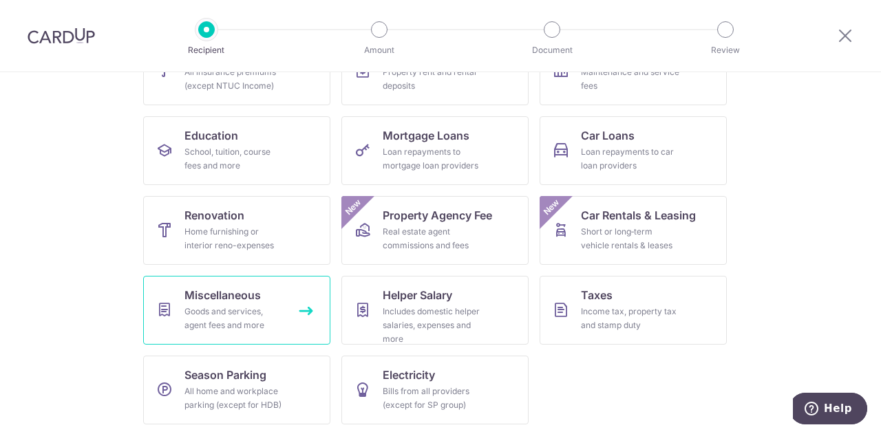
click at [217, 325] on div "Goods and services, agent fees and more" at bounding box center [233, 319] width 99 height 28
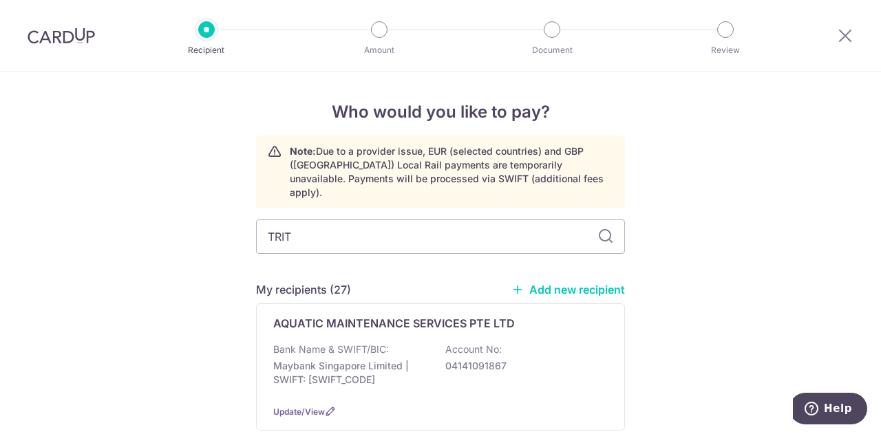
type input "TRITE"
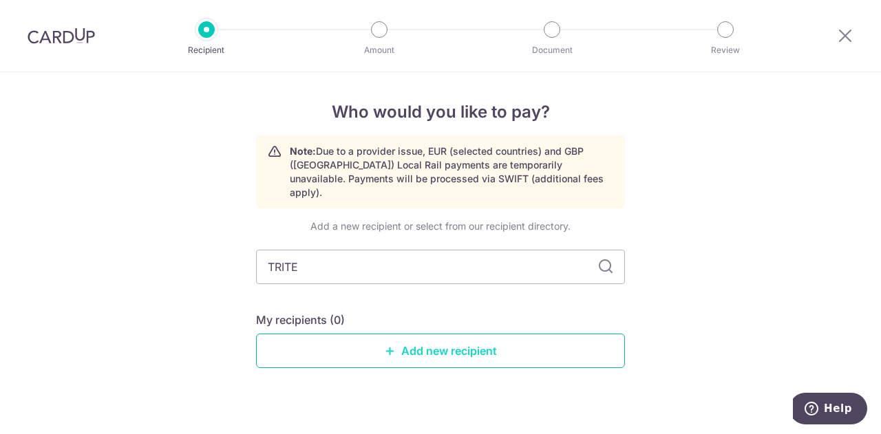
click at [453, 346] on link "Add new recipient" at bounding box center [440, 351] width 369 height 34
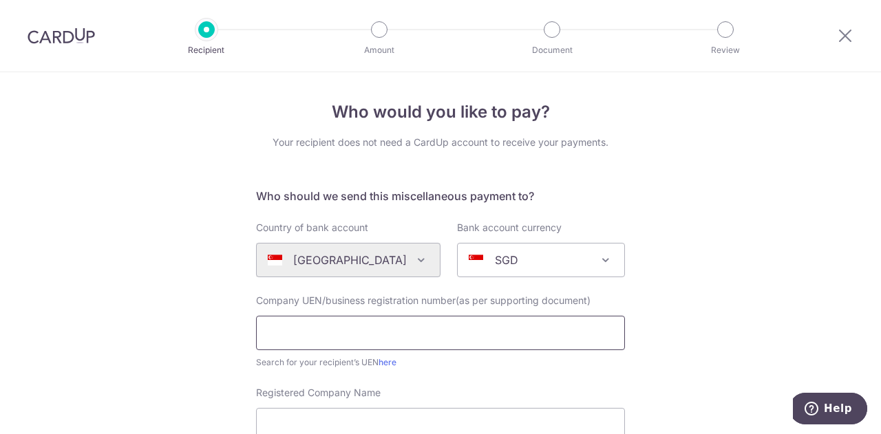
click at [331, 330] on input "text" at bounding box center [440, 333] width 369 height 34
type input "200906279E"
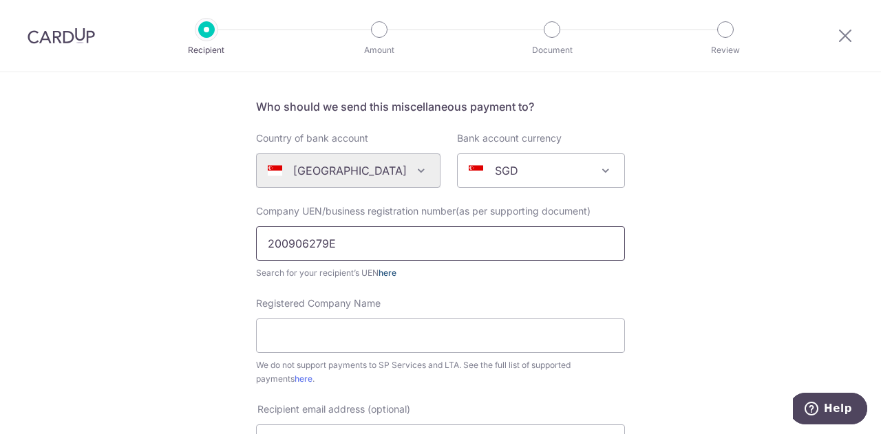
scroll to position [138, 0]
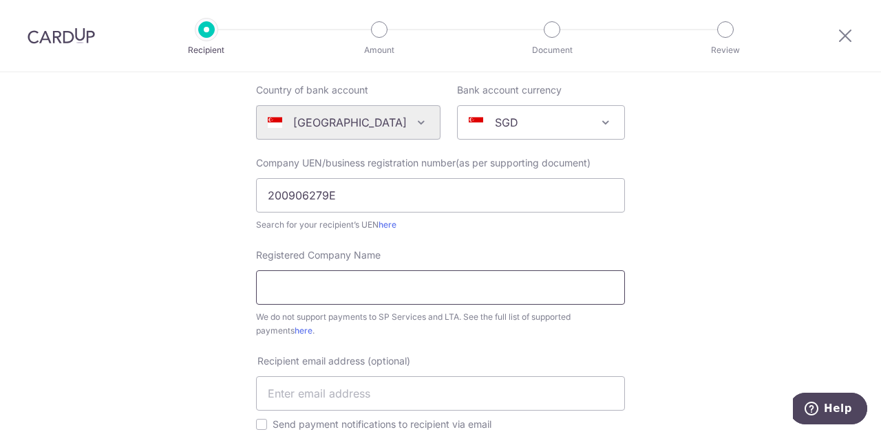
click at [330, 288] on input "Registered Company Name" at bounding box center [440, 287] width 369 height 34
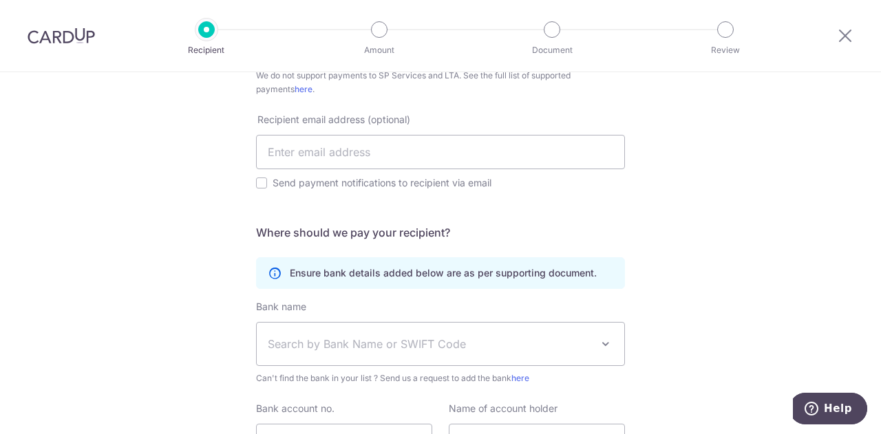
scroll to position [413, 0]
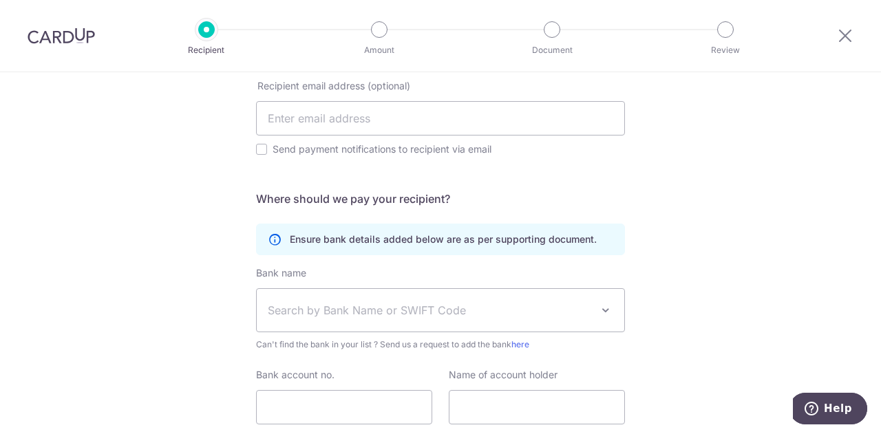
type input "Tri-Tech Security Pte Ltd"
click at [351, 319] on span "Search by Bank Name or SWIFT Code" at bounding box center [440, 310] width 367 height 43
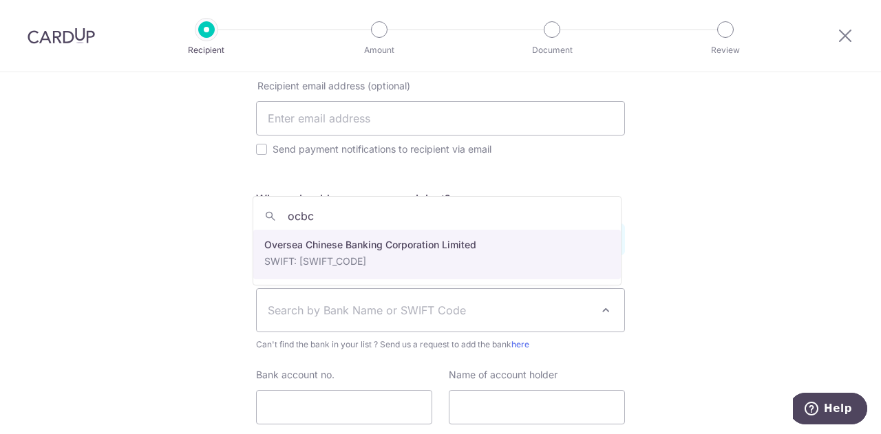
type input "ocbc"
select select "12"
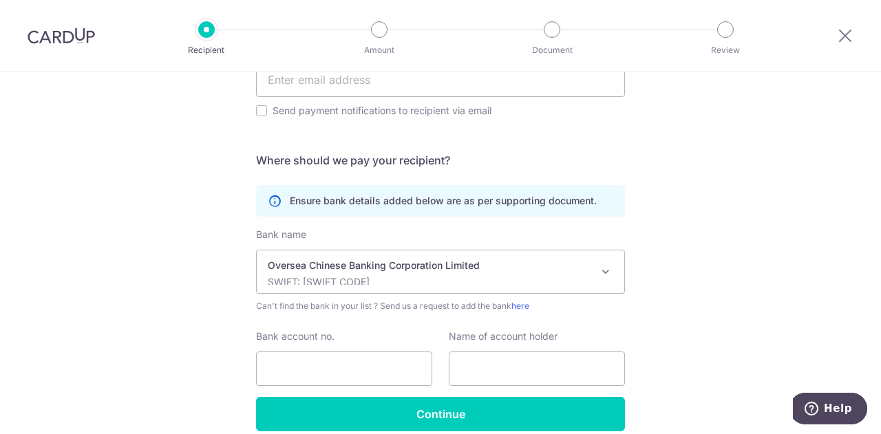
scroll to position [482, 0]
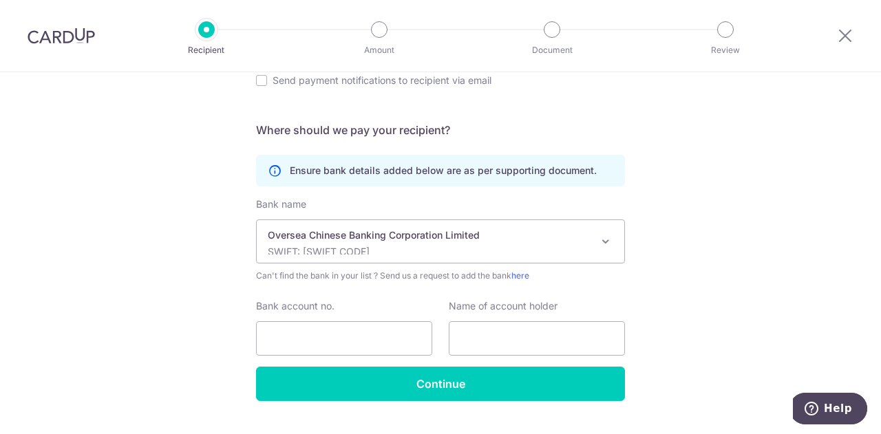
click at [318, 317] on div "Bank account no." at bounding box center [344, 327] width 176 height 56
click at [314, 330] on input "Bank account no." at bounding box center [344, 338] width 176 height 34
type input "591497946001"
click at [509, 327] on input "text" at bounding box center [537, 338] width 176 height 34
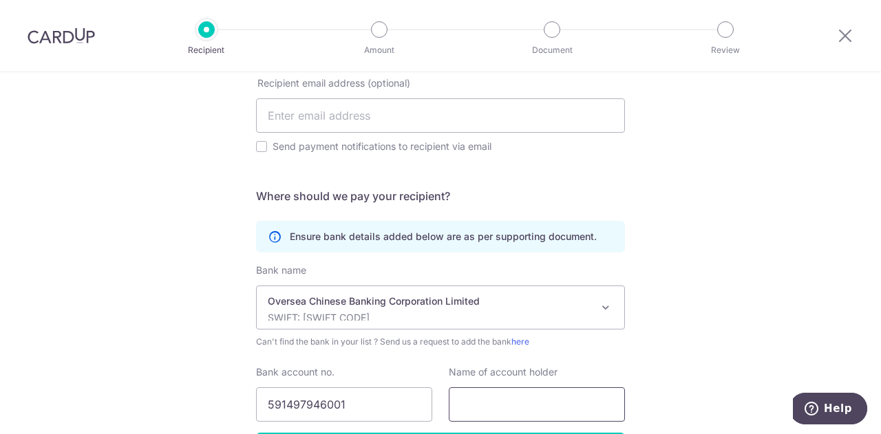
scroll to position [275, 0]
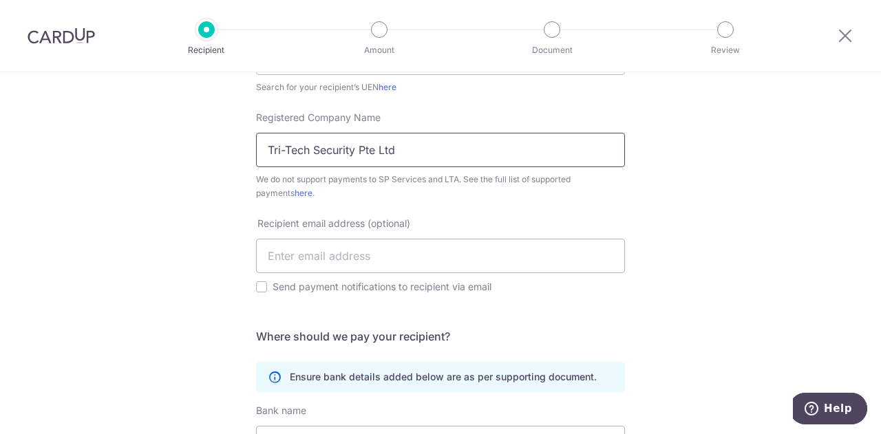
drag, startPoint x: 438, startPoint y: 157, endPoint x: 204, endPoint y: 185, distance: 236.3
click at [204, 185] on div "Who would you like to pay? Your recipient does not need a CardUp account to rec…" at bounding box center [440, 234] width 881 height 875
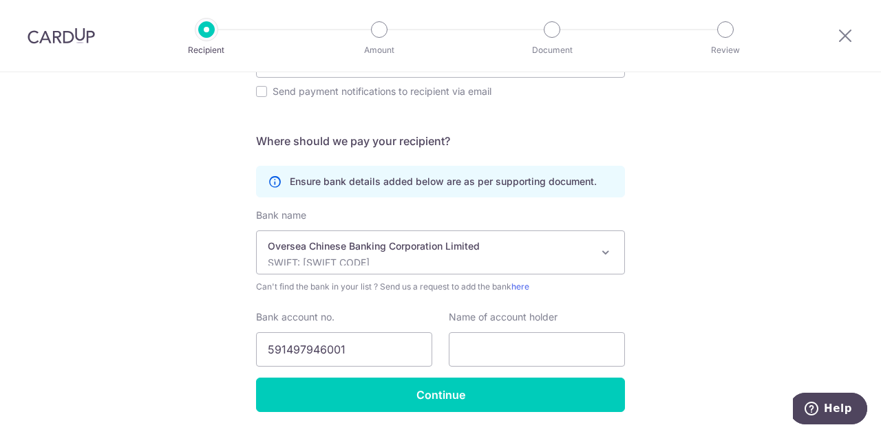
scroll to position [512, 0]
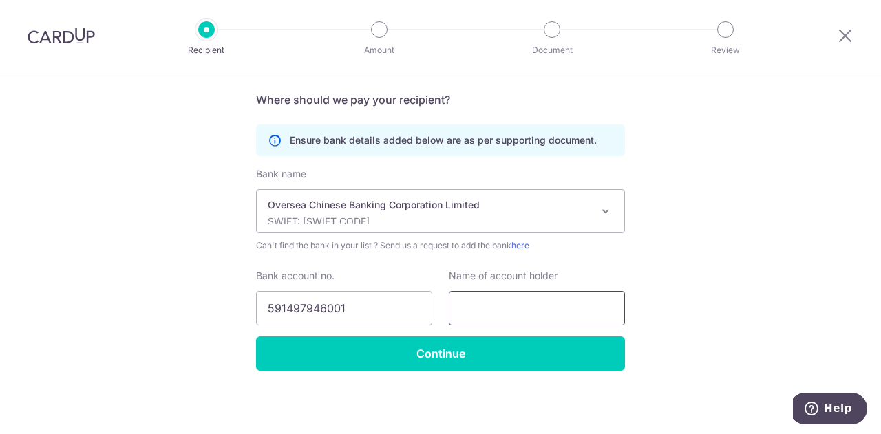
click at [482, 297] on input "text" at bounding box center [537, 308] width 176 height 34
paste input "Tri-Tech Security Pte Ltd"
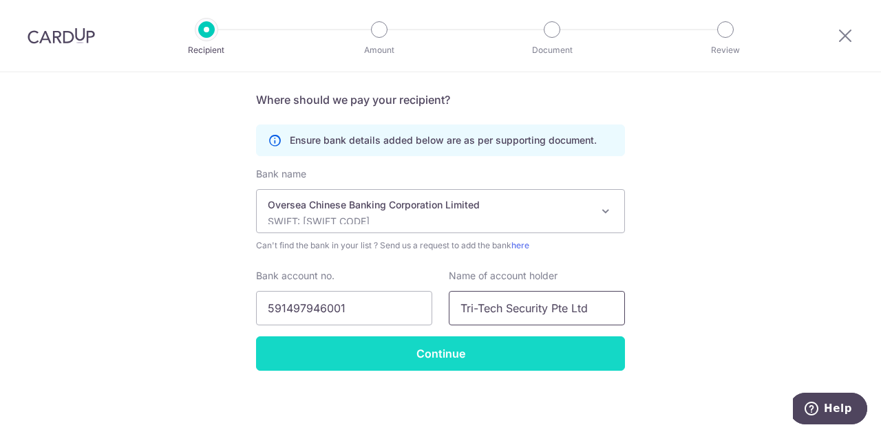
type input "Tri-Tech Security Pte Ltd"
click at [460, 349] on input "Continue" at bounding box center [440, 353] width 369 height 34
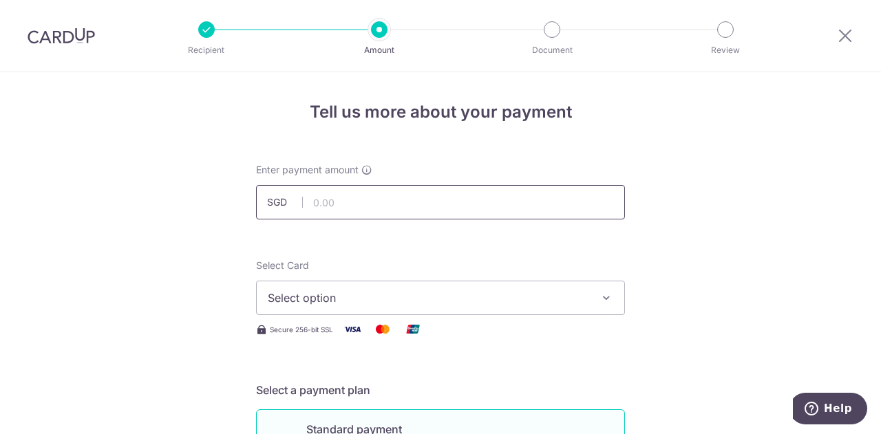
click at [344, 208] on input "text" at bounding box center [440, 202] width 369 height 34
type input "130.80"
click at [460, 280] on div "Select Card Select option Add credit card Your Cards **** 4695 **** 7458 **** 1…" at bounding box center [440, 287] width 369 height 56
click at [453, 292] on span "Select option" at bounding box center [428, 298] width 321 height 17
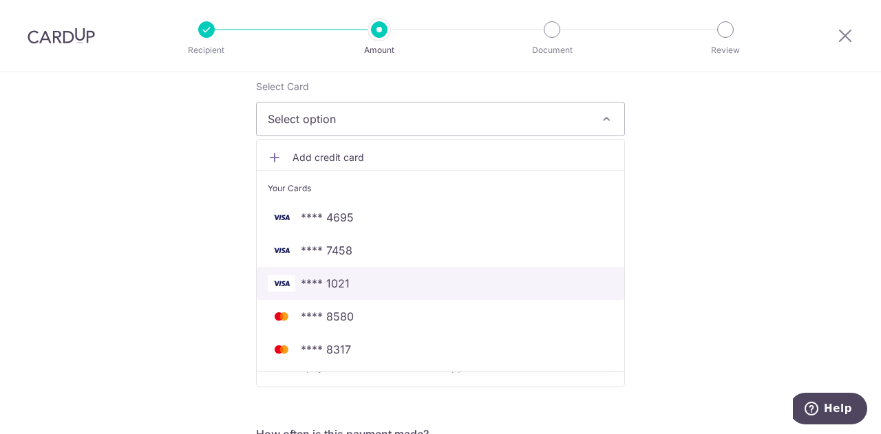
scroll to position [206, 0]
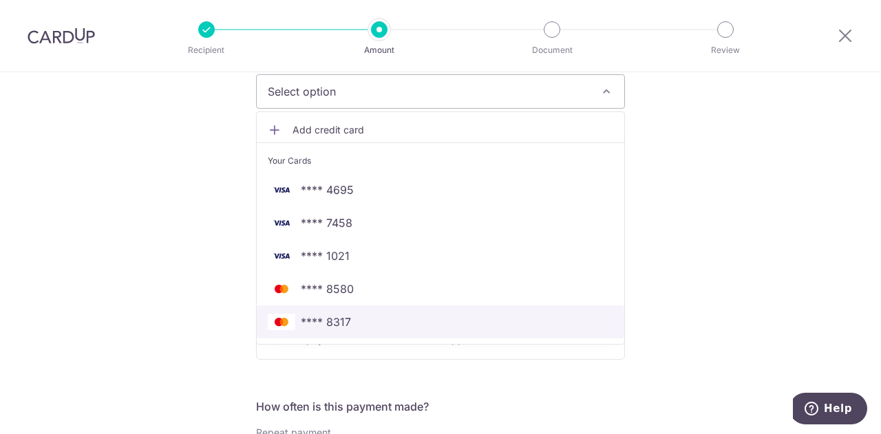
click at [361, 336] on link "**** 8317" at bounding box center [440, 322] width 367 height 33
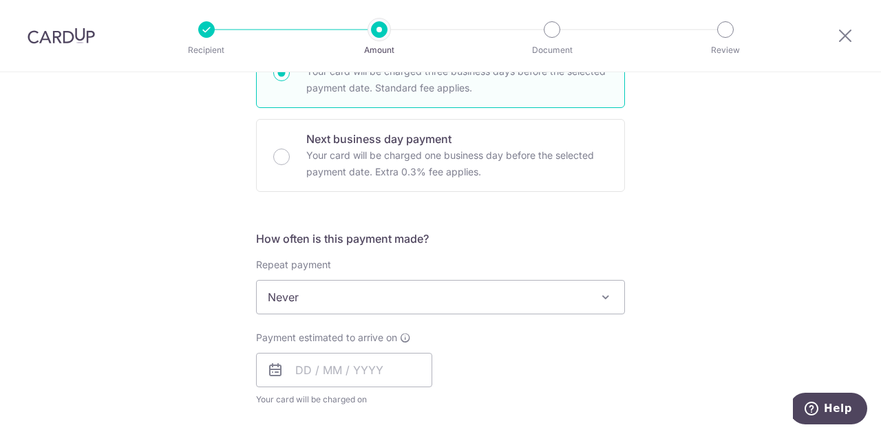
scroll to position [413, 0]
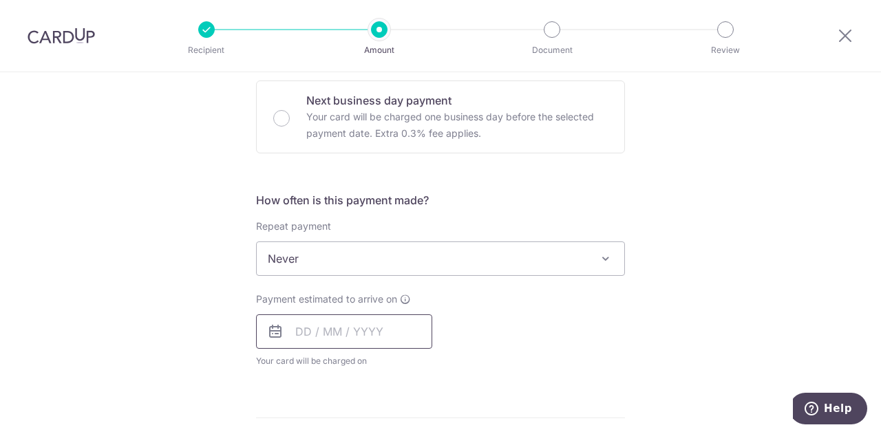
click at [321, 344] on input "text" at bounding box center [344, 331] width 176 height 34
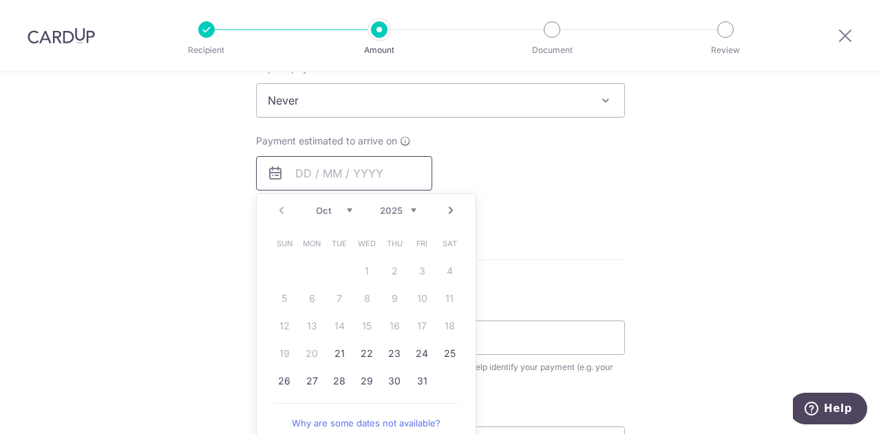
scroll to position [551, 0]
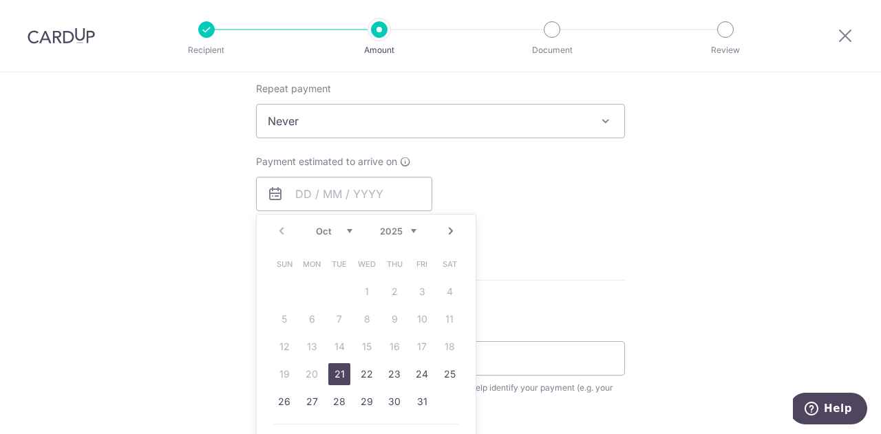
drag, startPoint x: 339, startPoint y: 370, endPoint x: 504, endPoint y: 267, distance: 194.8
click at [339, 371] on link "21" at bounding box center [339, 374] width 22 height 22
type input "[DATE]"
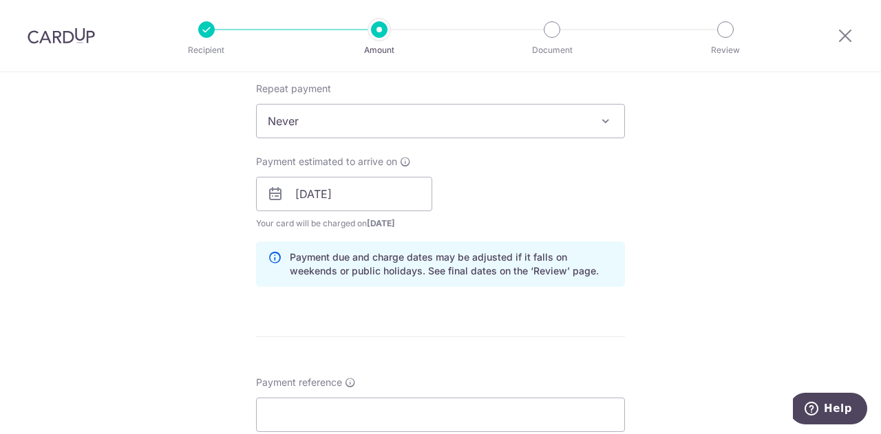
click at [546, 233] on div "How often is this payment made? Repeat payment Never Every week Every month Eve…" at bounding box center [440, 176] width 369 height 244
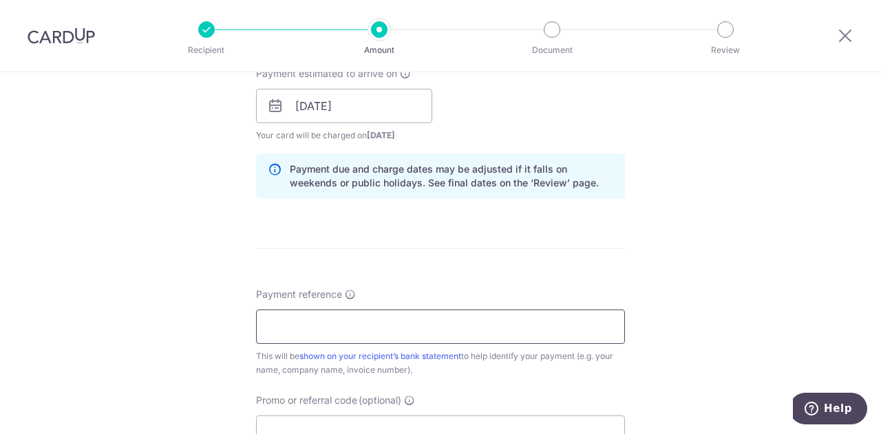
scroll to position [688, 0]
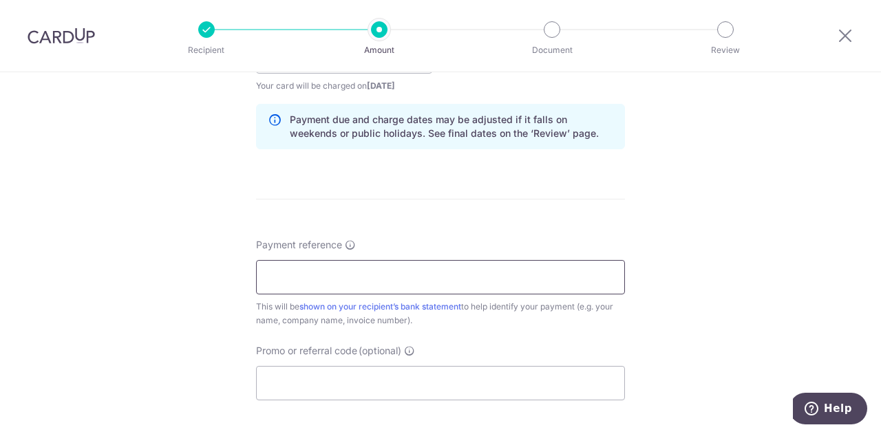
click at [364, 287] on input "Payment reference" at bounding box center [440, 277] width 369 height 34
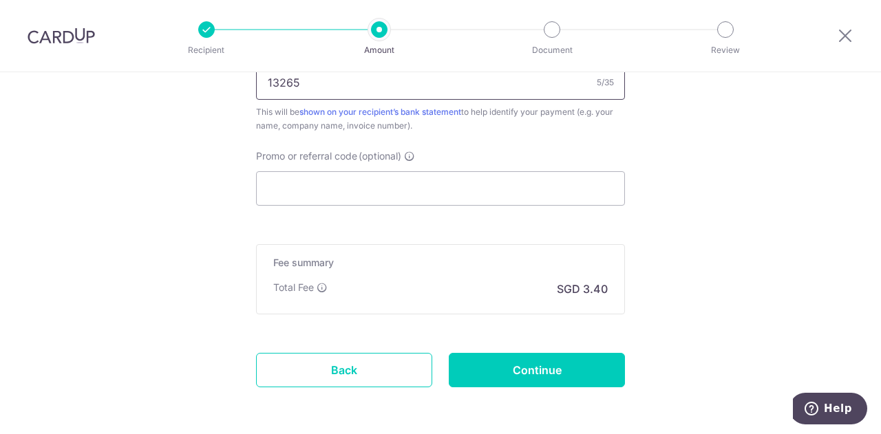
scroll to position [895, 0]
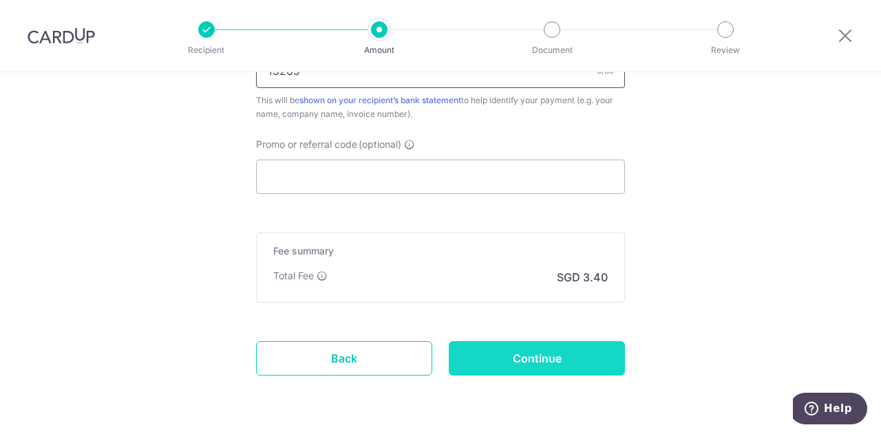
type input "13265"
click at [487, 357] on input "Continue" at bounding box center [537, 358] width 176 height 34
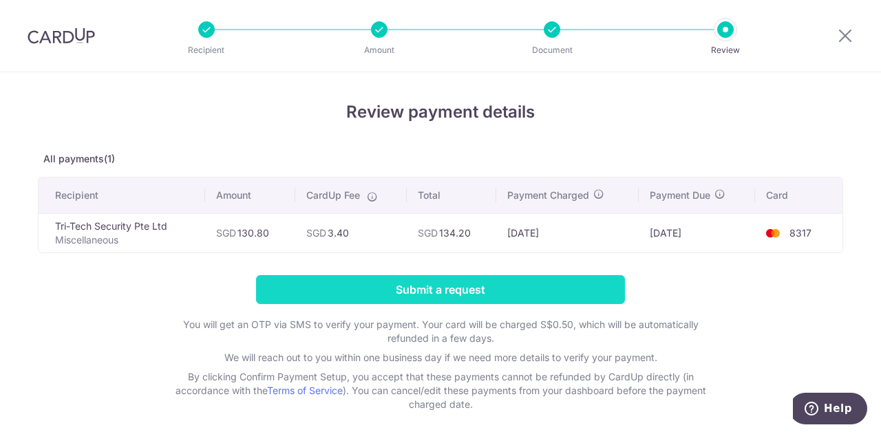
click at [397, 295] on input "Submit a request" at bounding box center [440, 289] width 369 height 29
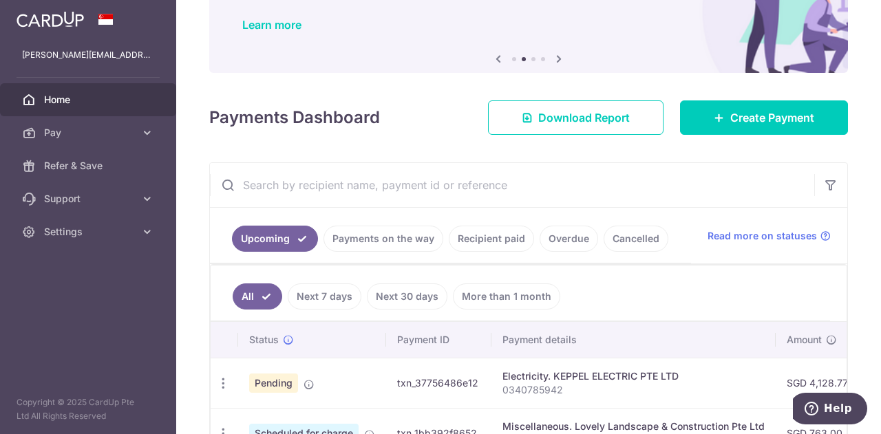
scroll to position [12, 0]
